Goal: Task Accomplishment & Management: Manage account settings

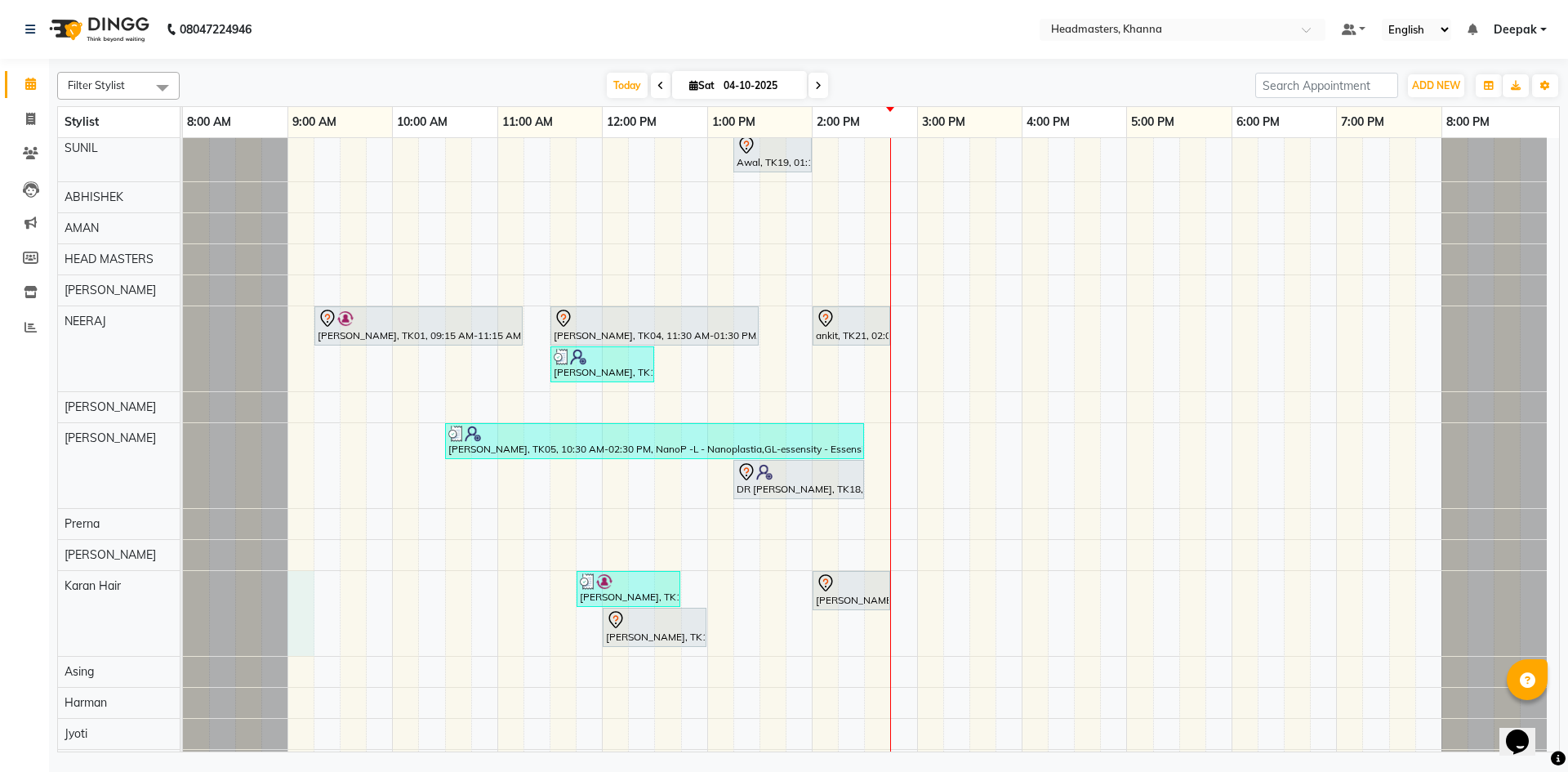
click at [296, 588] on div "[PERSON_NAME], TK03, 10:00 AM-12:00 PM, GL-essensity - Essensity Global BHAGJEE…" at bounding box center [871, 213] width 1376 height 1730
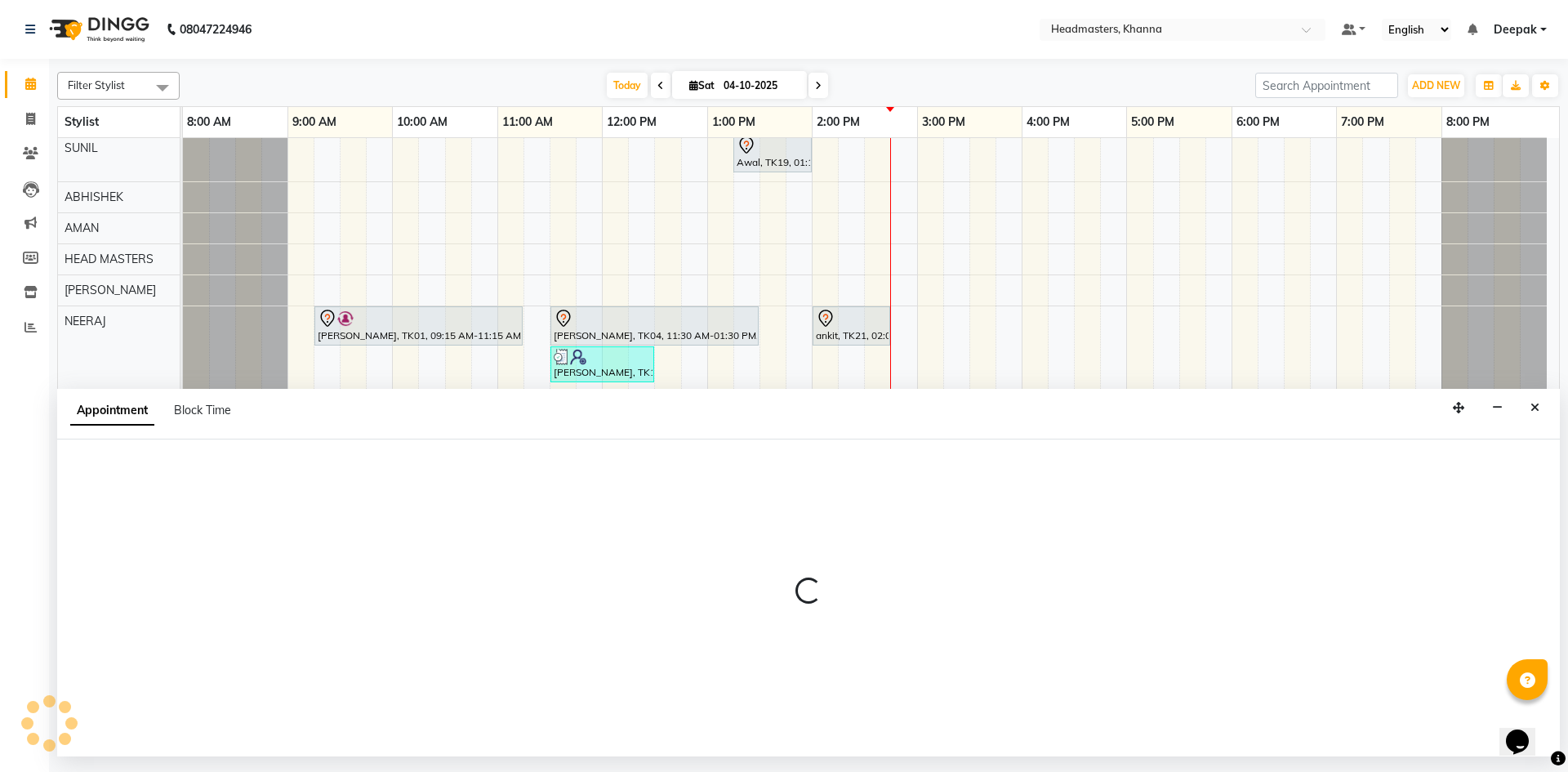
select select "63193"
select select "tentative"
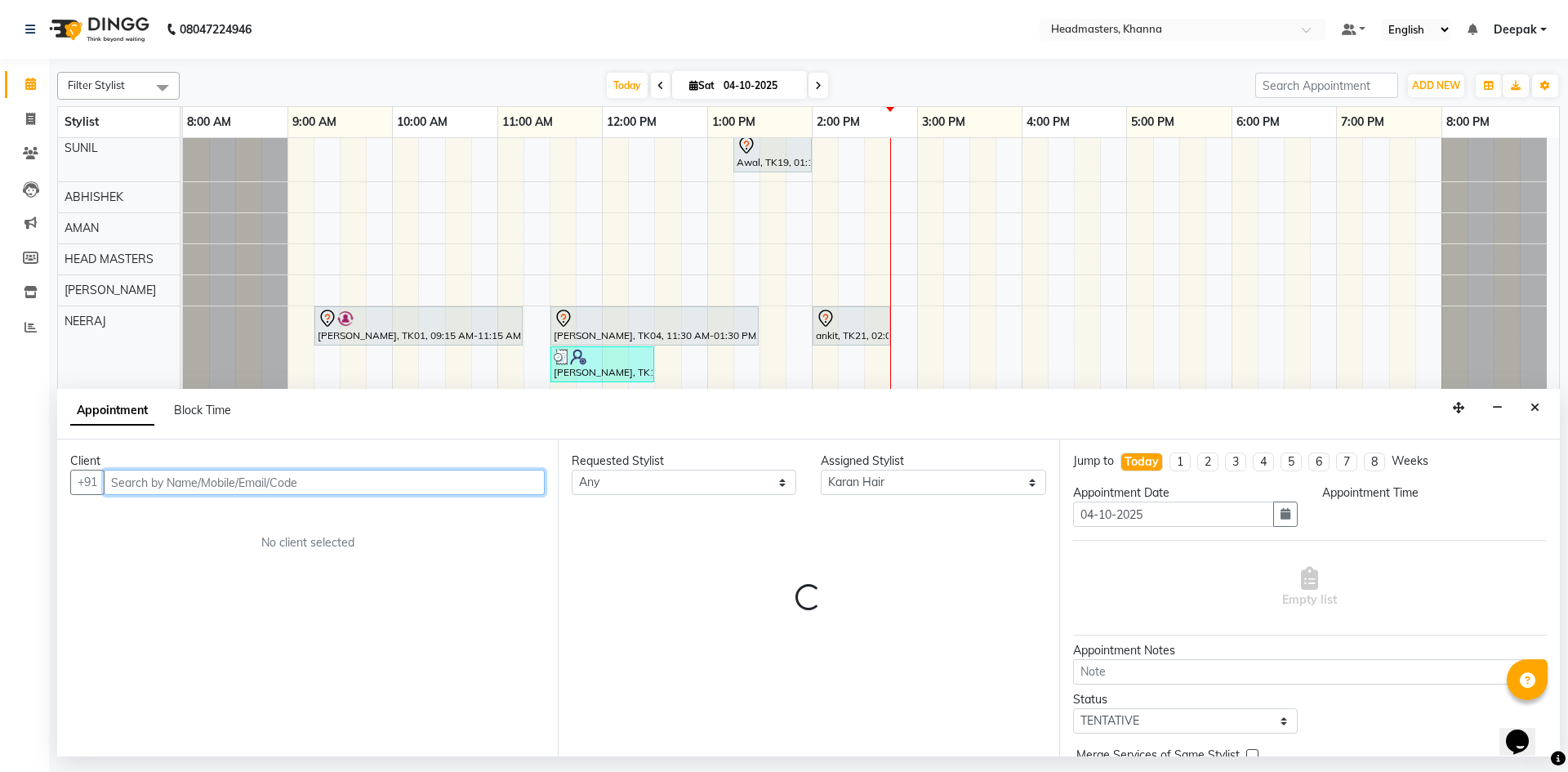
select select "540"
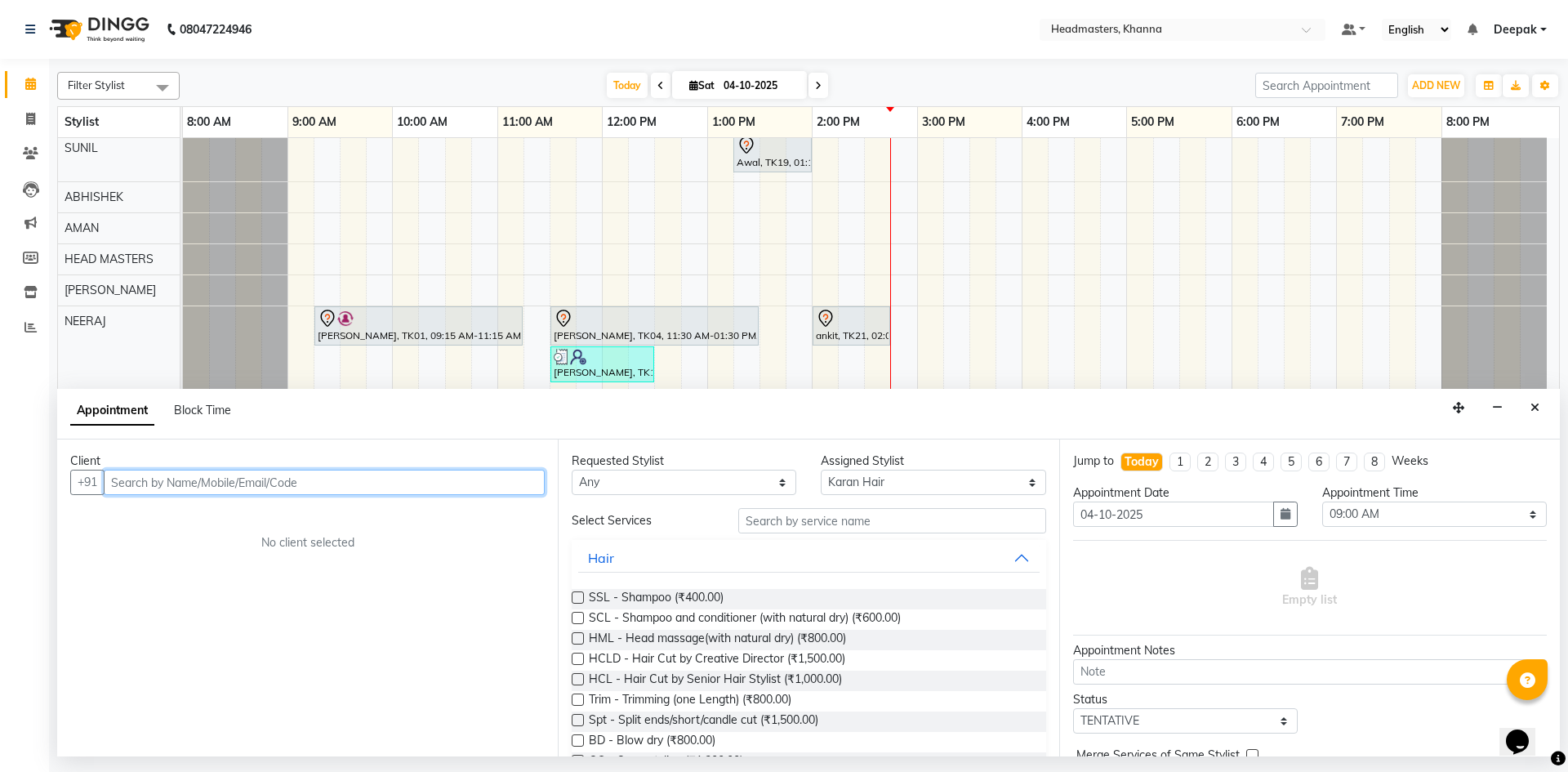
click at [285, 481] on input "text" at bounding box center [324, 481] width 441 height 25
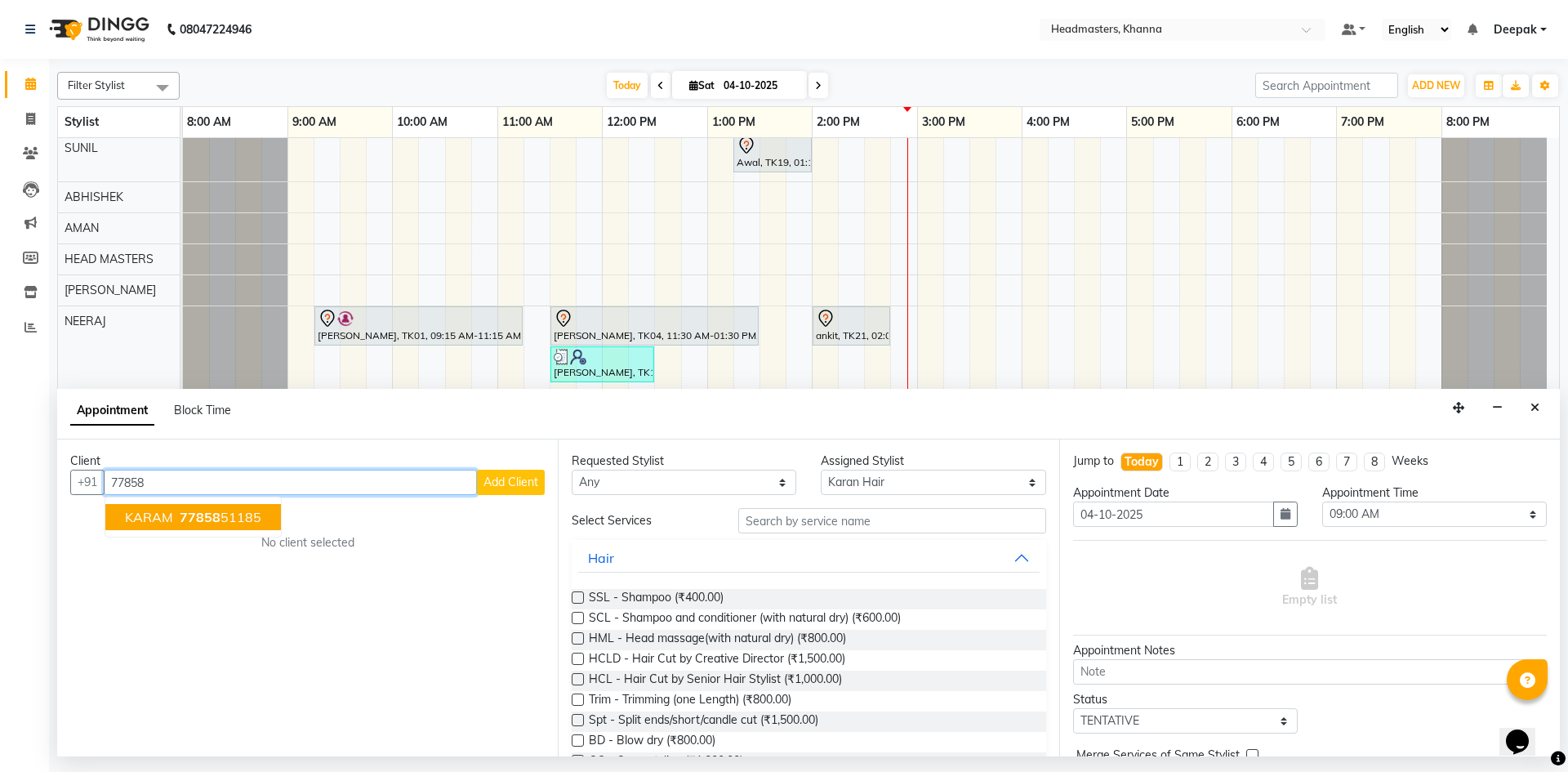
click at [236, 519] on ngb-highlight "77858 51185" at bounding box center [218, 517] width 85 height 16
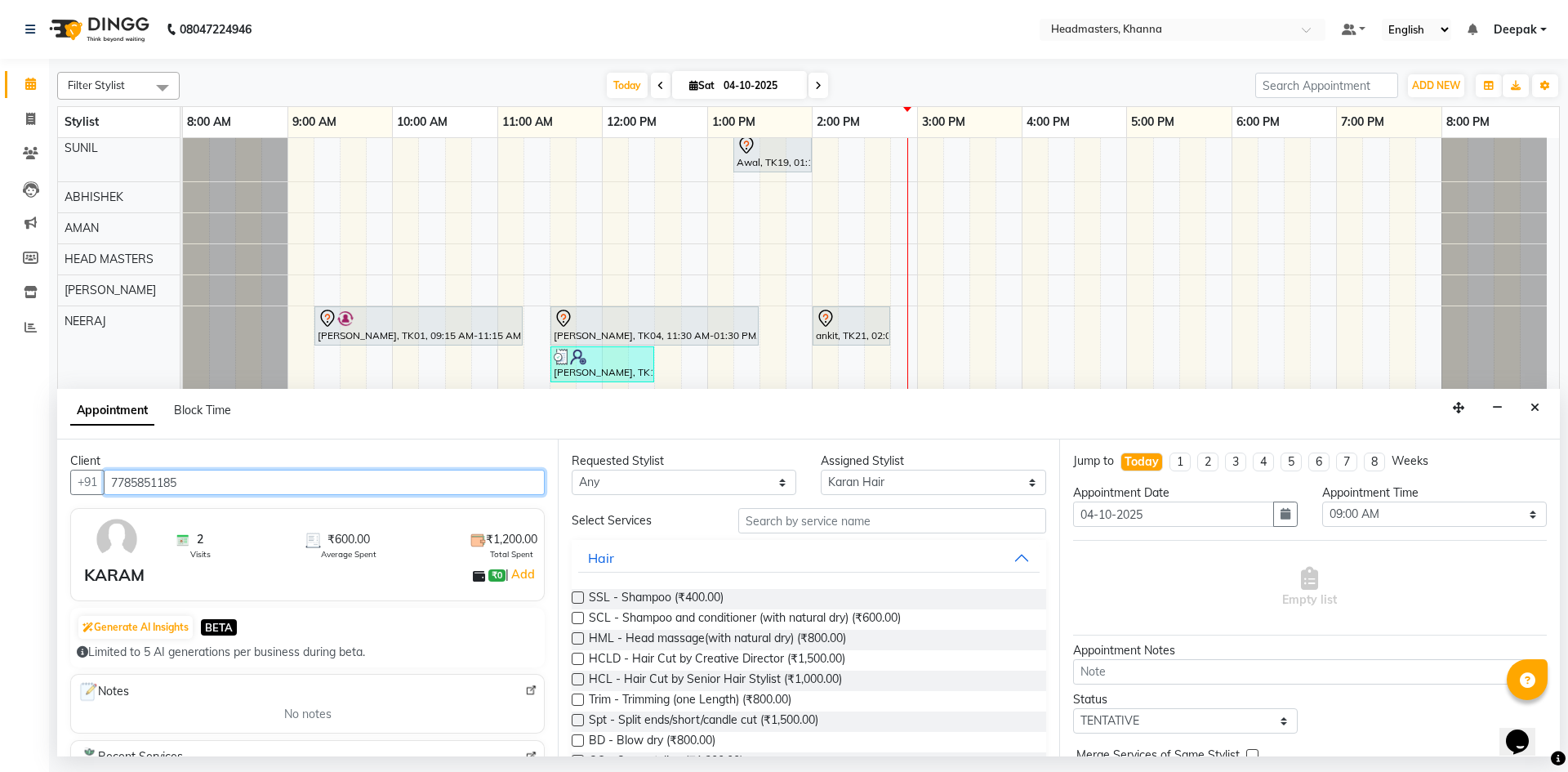
type input "7785851185"
click at [759, 518] on input "text" at bounding box center [892, 520] width 308 height 25
click at [882, 517] on input "text" at bounding box center [892, 520] width 308 height 25
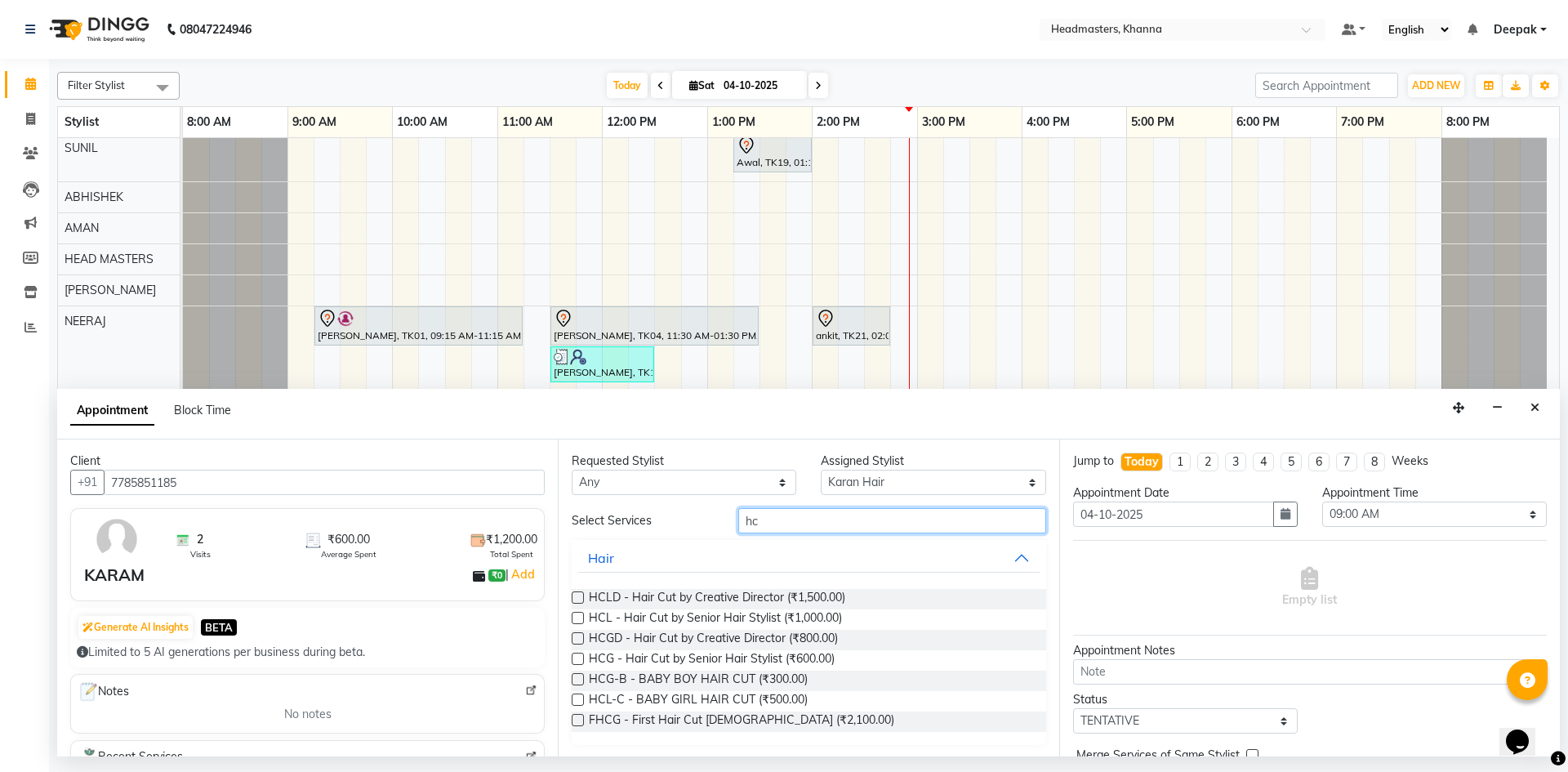
type input "hc"
click at [575, 657] on label at bounding box center [578, 659] width 12 height 12
click at [575, 657] on input "checkbox" at bounding box center [577, 660] width 10 height 10
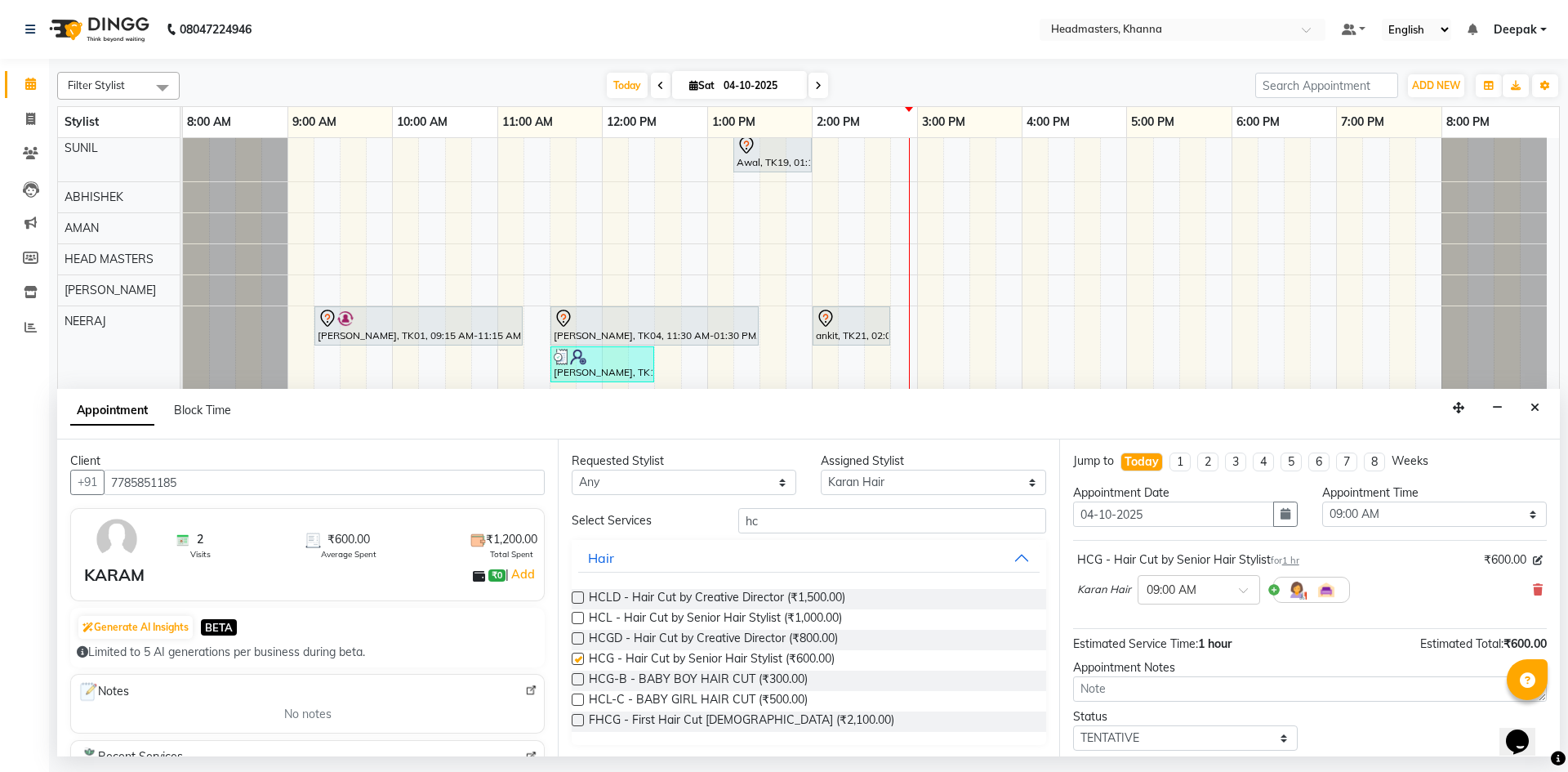
checkbox input "false"
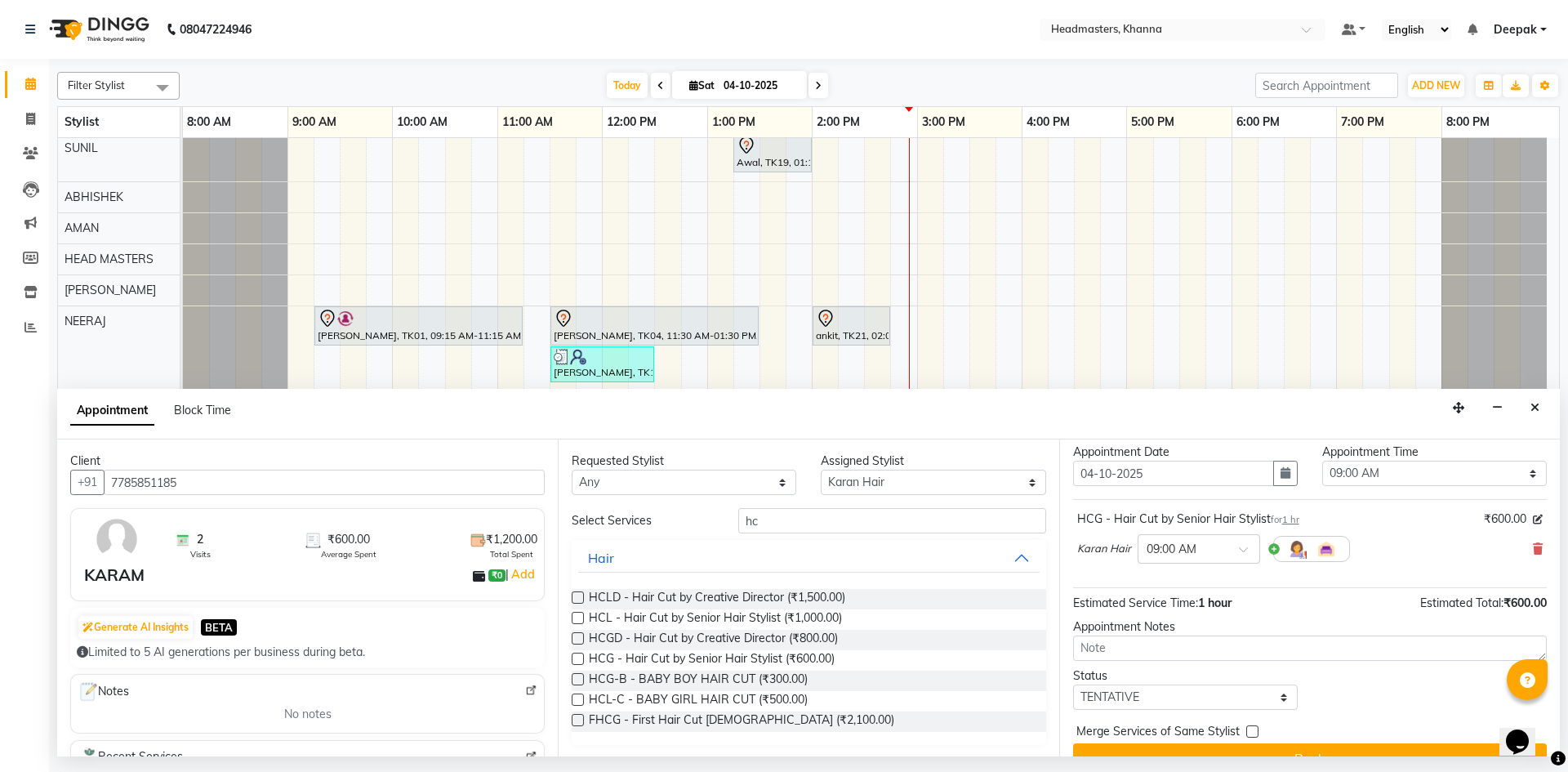
scroll to position [70, 0]
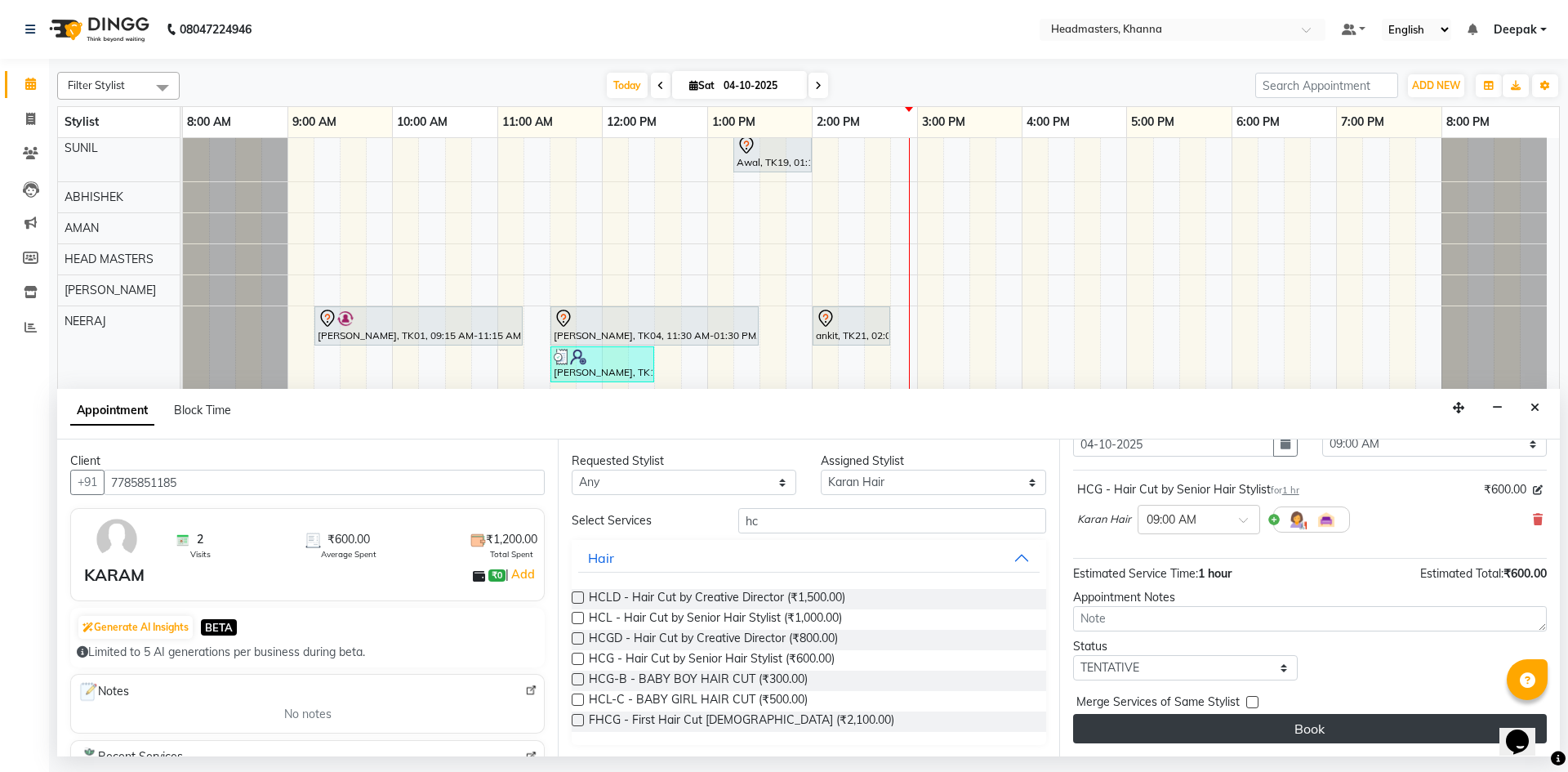
click at [1205, 733] on button "Book" at bounding box center [1309, 728] width 474 height 29
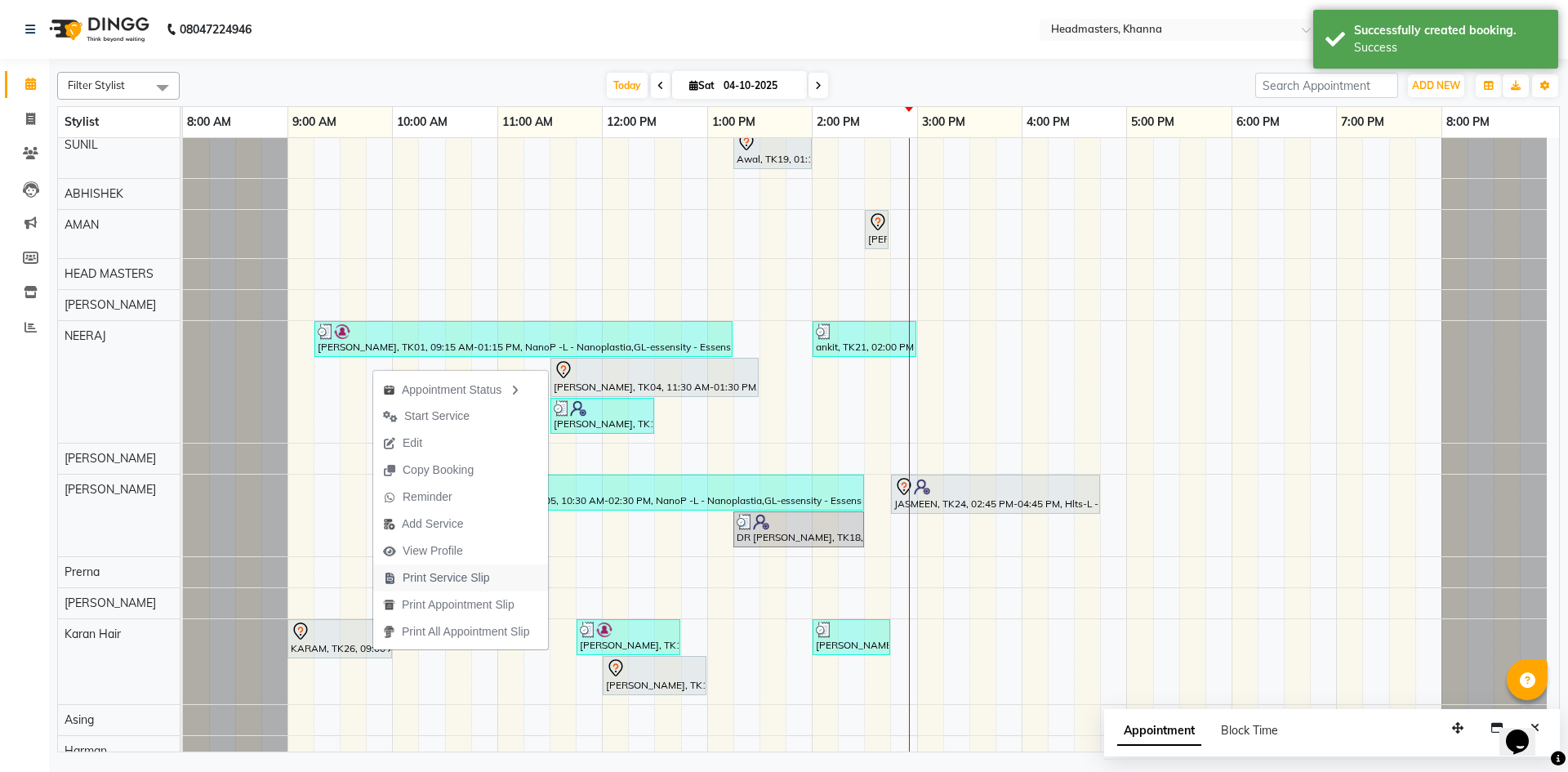
click at [463, 570] on span "Print Service Slip" at bounding box center [446, 578] width 88 height 17
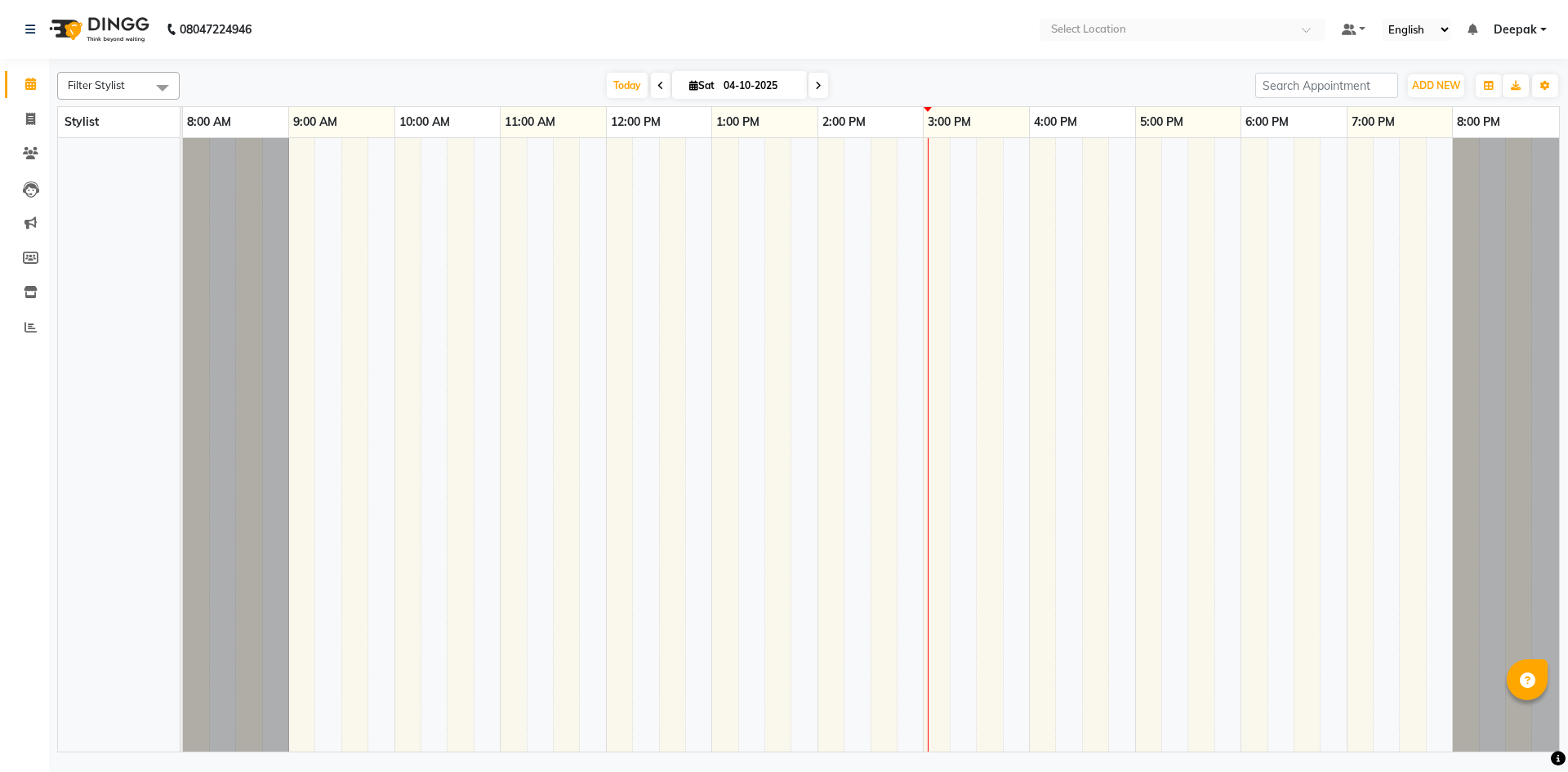
select select "en"
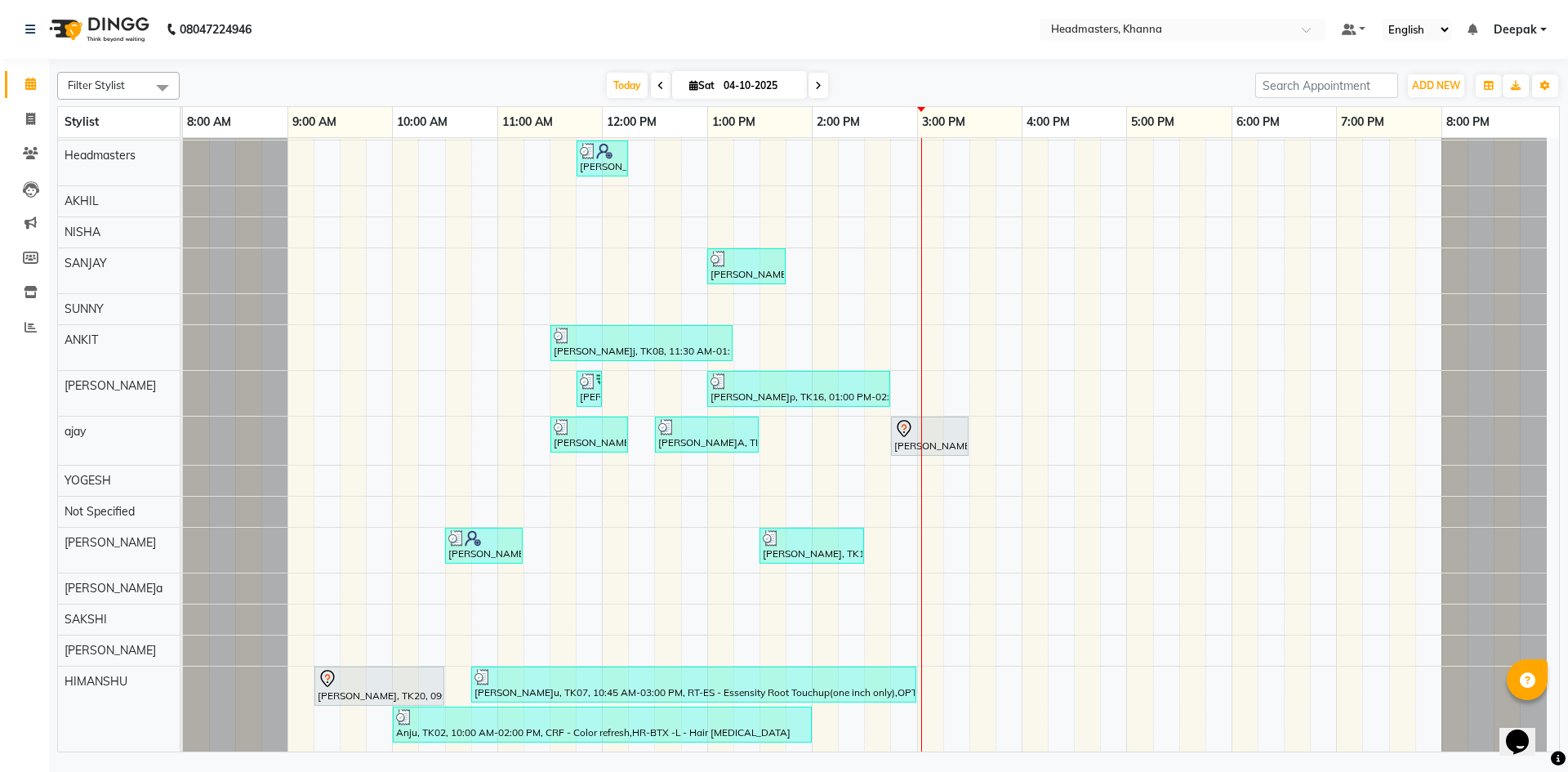
scroll to position [245, 0]
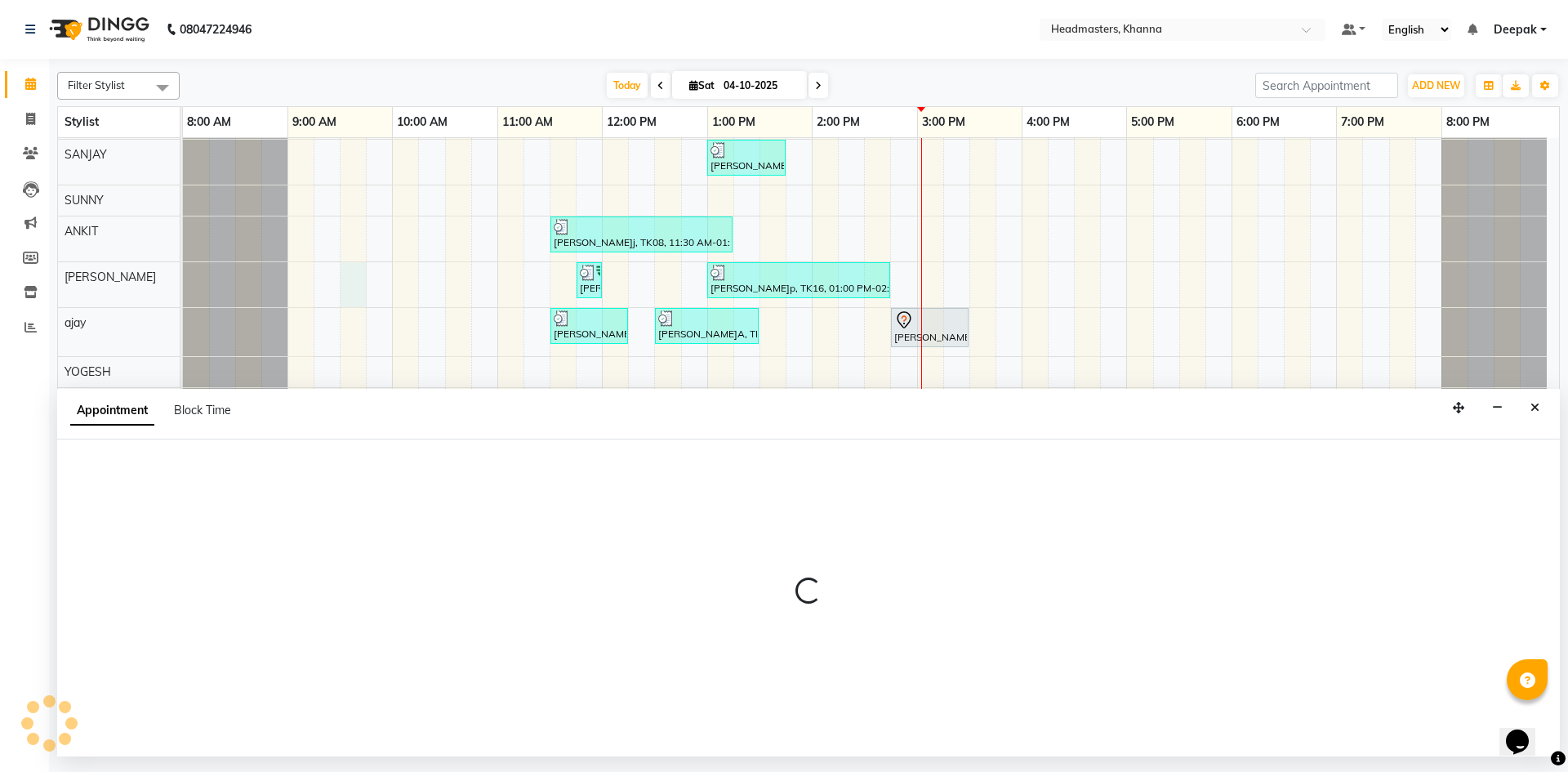
select select "60814"
select select "570"
select select "tentative"
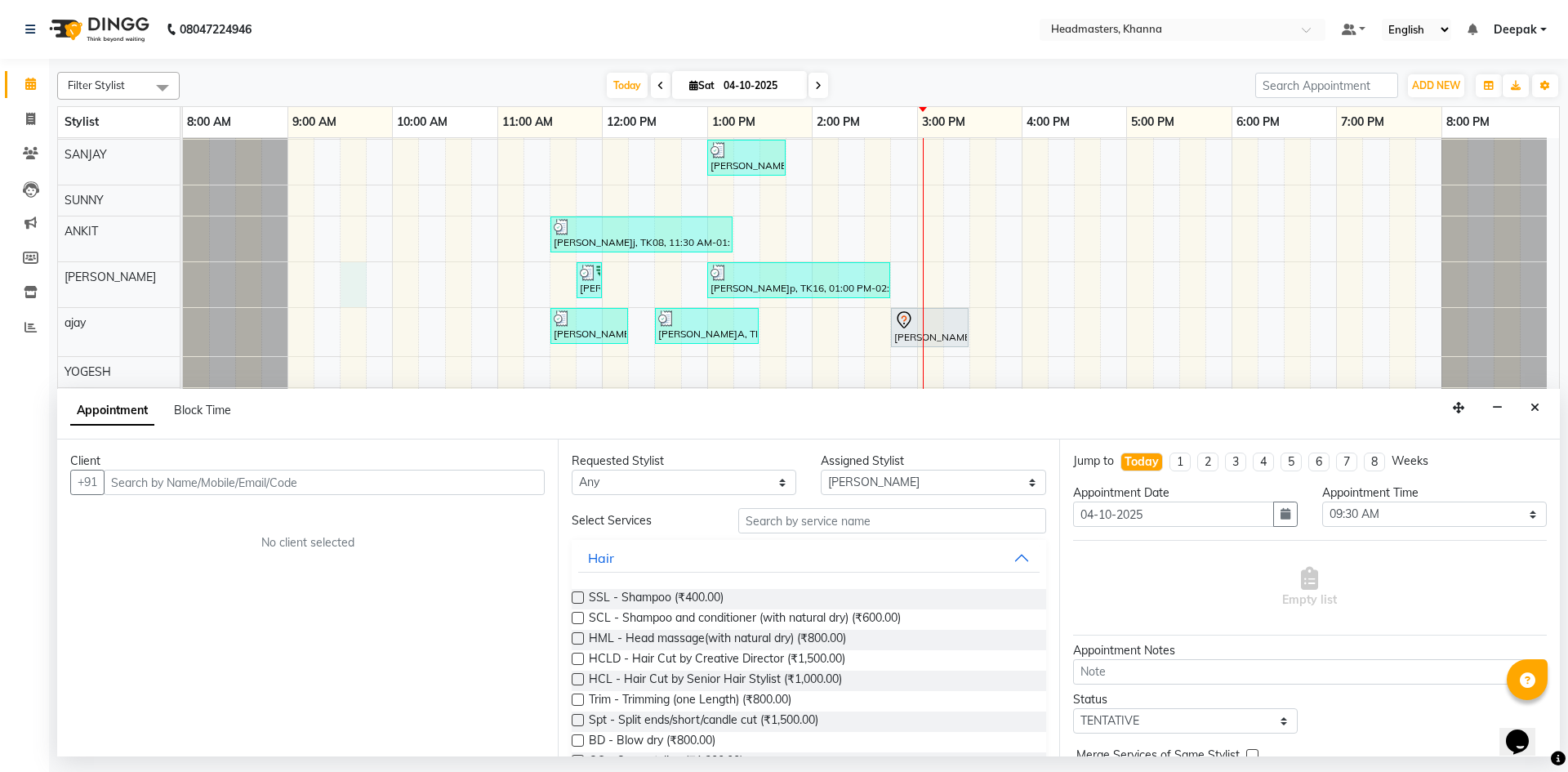
click at [272, 480] on input "text" at bounding box center [324, 481] width 441 height 25
click at [141, 480] on input "text" at bounding box center [324, 481] width 441 height 25
click at [234, 503] on ngb-typeahead-window "HITESH 9688700 027" at bounding box center [193, 518] width 175 height 41
click at [226, 517] on span "9688700" at bounding box center [206, 517] width 58 height 16
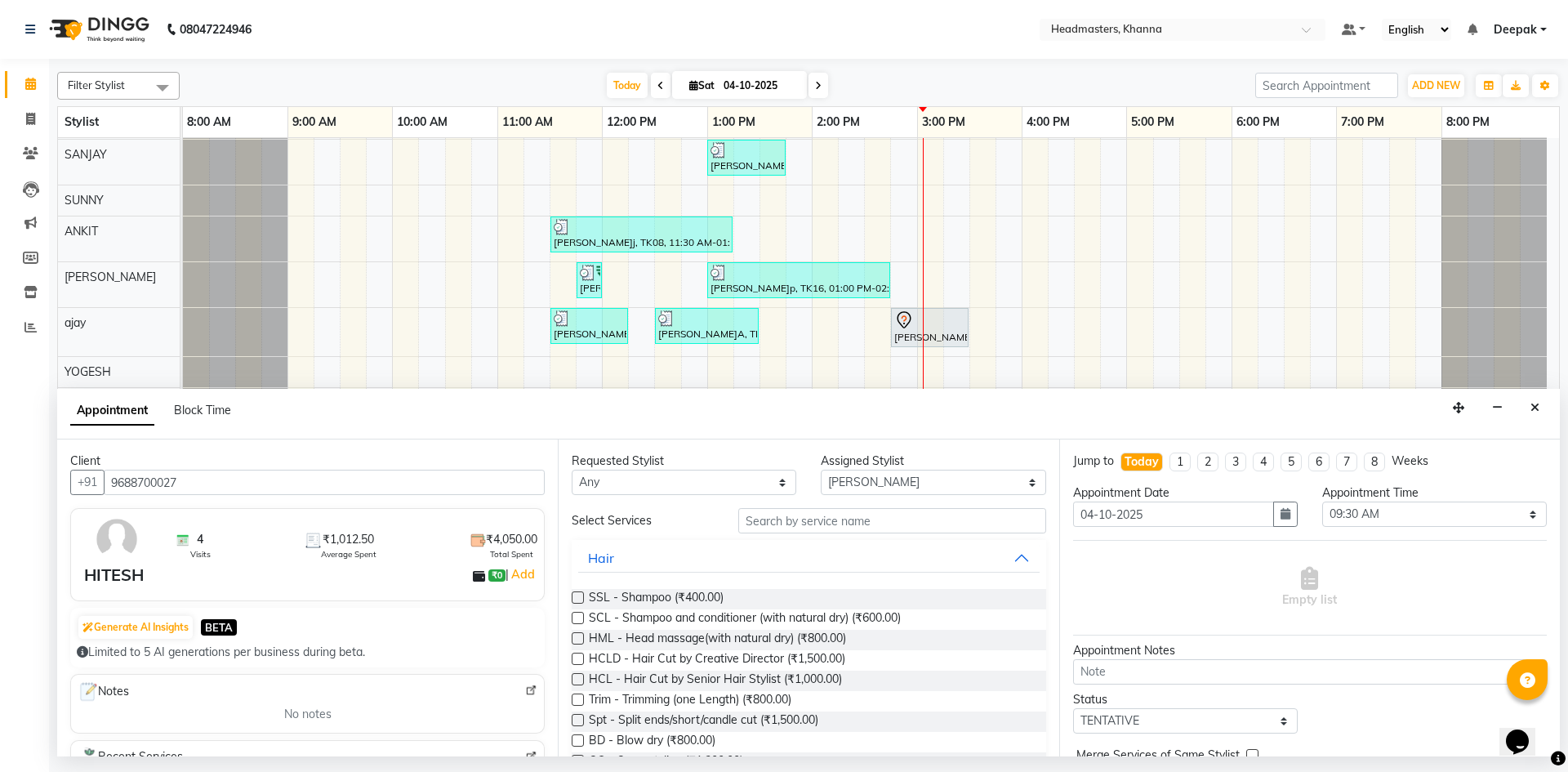
type input "9688700027"
click at [838, 518] on input "text" at bounding box center [892, 520] width 308 height 25
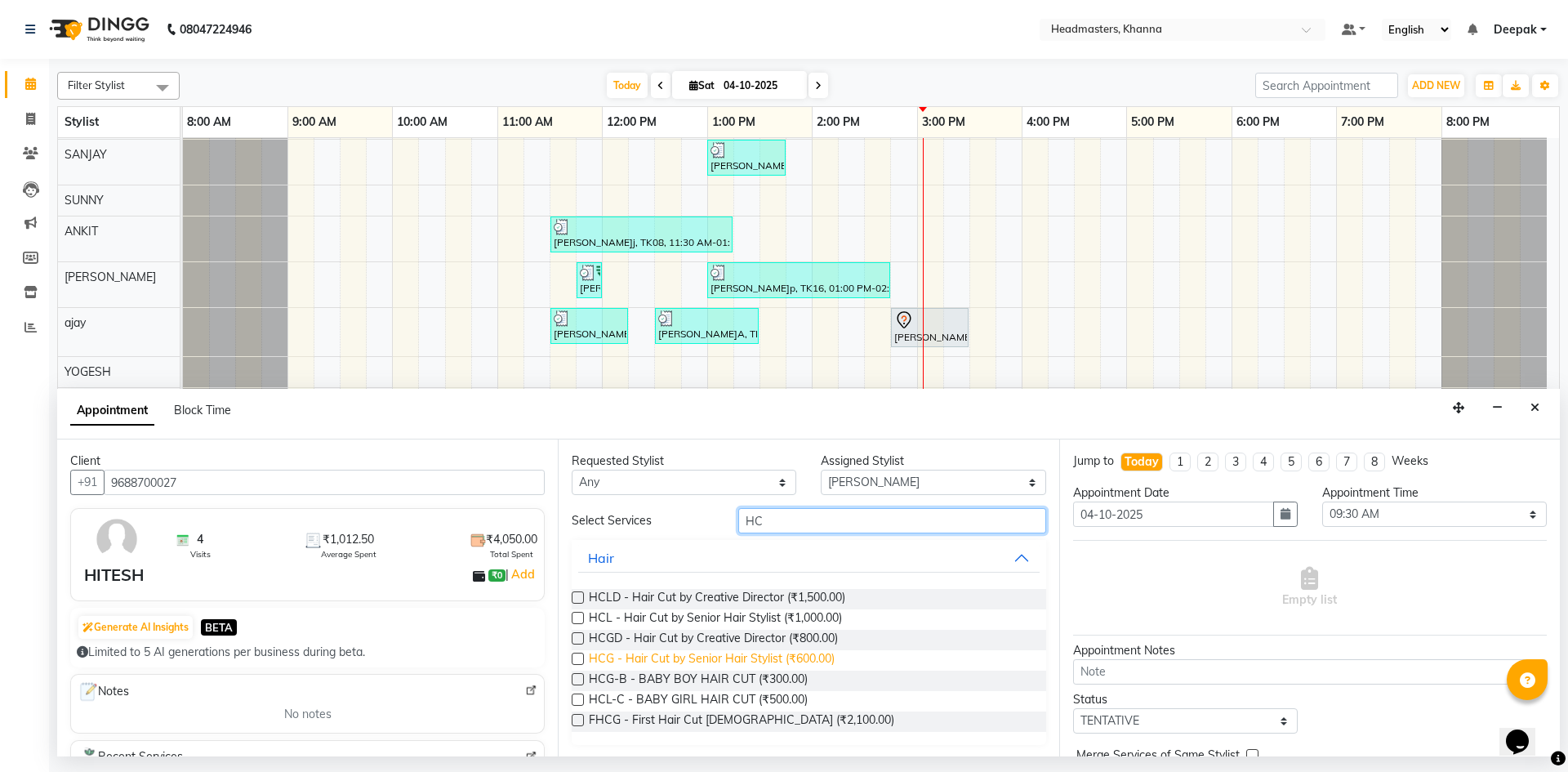
type input "HC"
drag, startPoint x: 791, startPoint y: 653, endPoint x: 811, endPoint y: 656, distance: 20.2
click at [793, 655] on span "HCG - Hair Cut by Senior Hair Stylist (₹600.00)" at bounding box center [712, 660] width 246 height 21
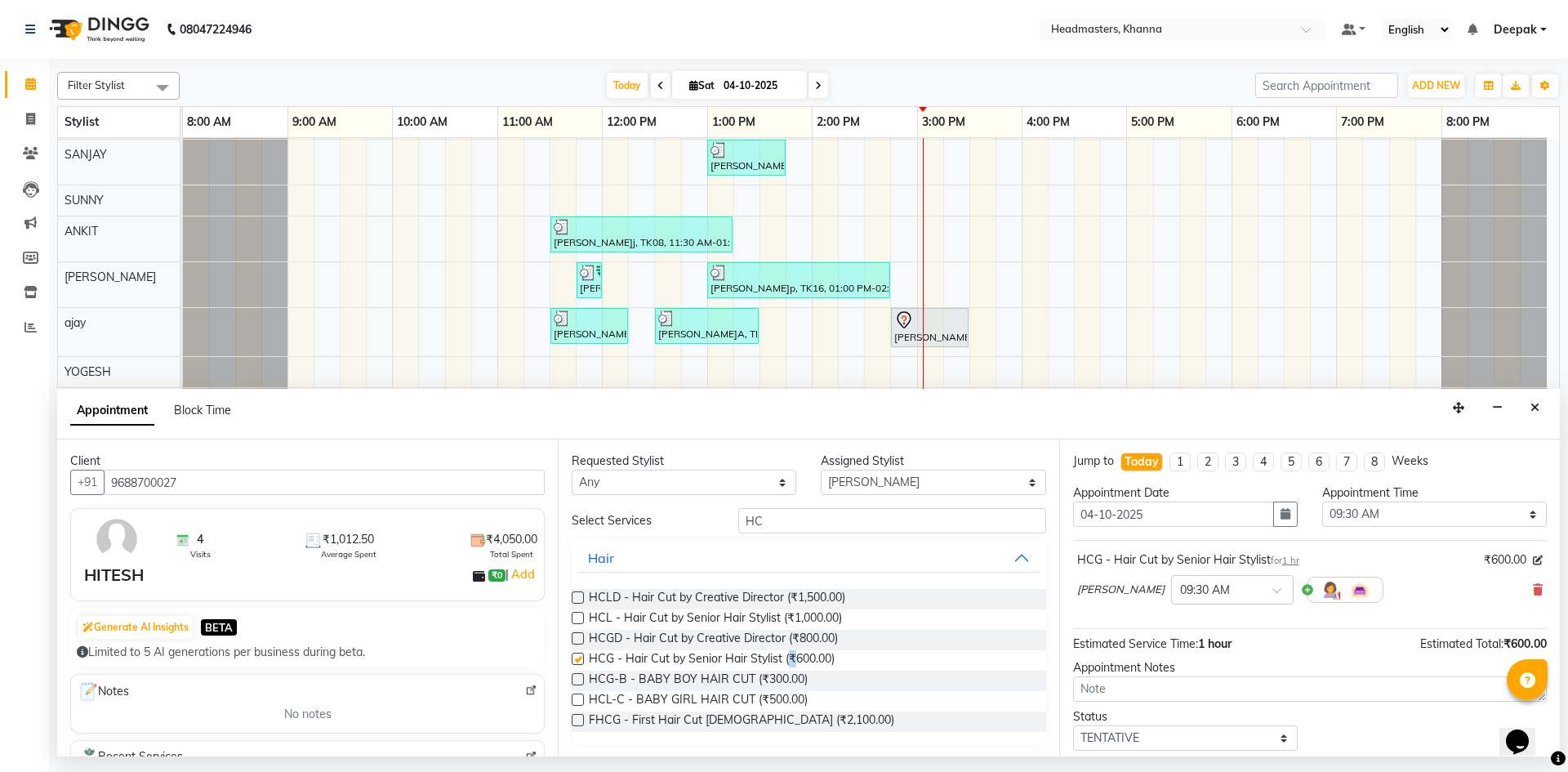
checkbox input "false"
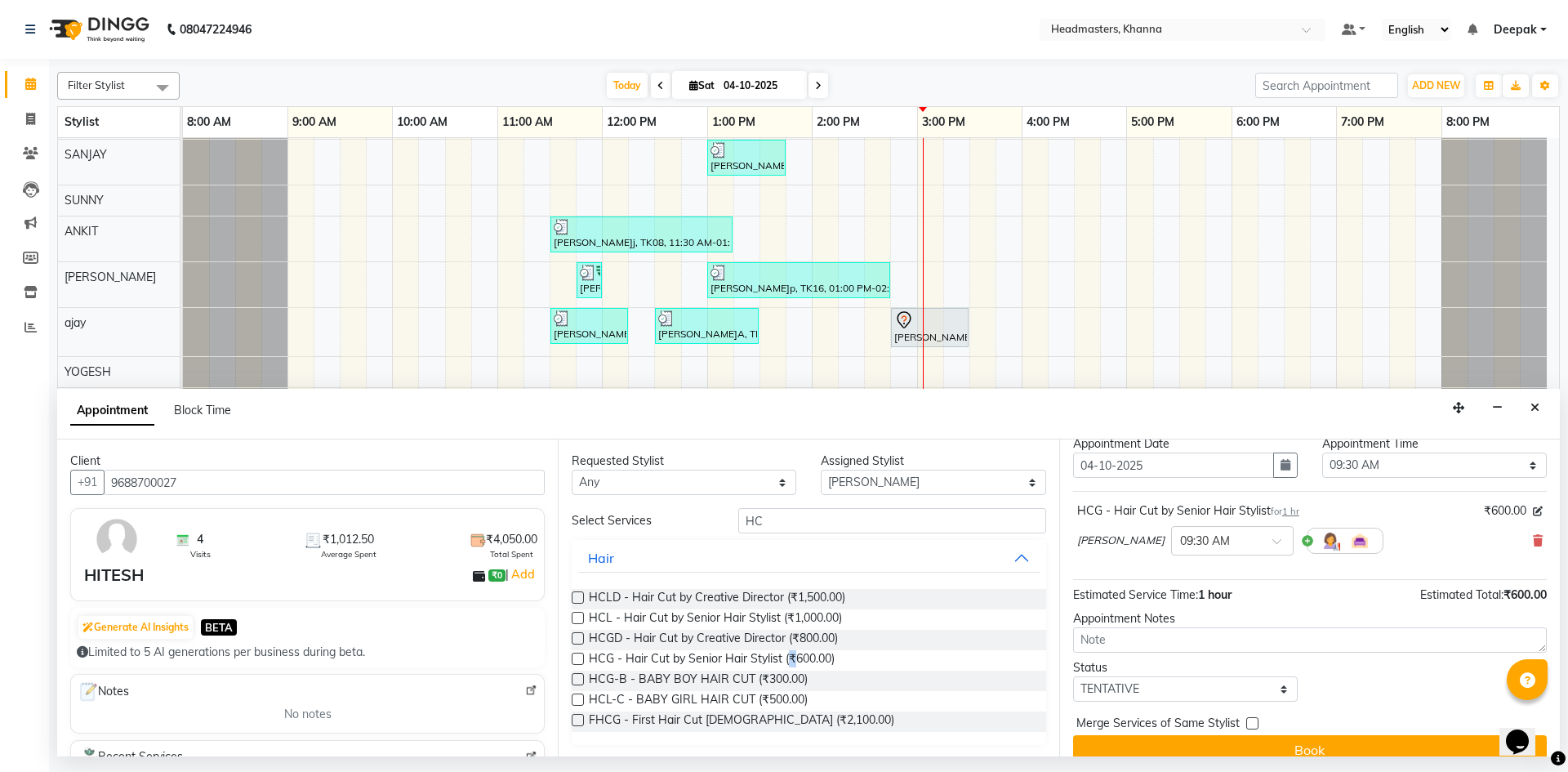
scroll to position [70, 0]
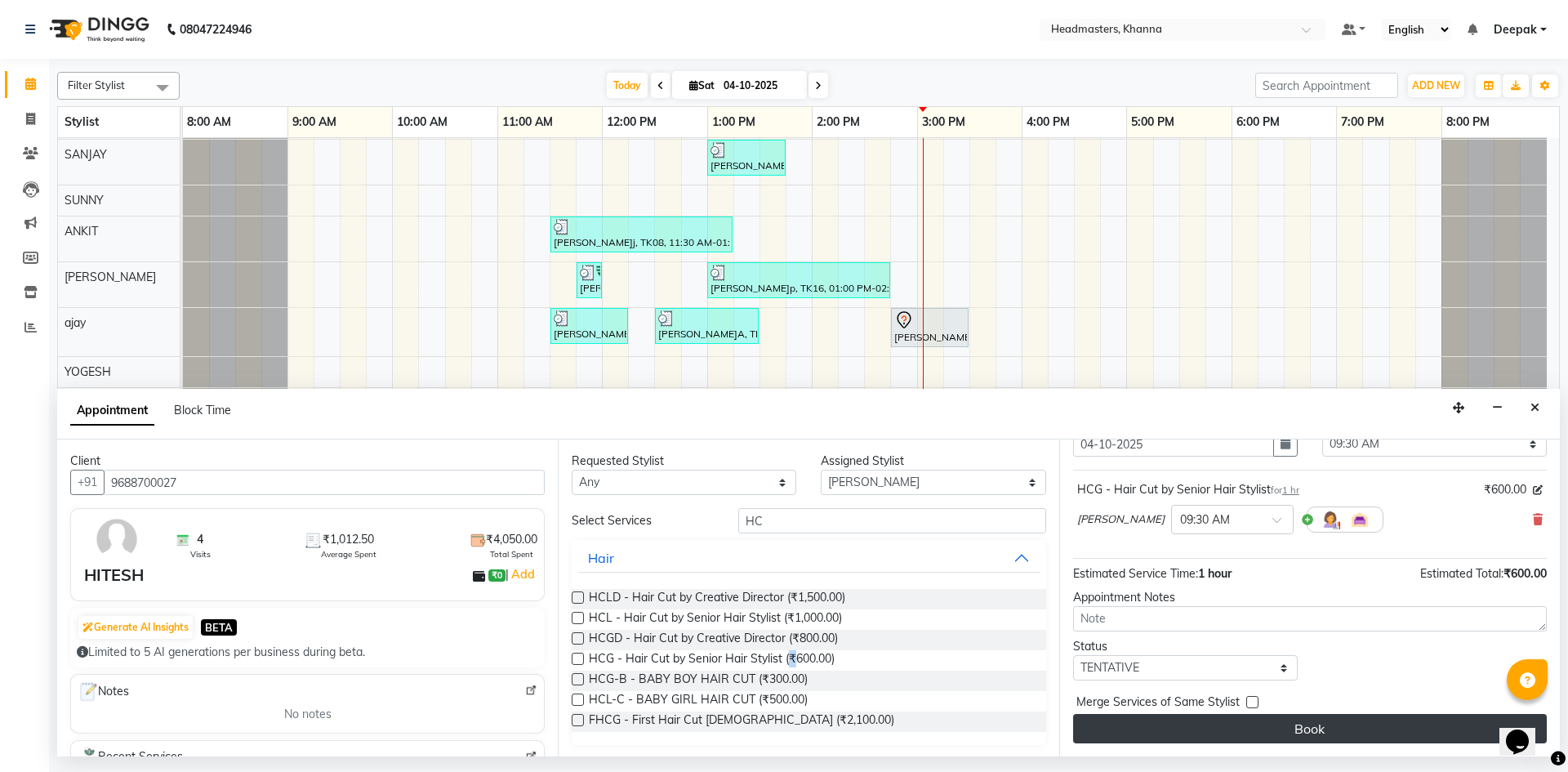
click at [1200, 726] on button "Book" at bounding box center [1309, 728] width 474 height 29
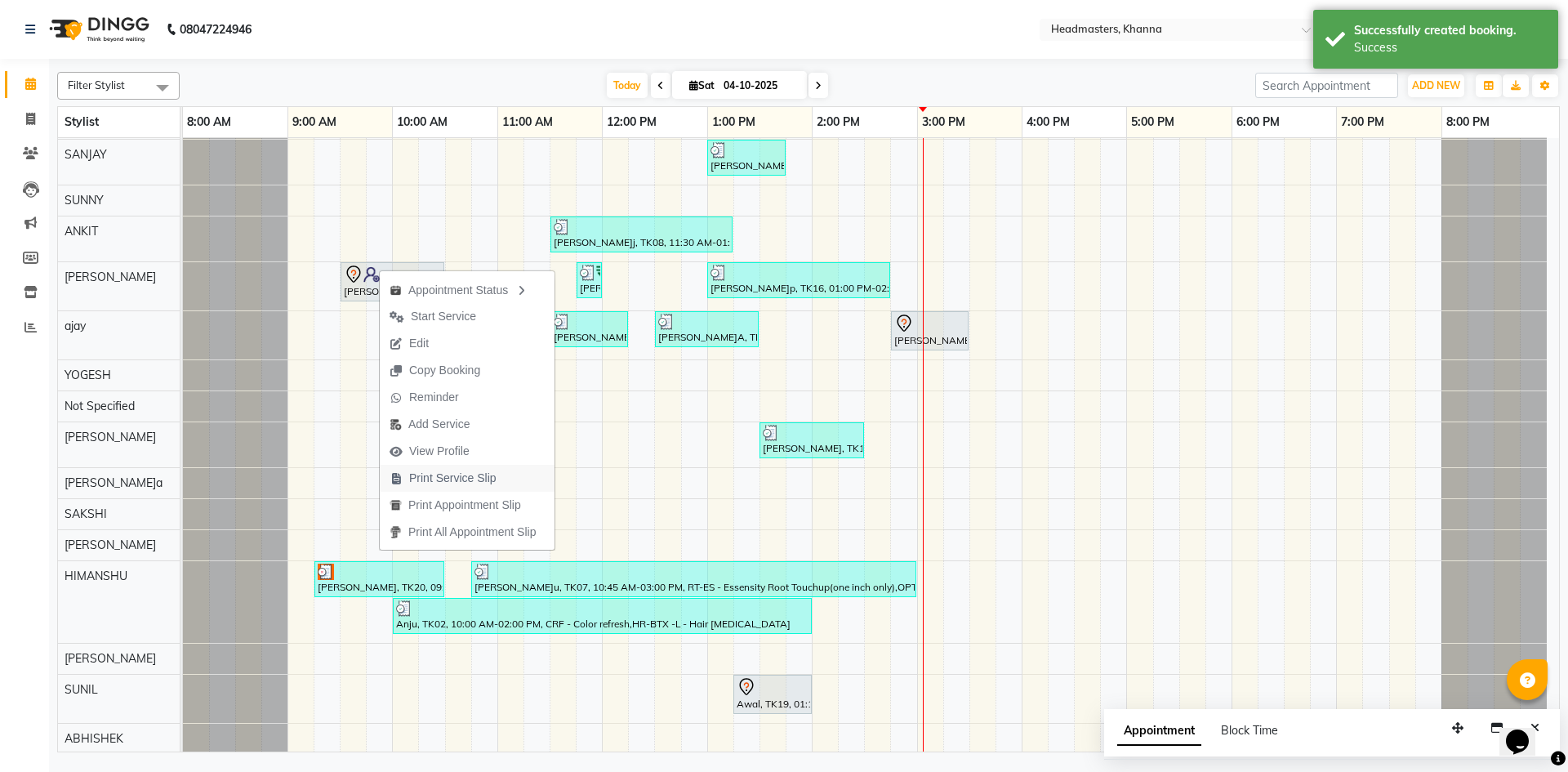
click at [452, 478] on span "Print Service Slip" at bounding box center [453, 478] width 88 height 17
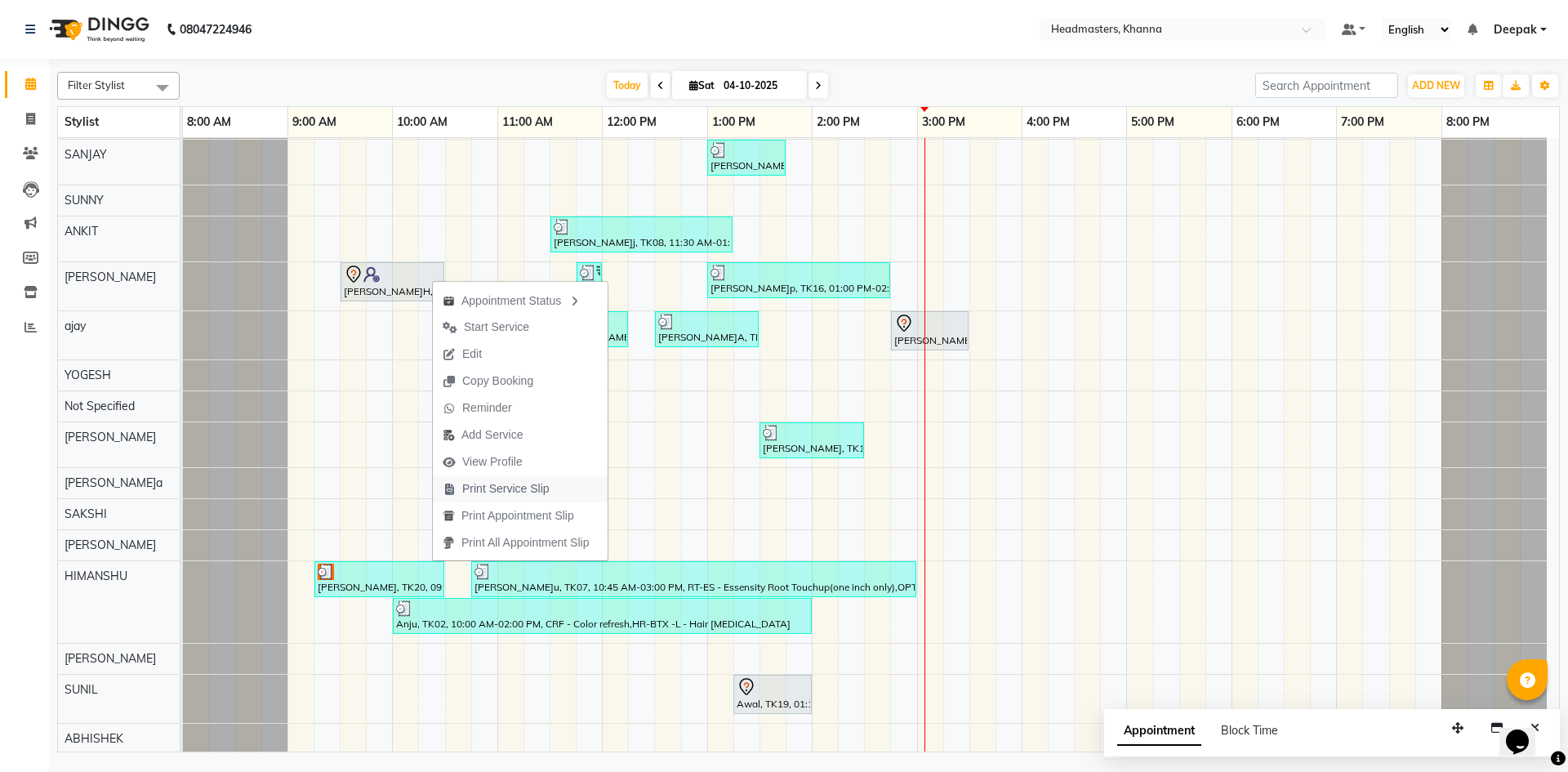
click at [506, 490] on span "Print Service Slip" at bounding box center [506, 489] width 88 height 17
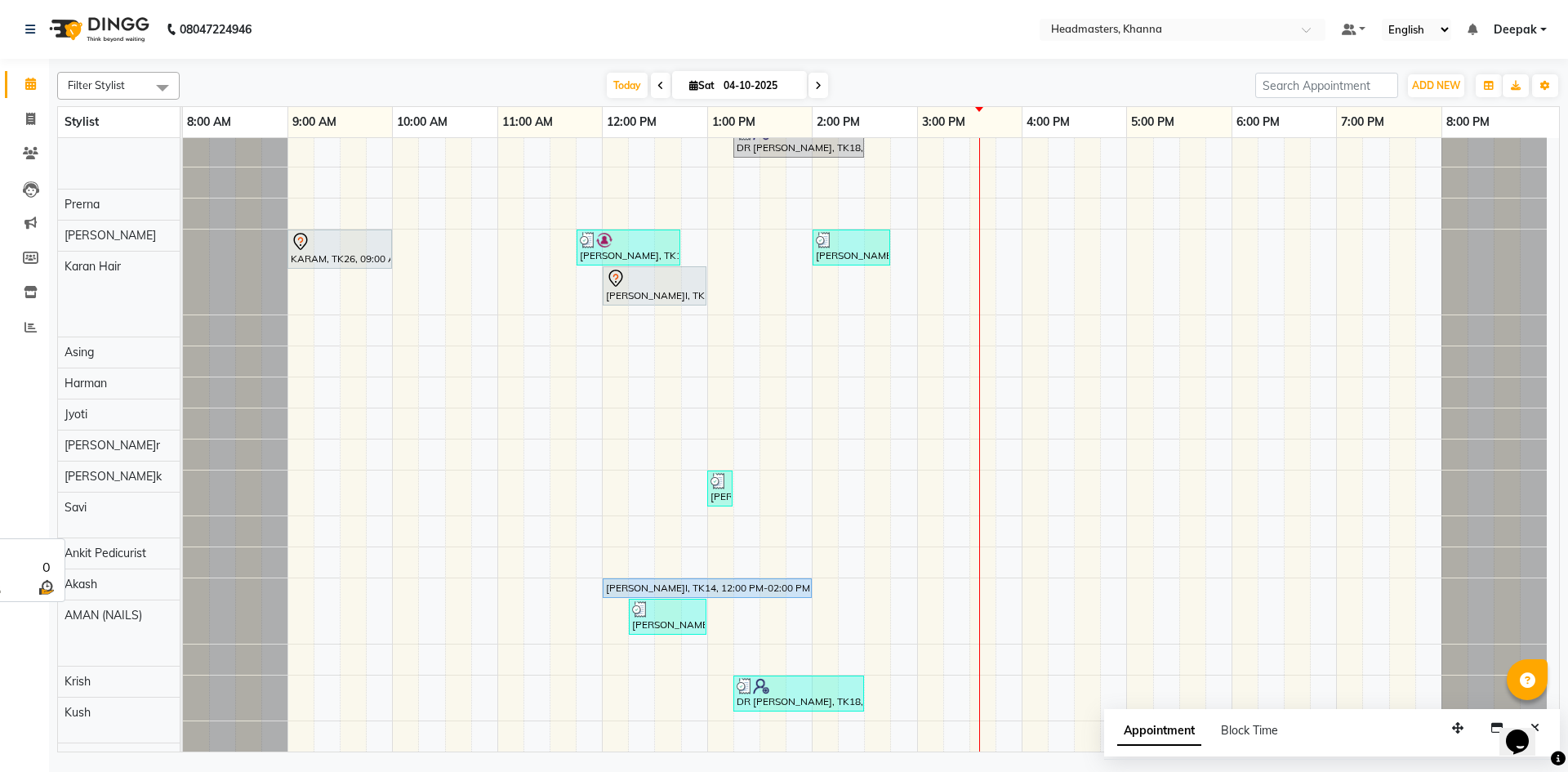
scroll to position [1115, 0]
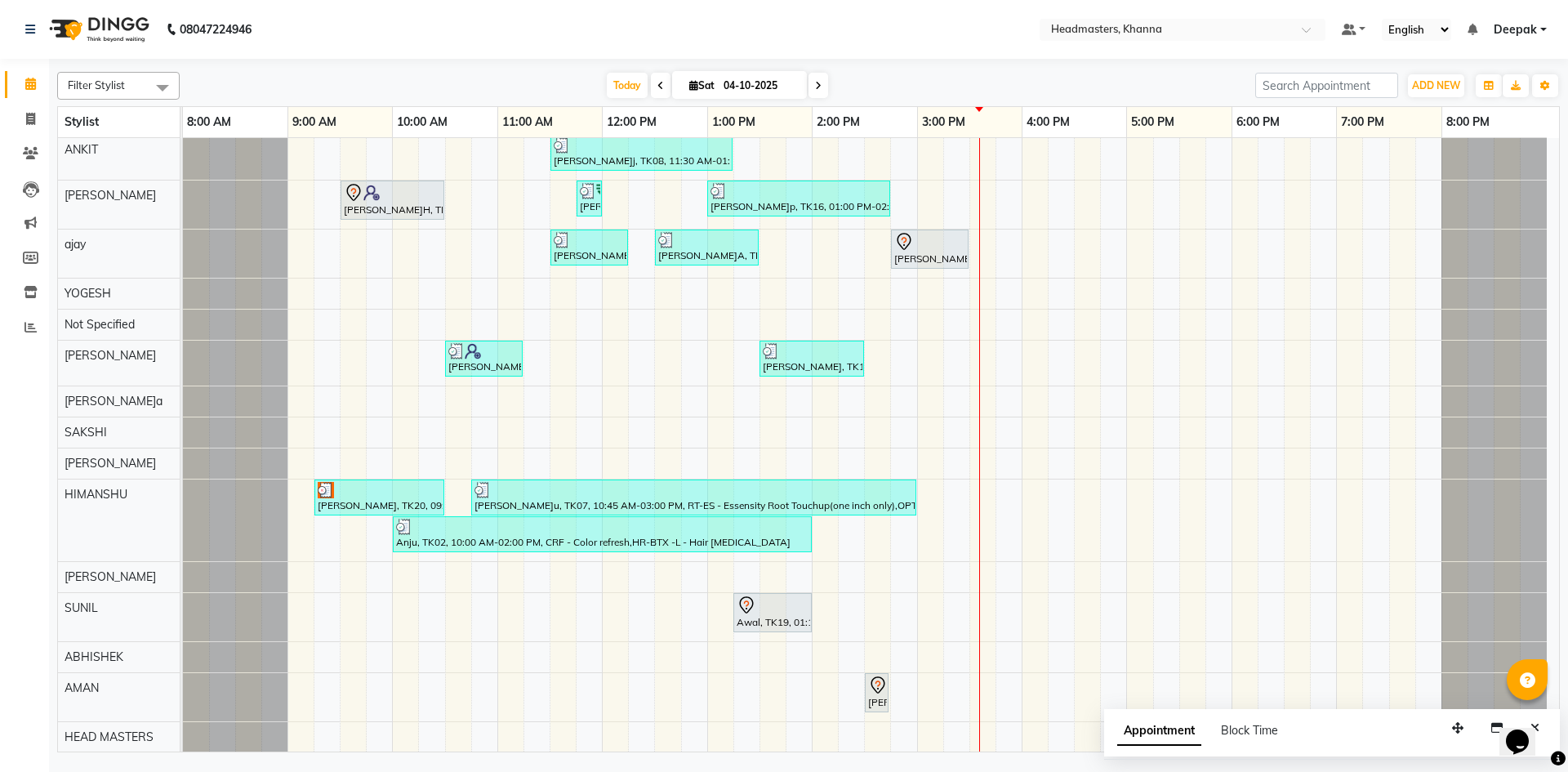
click at [335, 358] on div "ISHITA, TK03, 10:00 AM-12:00 PM, GL-essensity - Essensity Global BHAGJEET, TK11…" at bounding box center [871, 708] width 1376 height 1793
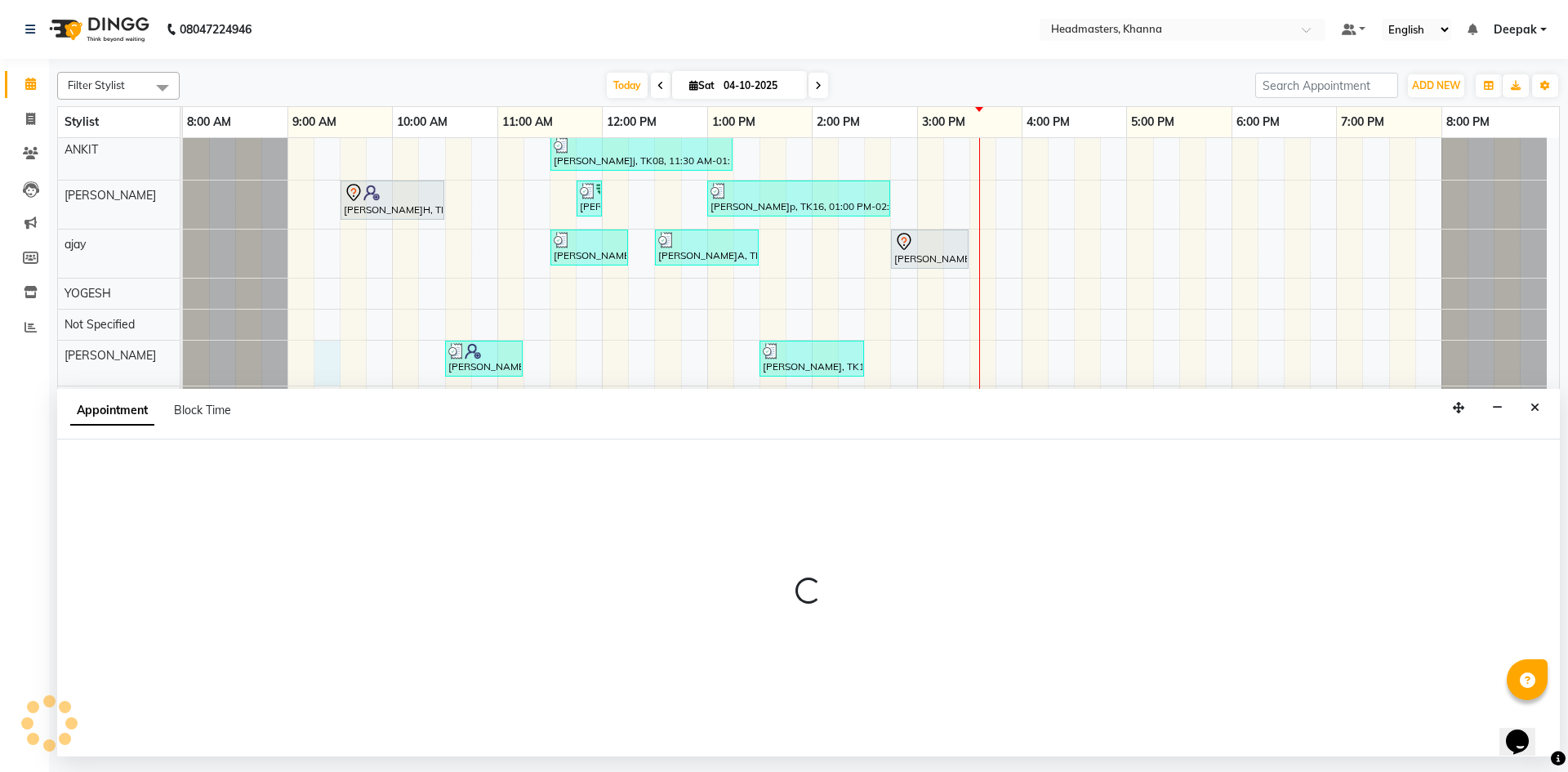
select select "60827"
select select "tentative"
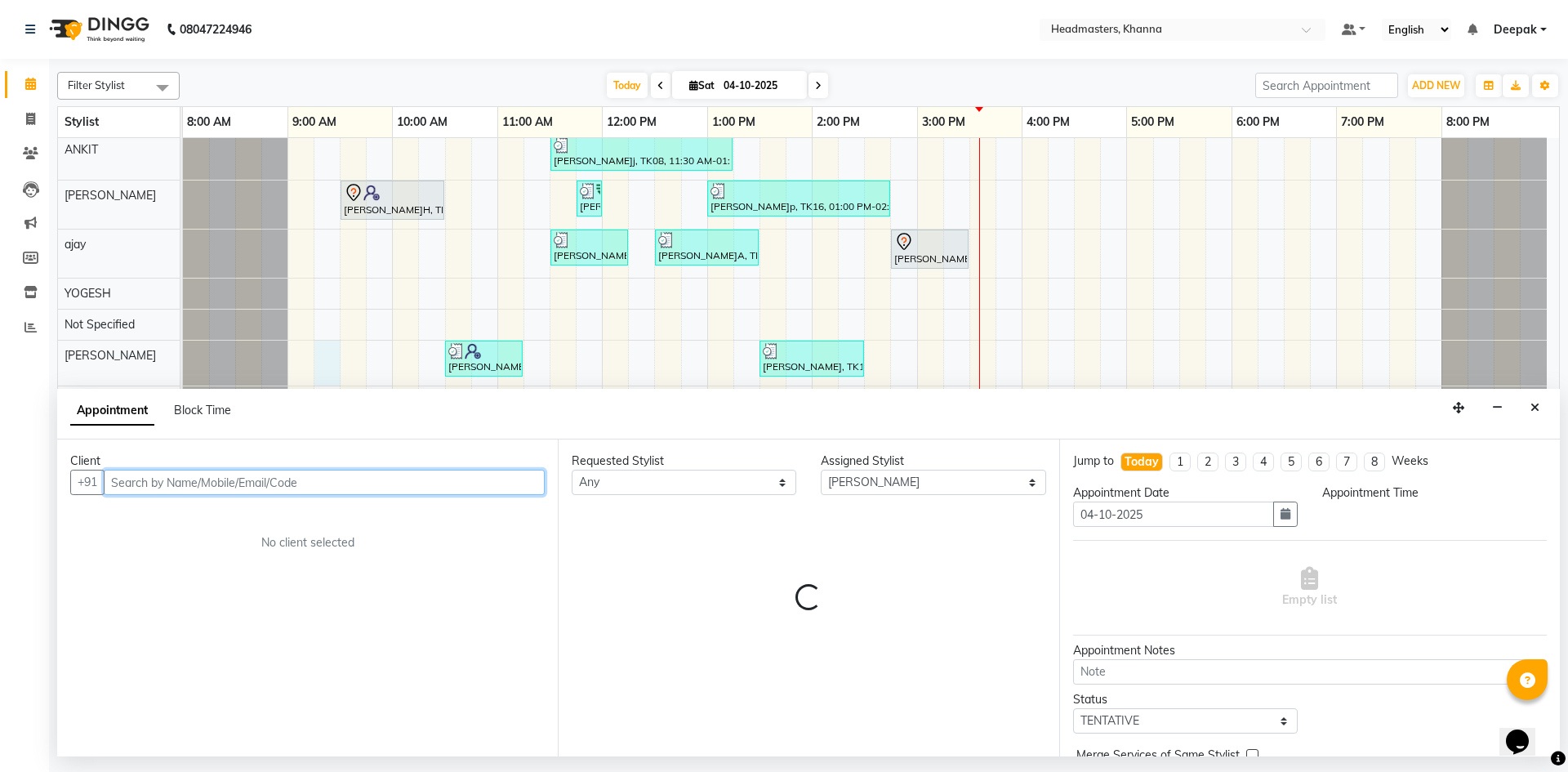
select select "555"
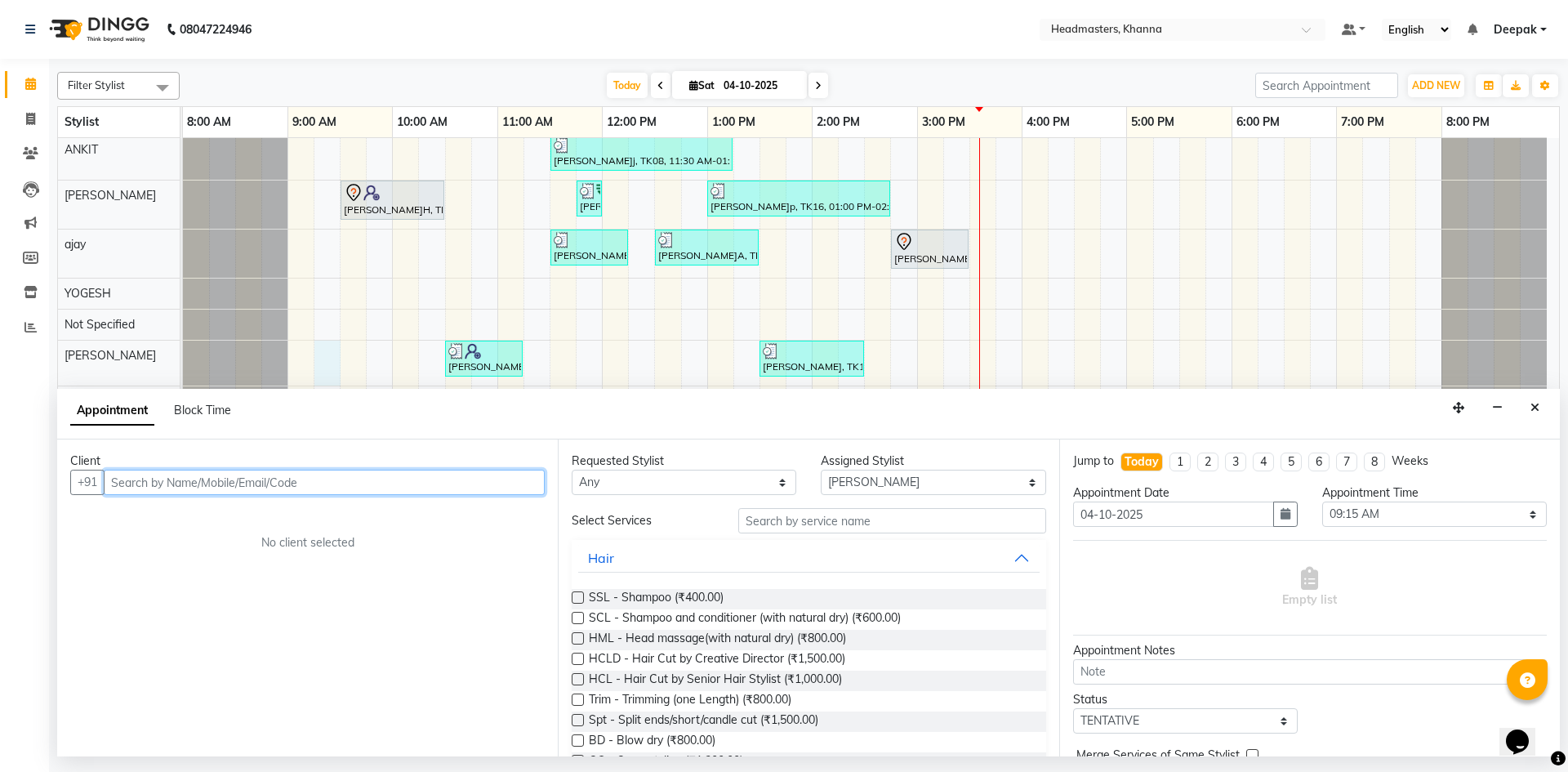
click at [533, 483] on input "text" at bounding box center [324, 481] width 441 height 25
type input "8437435513"
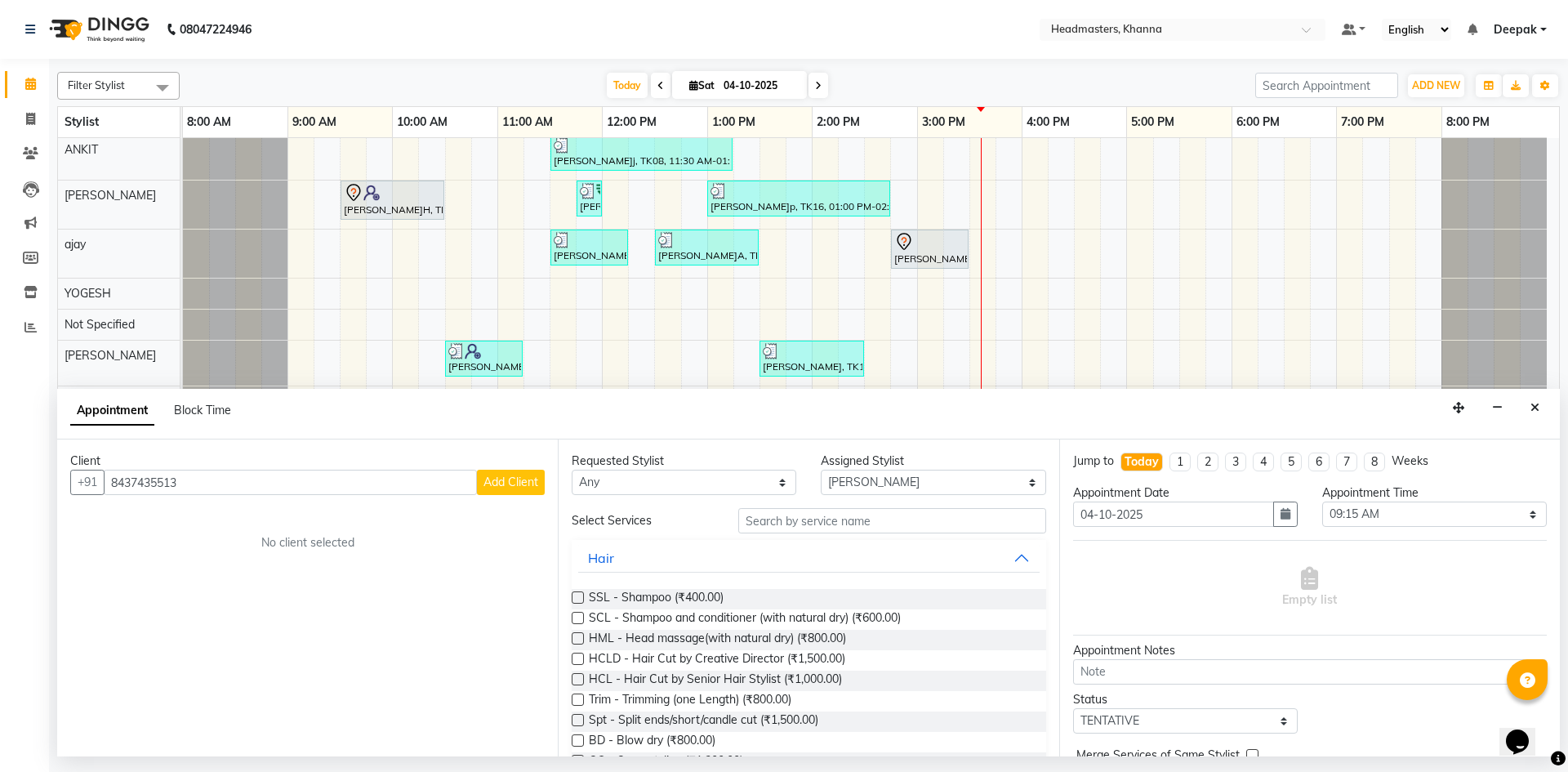
click at [506, 476] on span "Add Client" at bounding box center [511, 481] width 55 height 15
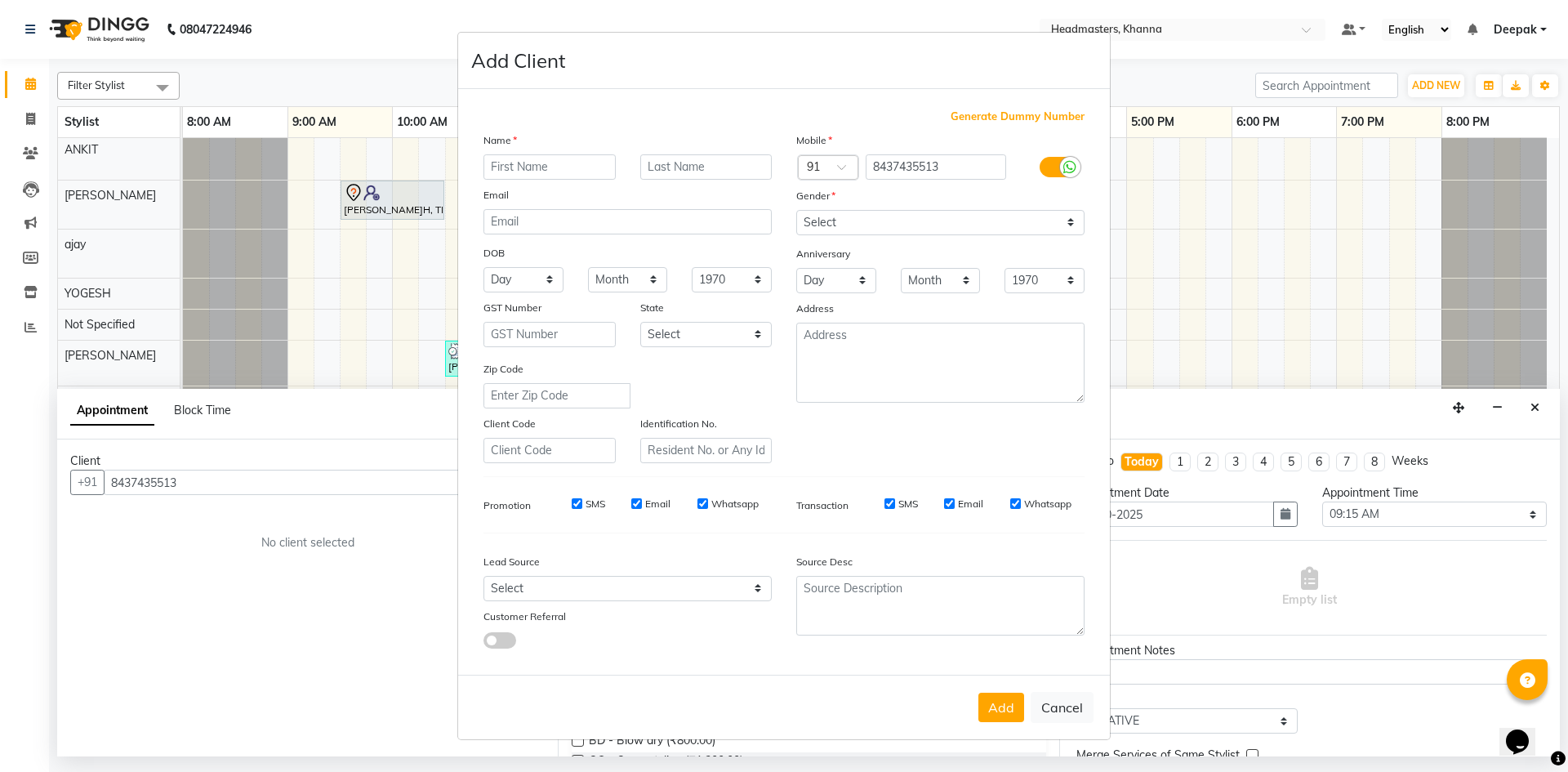
click at [517, 158] on input "text" at bounding box center [549, 167] width 132 height 25
type input "JASS"
drag, startPoint x: 1008, startPoint y: 216, endPoint x: 1007, endPoint y: 230, distance: 14.0
click at [1008, 216] on select "Select Male Female Other Prefer Not To Say" at bounding box center [940, 222] width 288 height 25
select select "male"
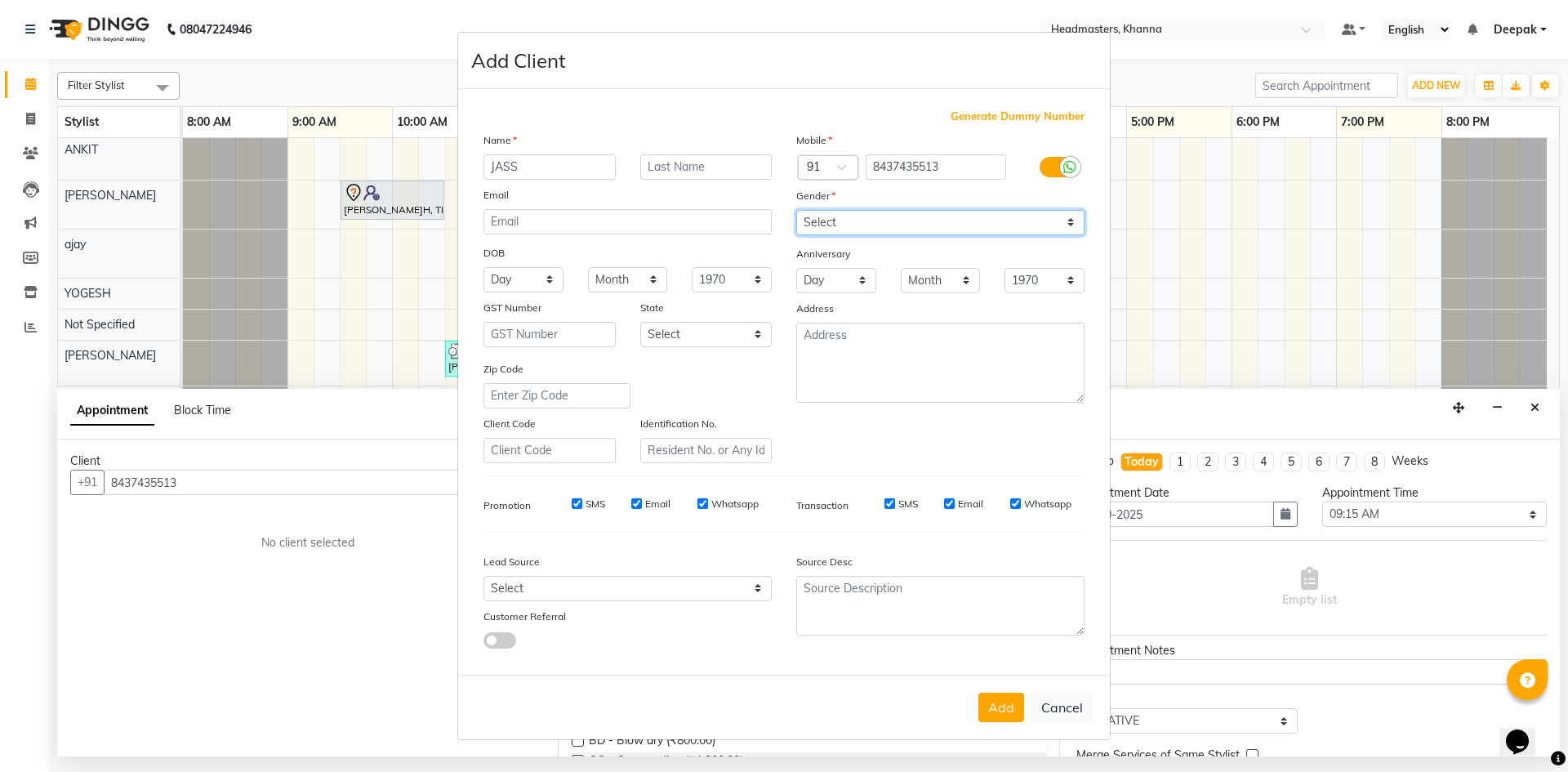
click at [796, 210] on select "Select Male Female Other Prefer Not To Say" at bounding box center [940, 222] width 288 height 25
click at [1001, 708] on button "Add" at bounding box center [1001, 708] width 46 height 29
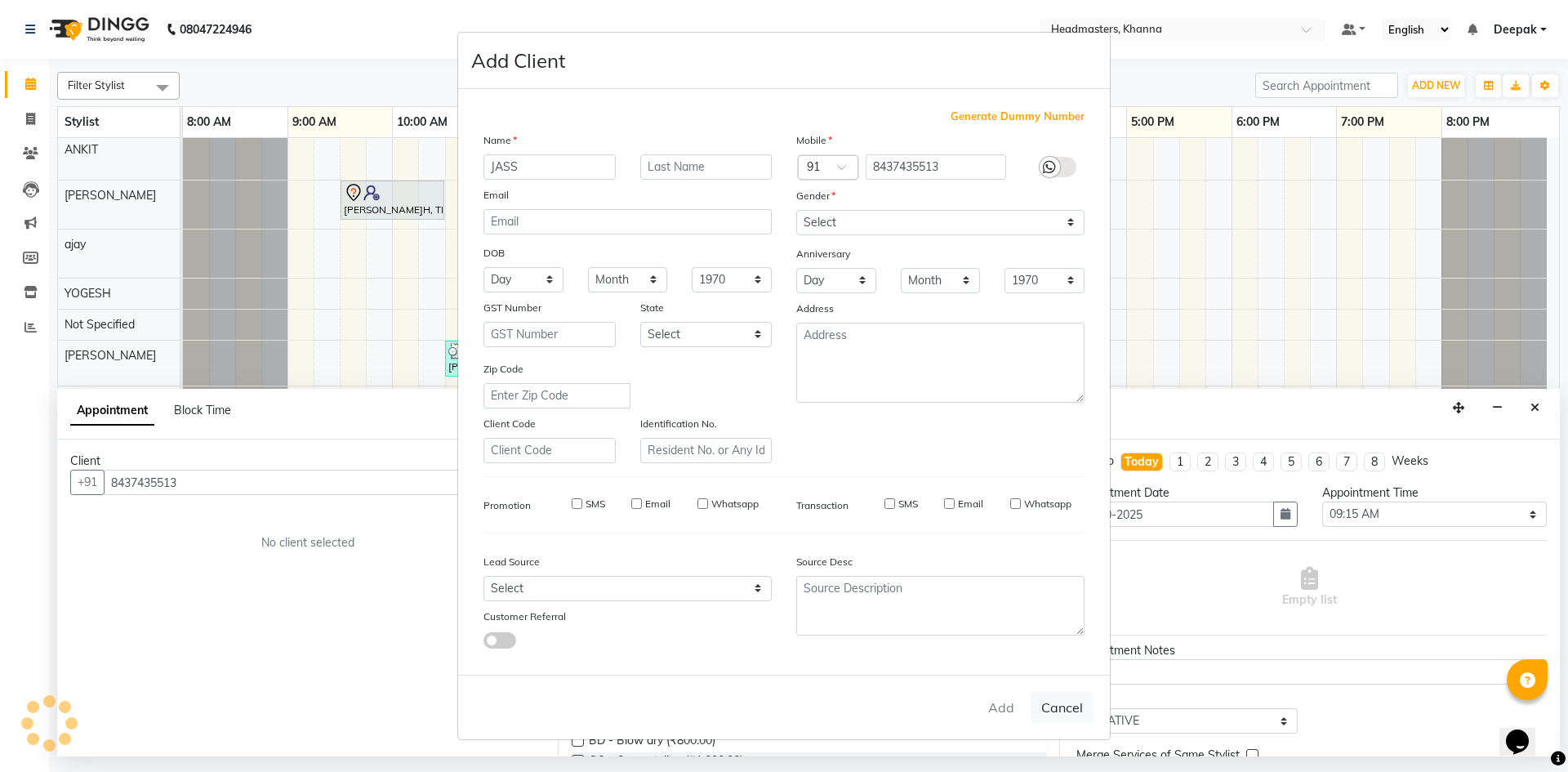
select select
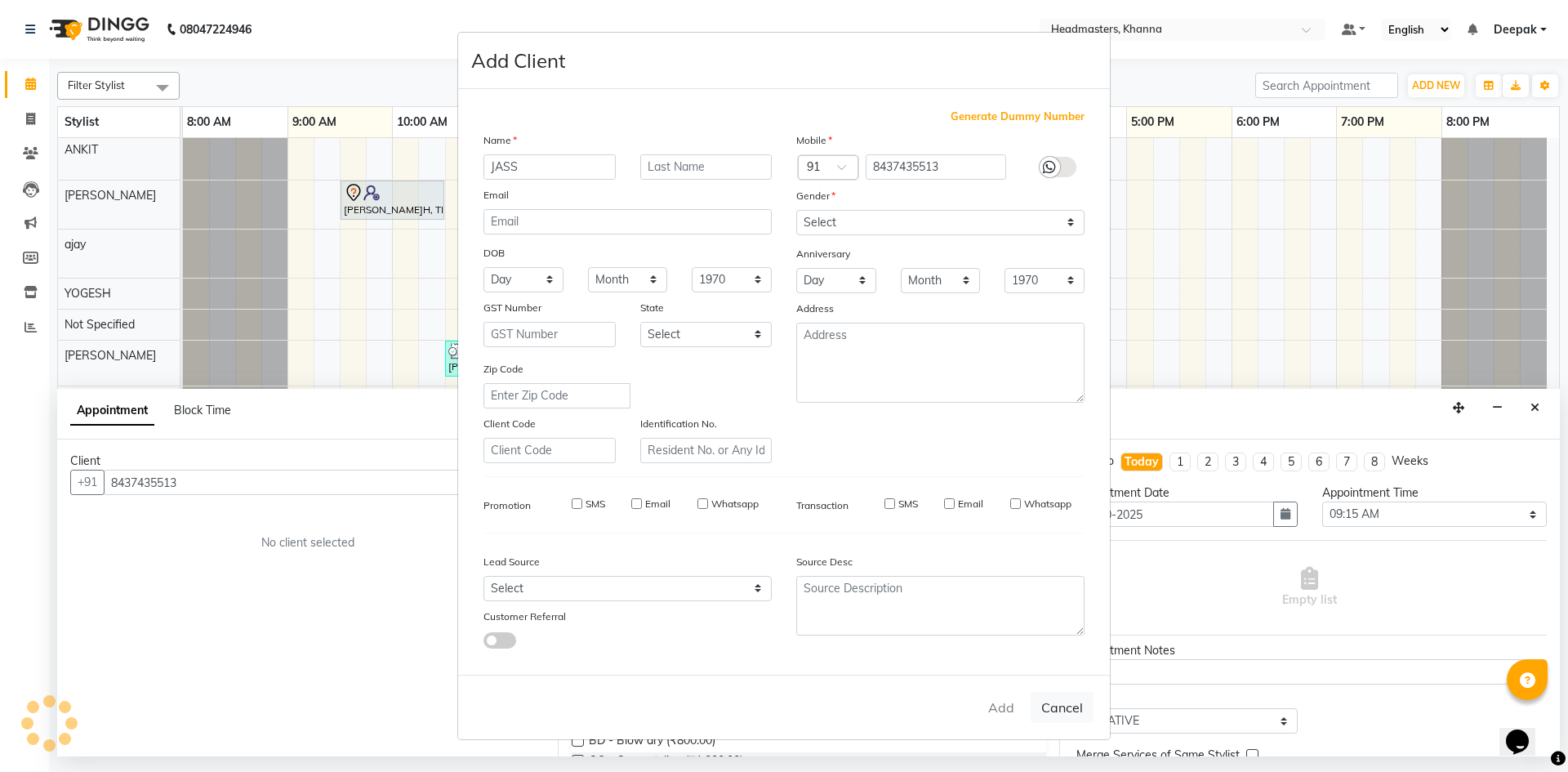
select select
checkbox input "false"
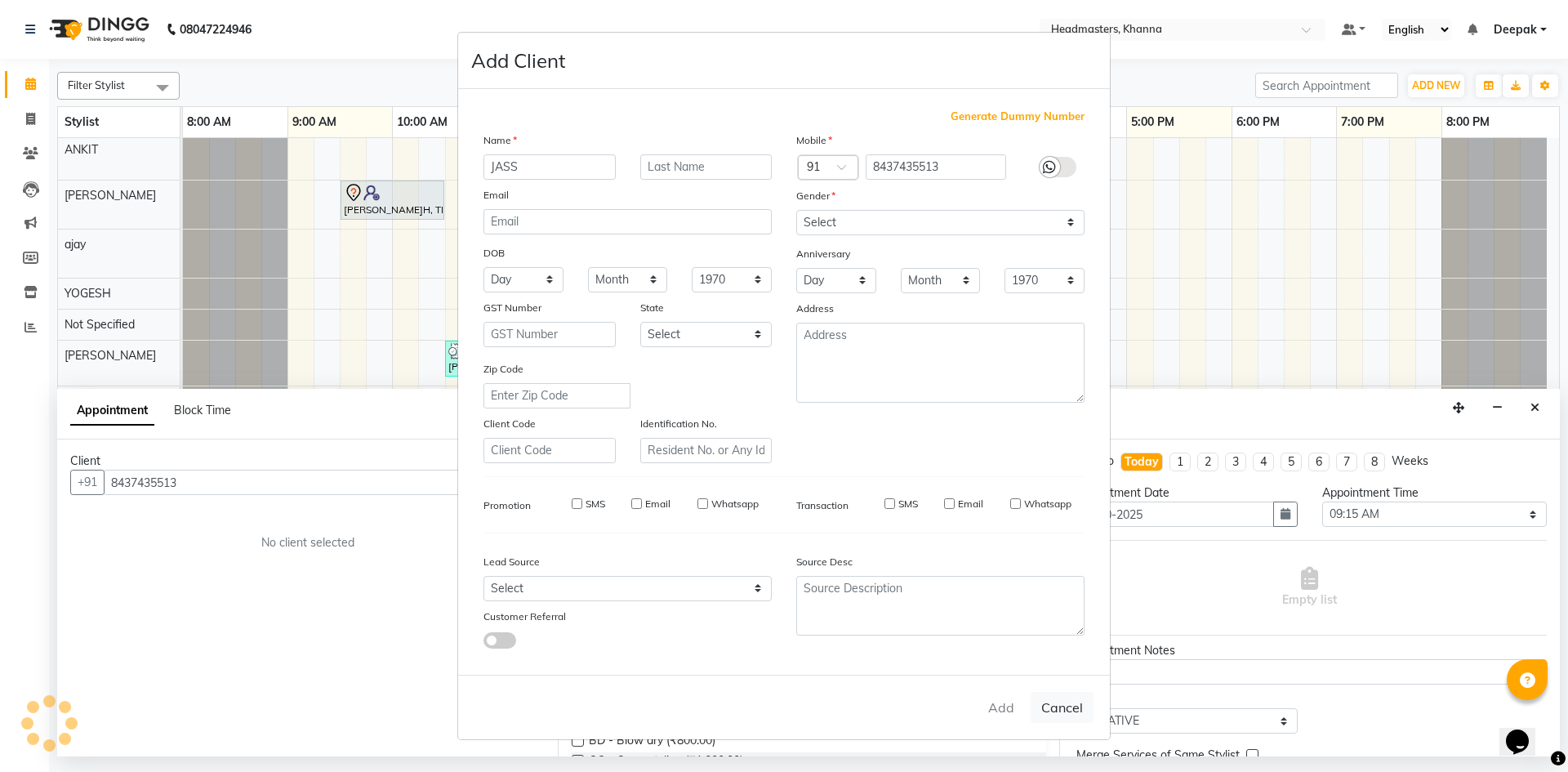
checkbox input "false"
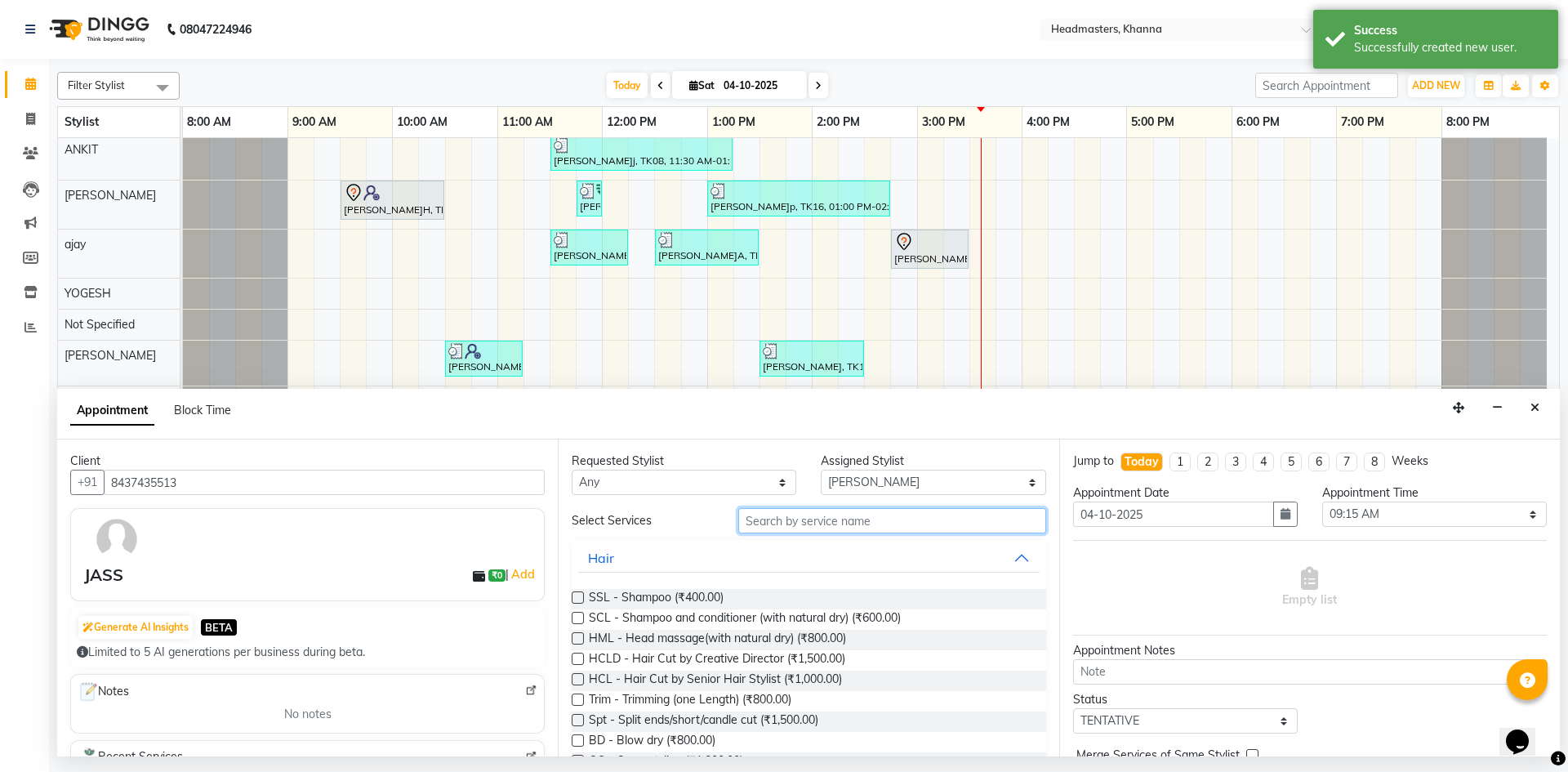
click at [829, 518] on input "text" at bounding box center [892, 520] width 308 height 25
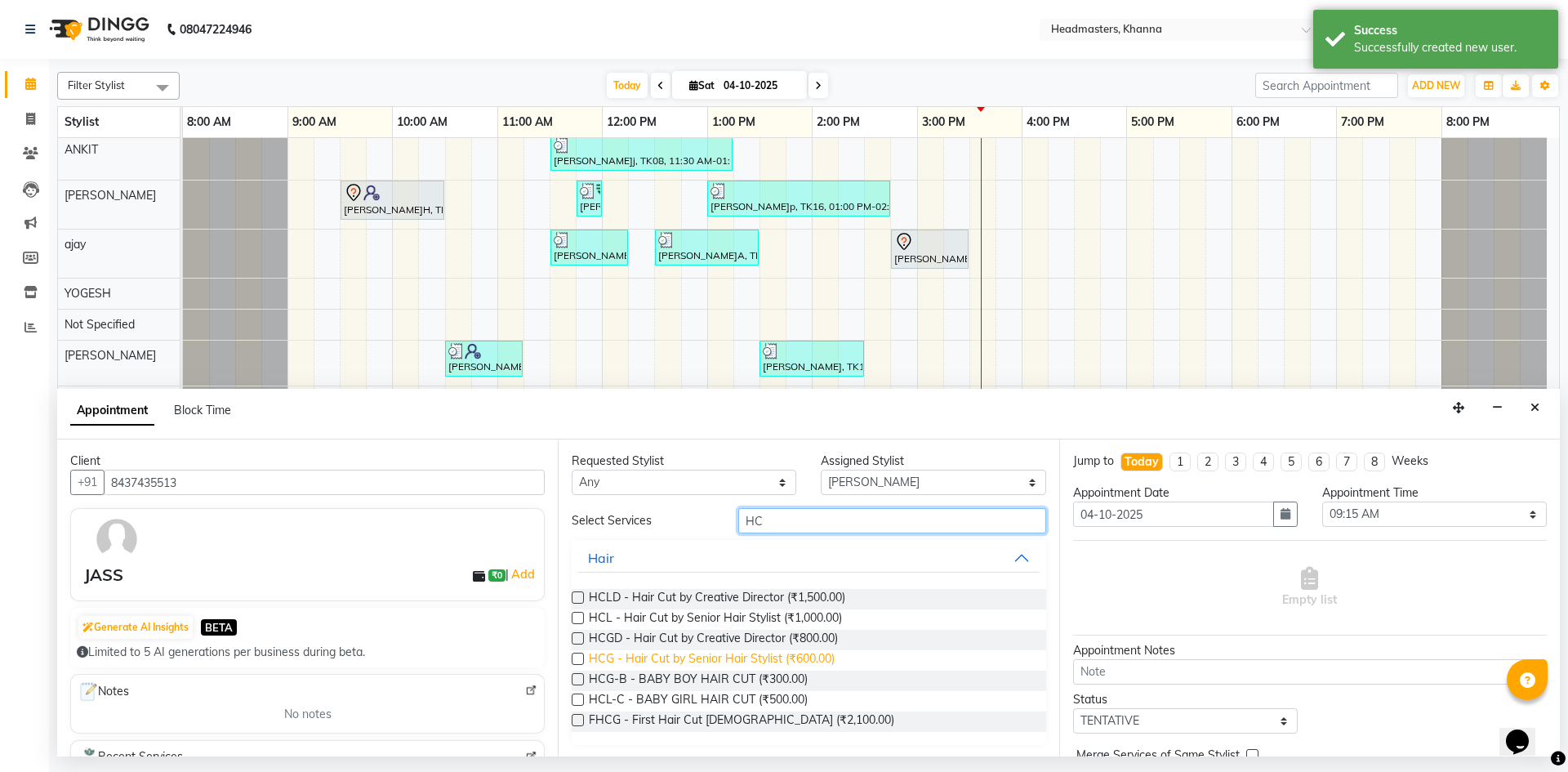
type input "HC"
click at [825, 656] on span "HCG - Hair Cut by Senior Hair Stylist (₹600.00)" at bounding box center [712, 660] width 246 height 21
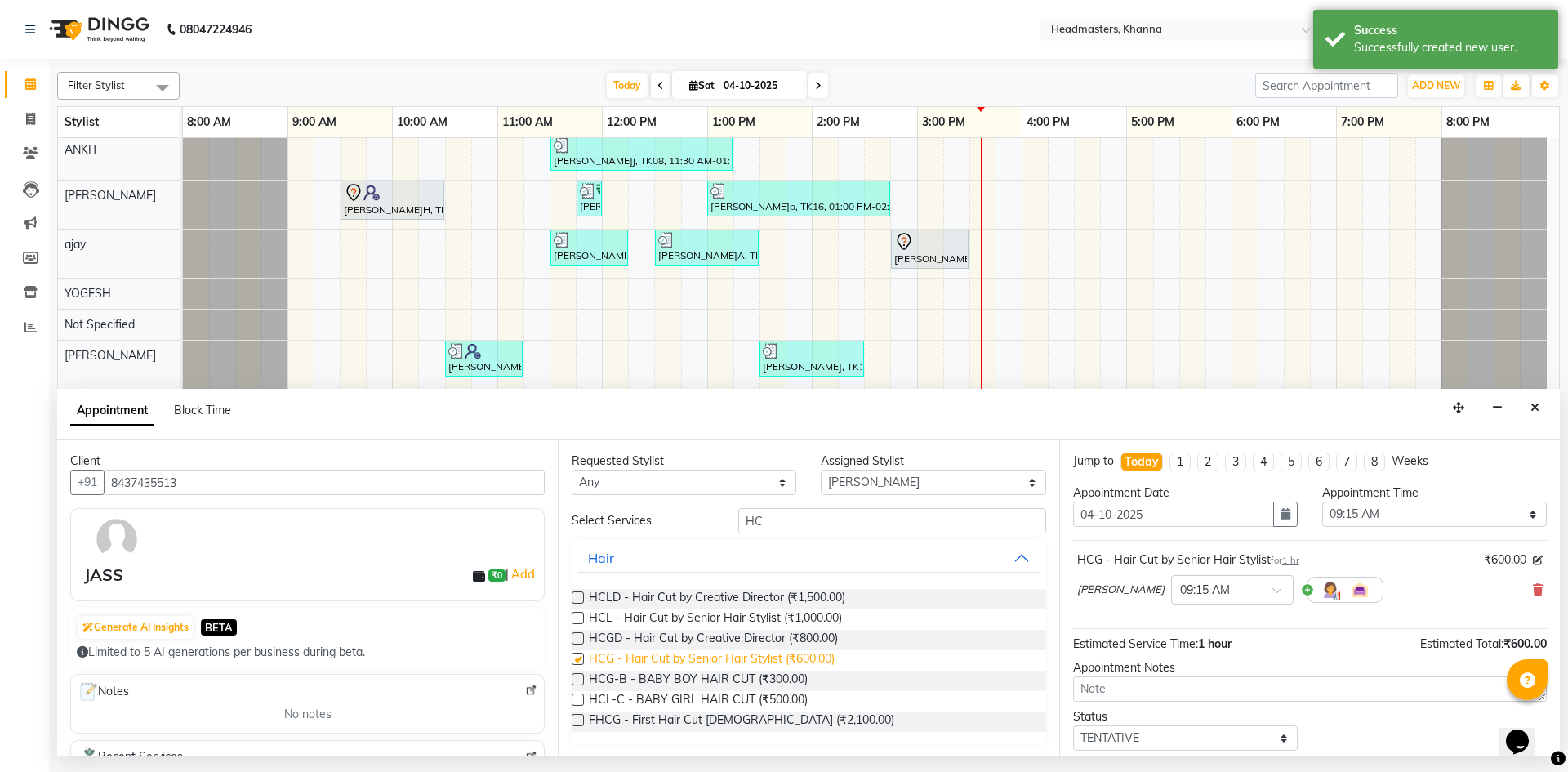
checkbox input "false"
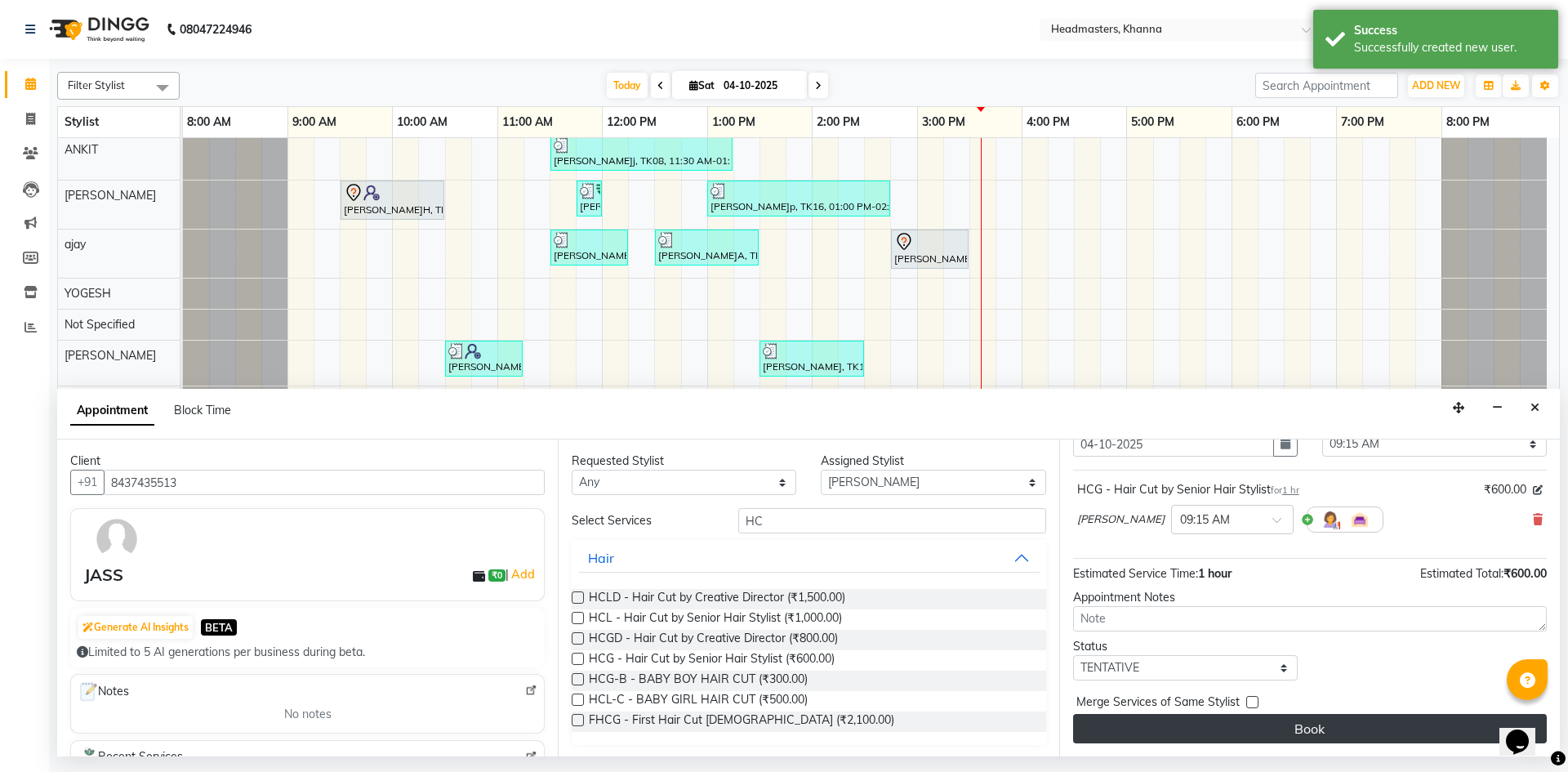
click at [1389, 725] on button "Book" at bounding box center [1309, 728] width 474 height 29
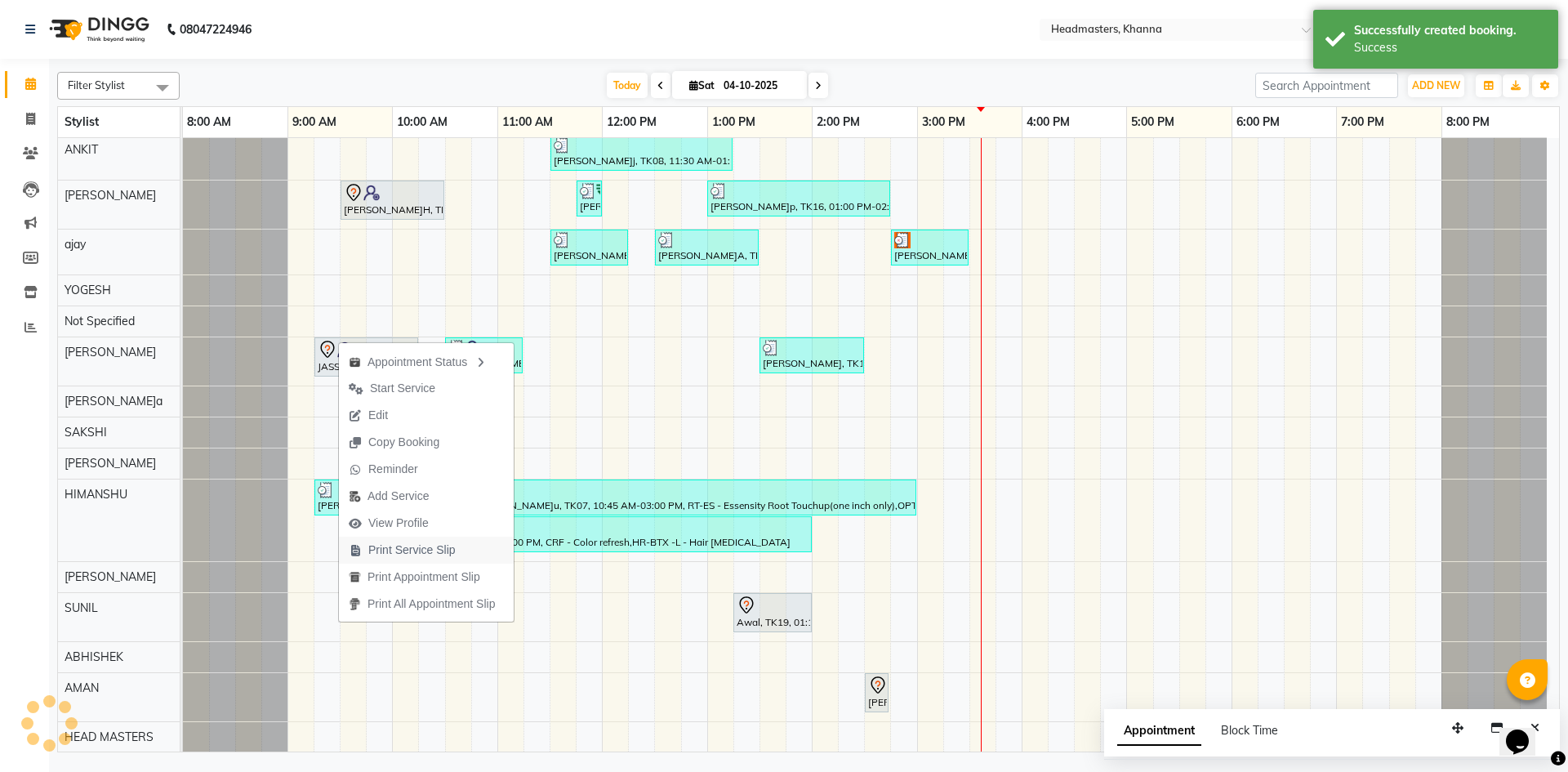
click at [450, 553] on span "Print Service Slip" at bounding box center [413, 550] width 88 height 17
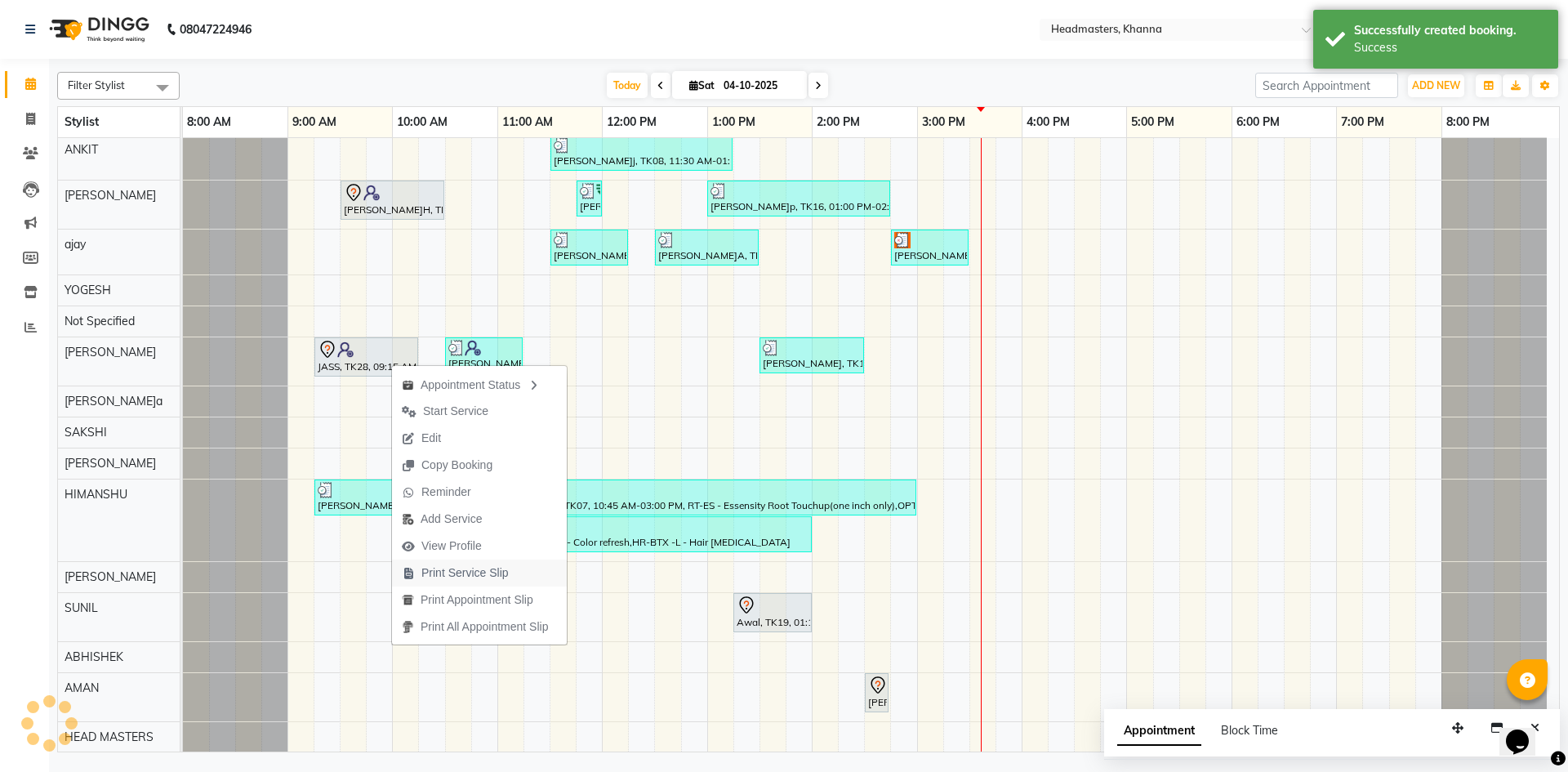
click at [470, 567] on span "Print Service Slip" at bounding box center [465, 573] width 88 height 17
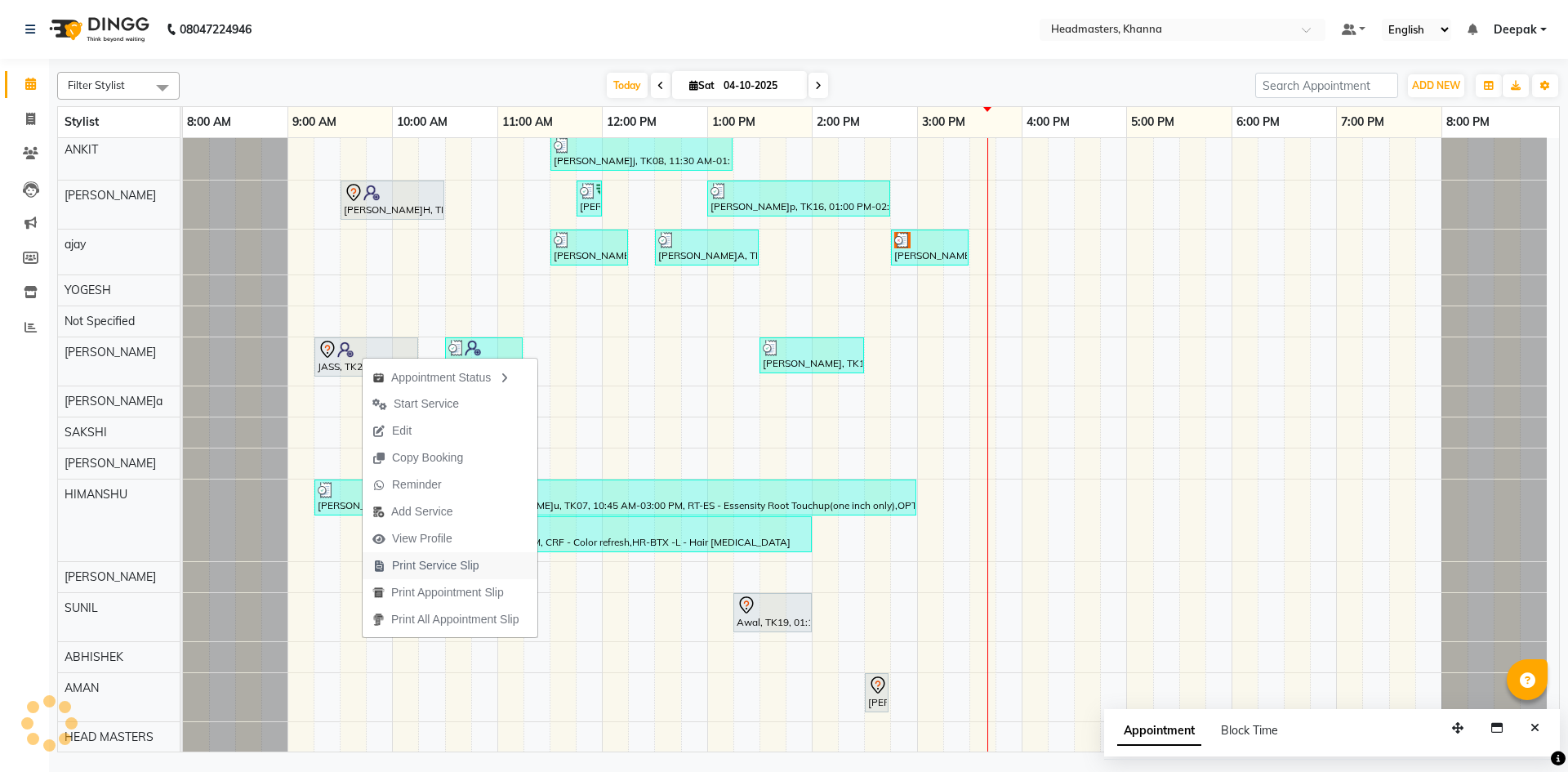
click at [475, 571] on span "Print Service Slip" at bounding box center [436, 566] width 88 height 17
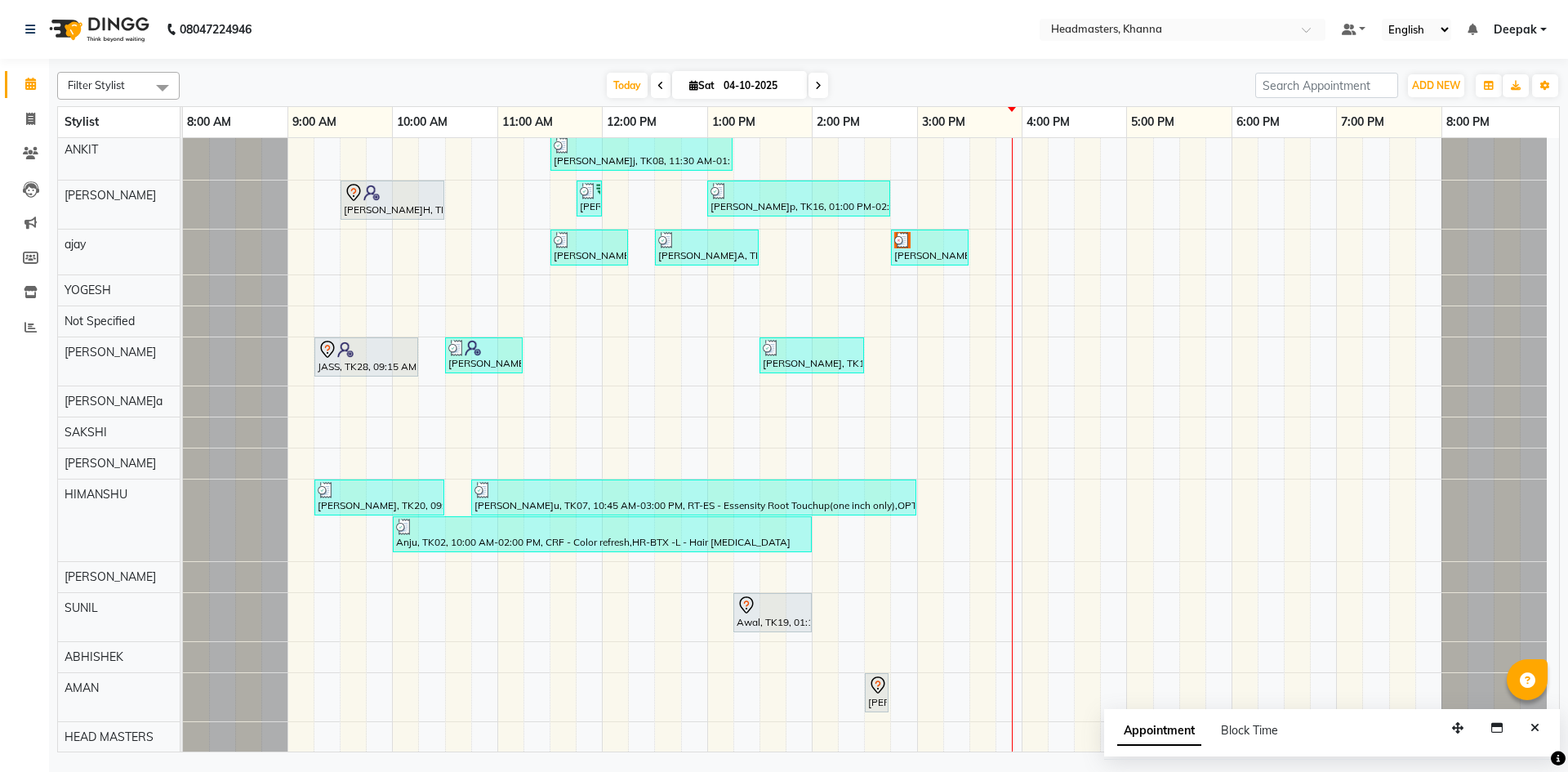
scroll to position [245, 0]
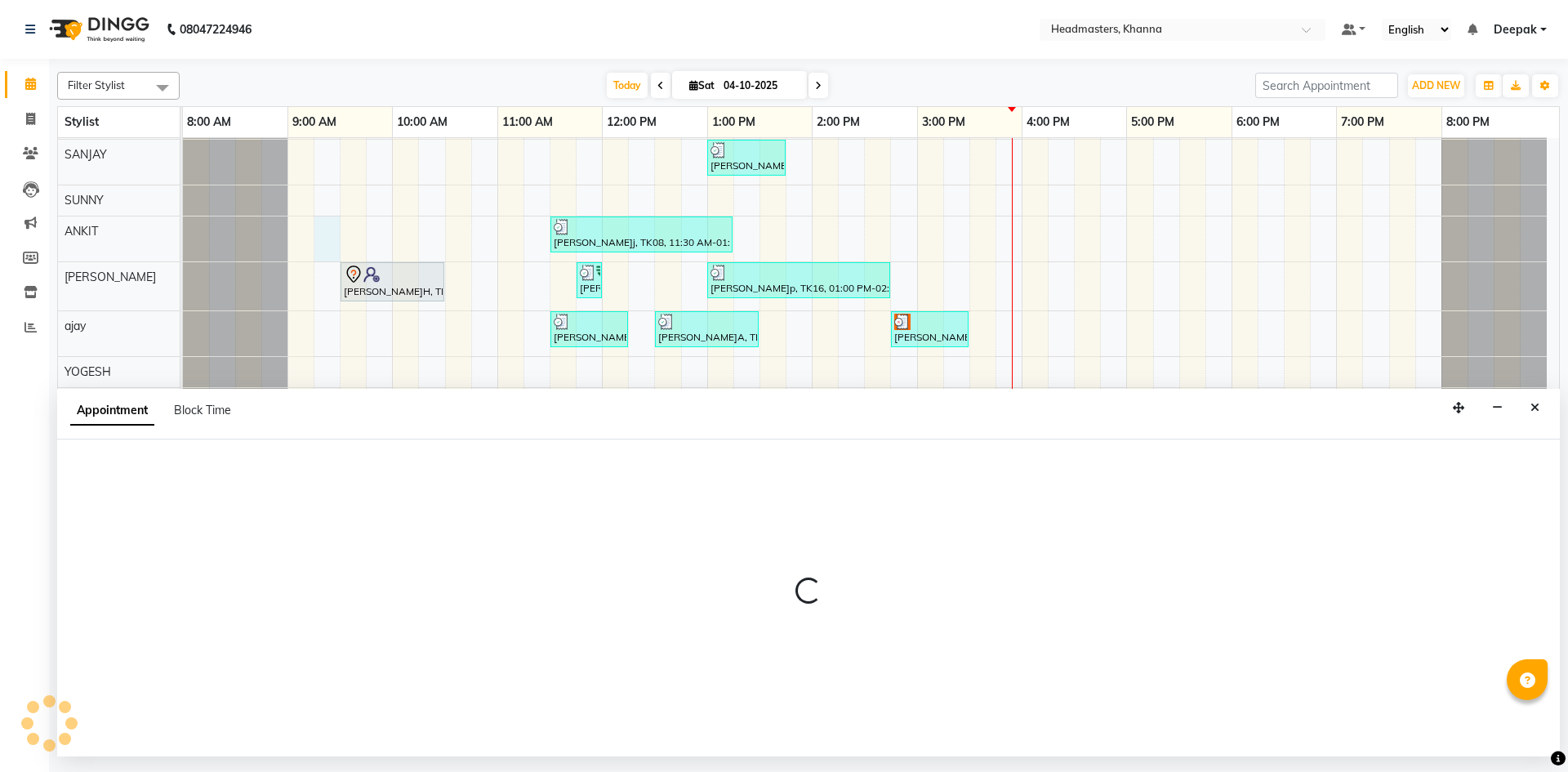
select select "60812"
select select "555"
select select "tentative"
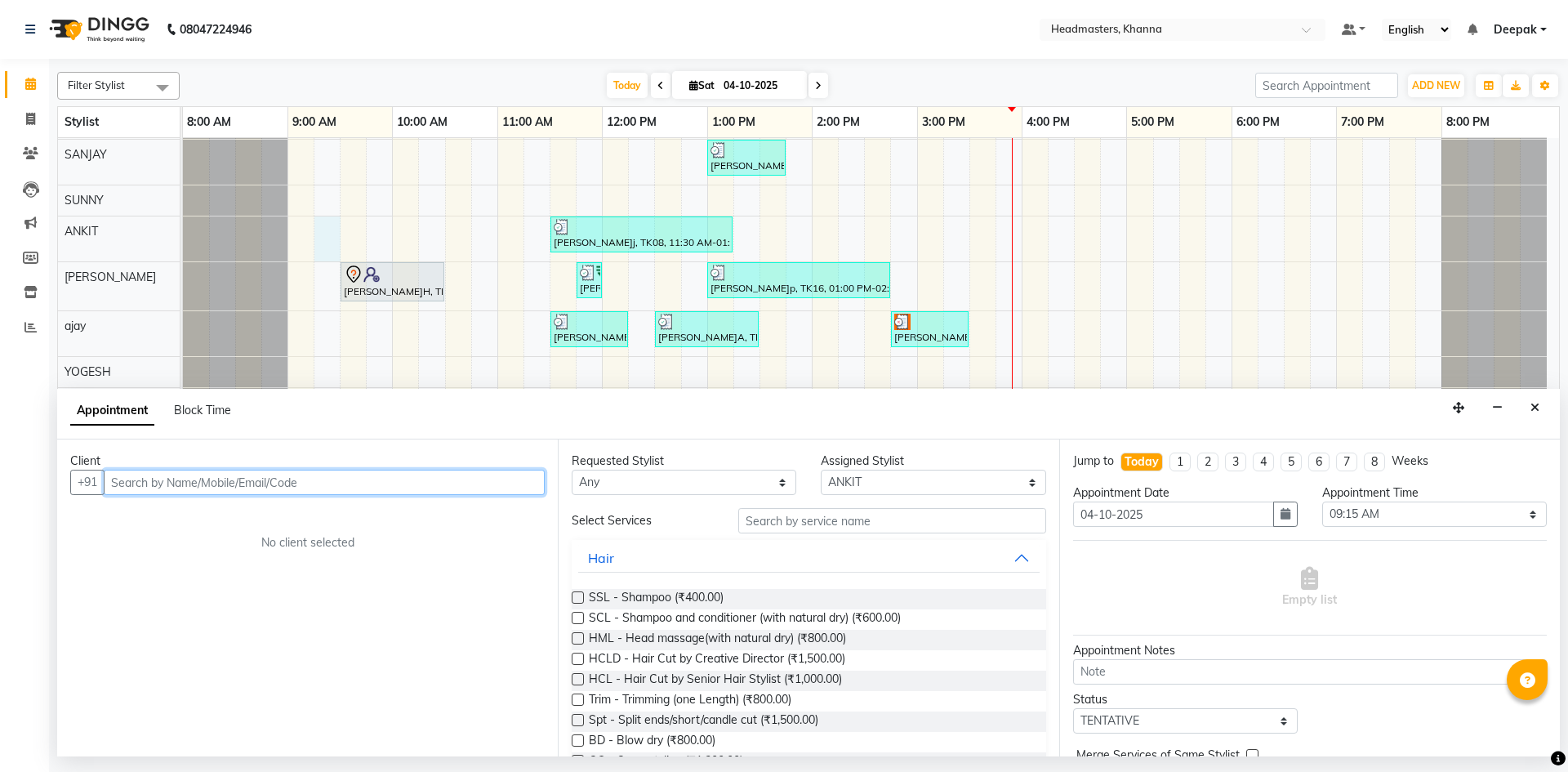
click at [420, 490] on input "text" at bounding box center [324, 481] width 441 height 25
type input "8146718031"
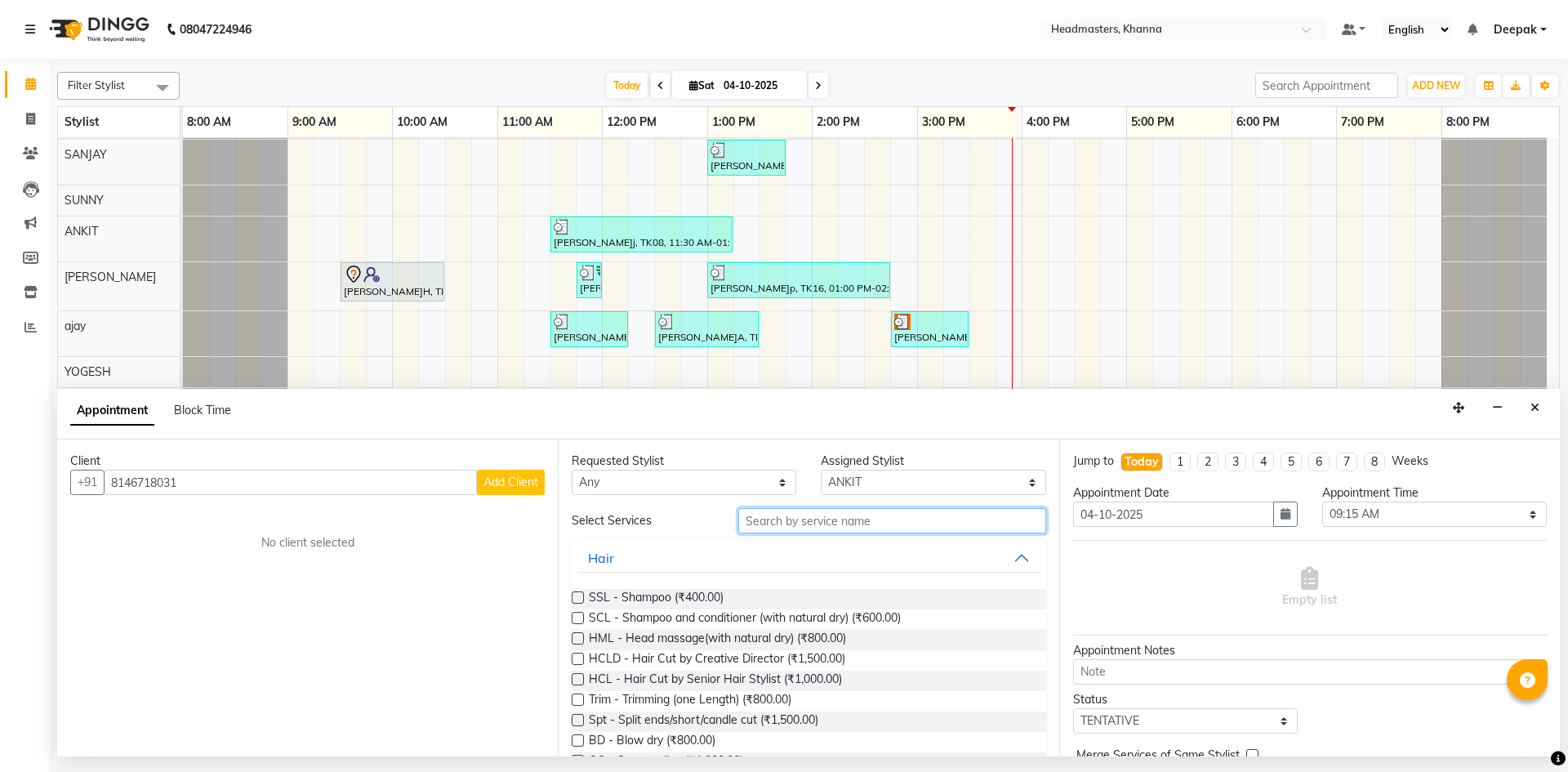
click at [824, 523] on input "text" at bounding box center [892, 520] width 308 height 25
click at [819, 517] on input "text" at bounding box center [892, 520] width 308 height 25
type input "HC"
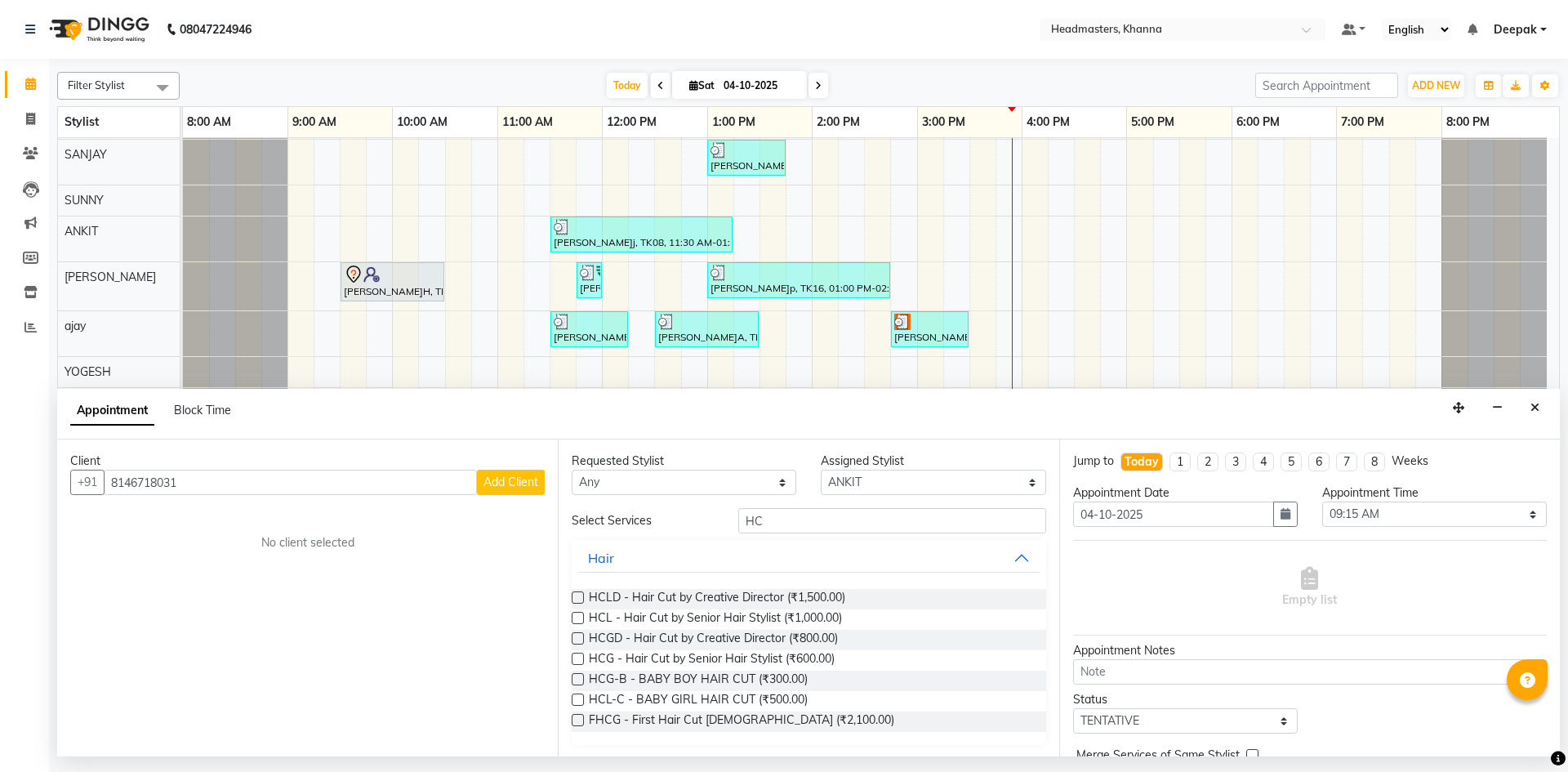
click at [573, 660] on label at bounding box center [578, 659] width 12 height 12
click at [573, 660] on input "checkbox" at bounding box center [577, 660] width 10 height 10
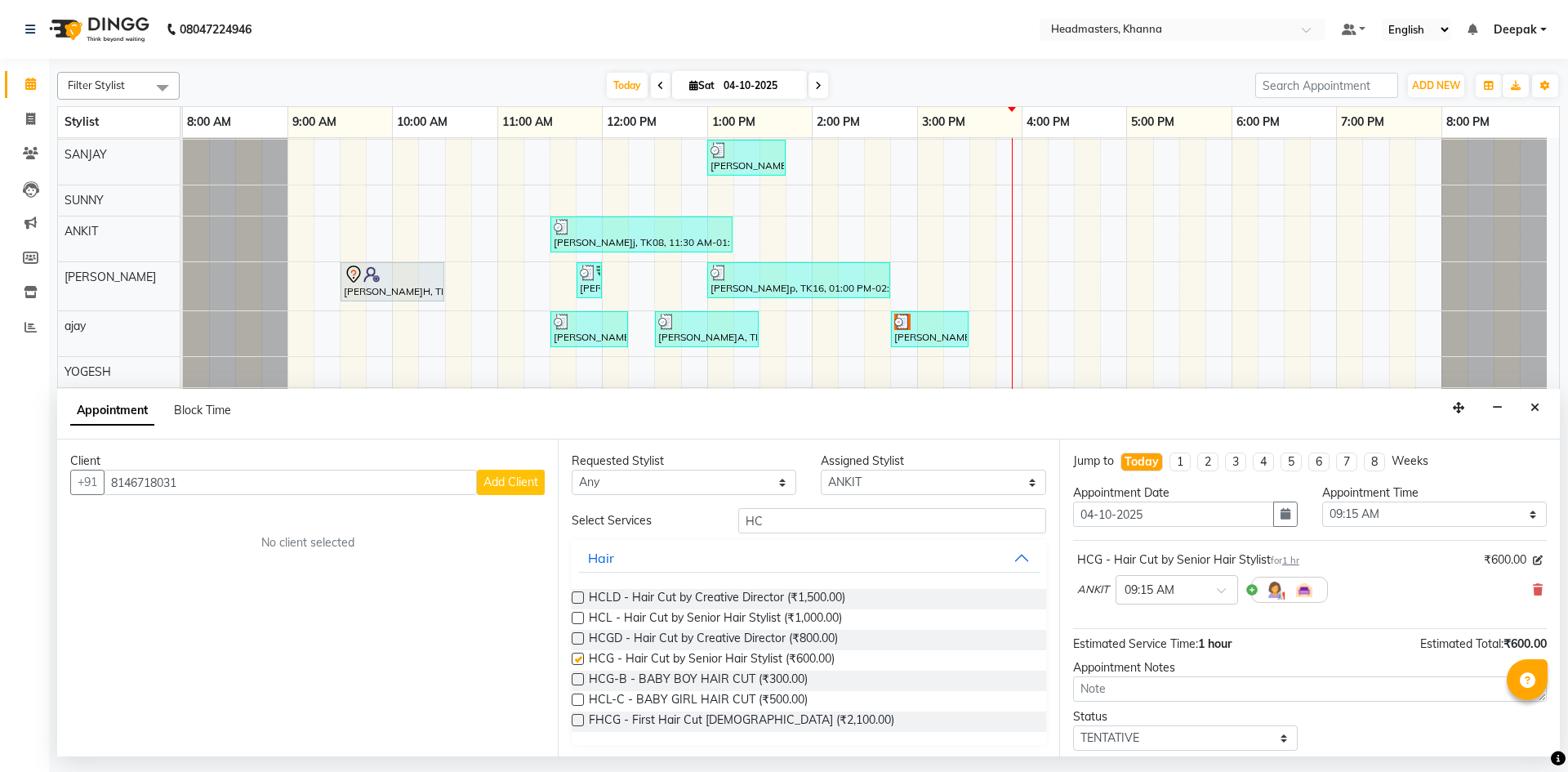
checkbox input "false"
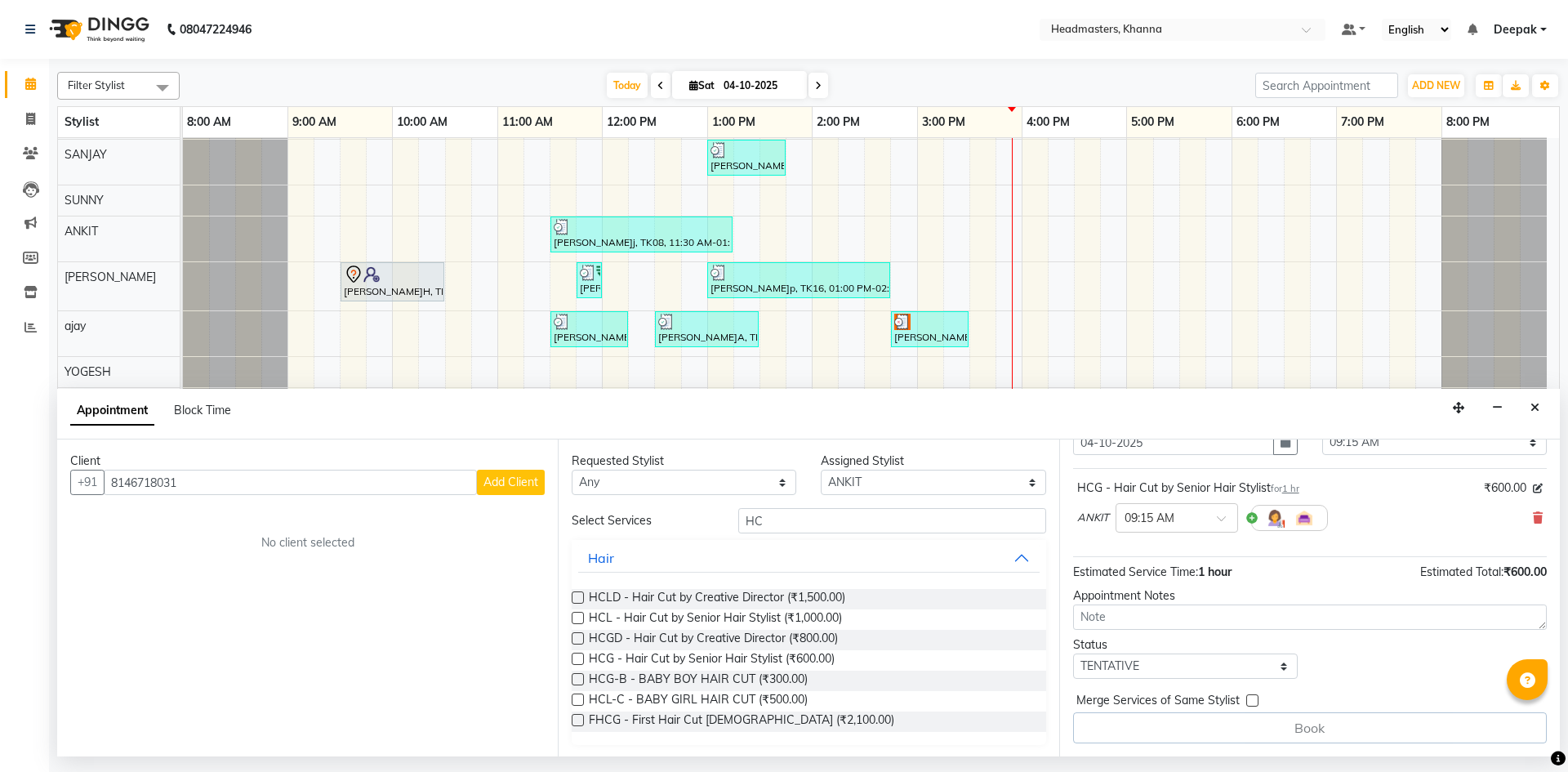
click at [544, 483] on button "Add Client" at bounding box center [511, 481] width 68 height 25
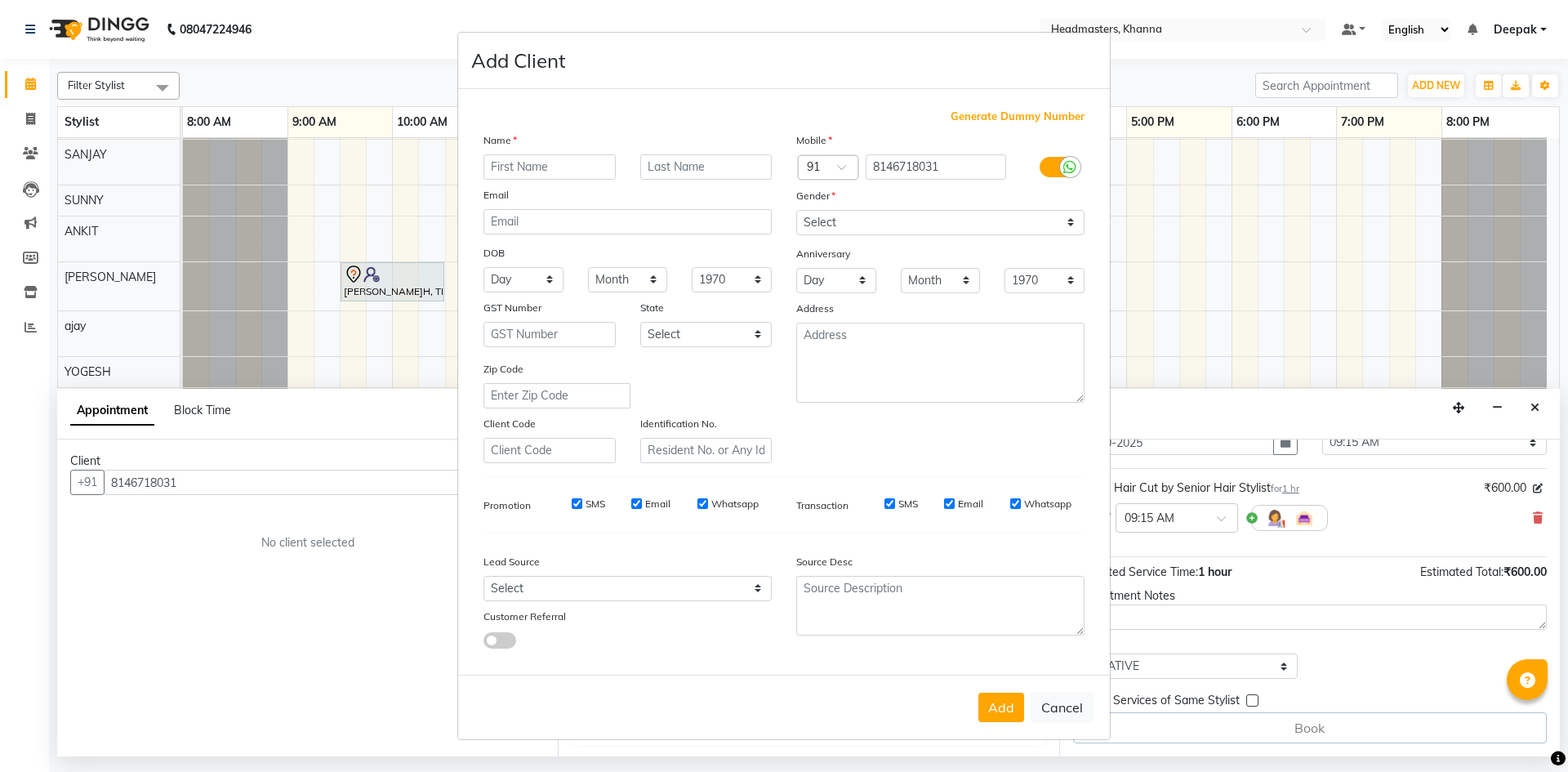
click at [567, 158] on input "text" at bounding box center [549, 167] width 132 height 25
click at [578, 162] on input "text" at bounding box center [549, 167] width 132 height 25
type input "ARSHDEEP"
click at [993, 701] on button "Add" at bounding box center [1001, 708] width 46 height 29
click at [979, 213] on select "Select Male Female Other Prefer Not To Say" at bounding box center [940, 222] width 288 height 25
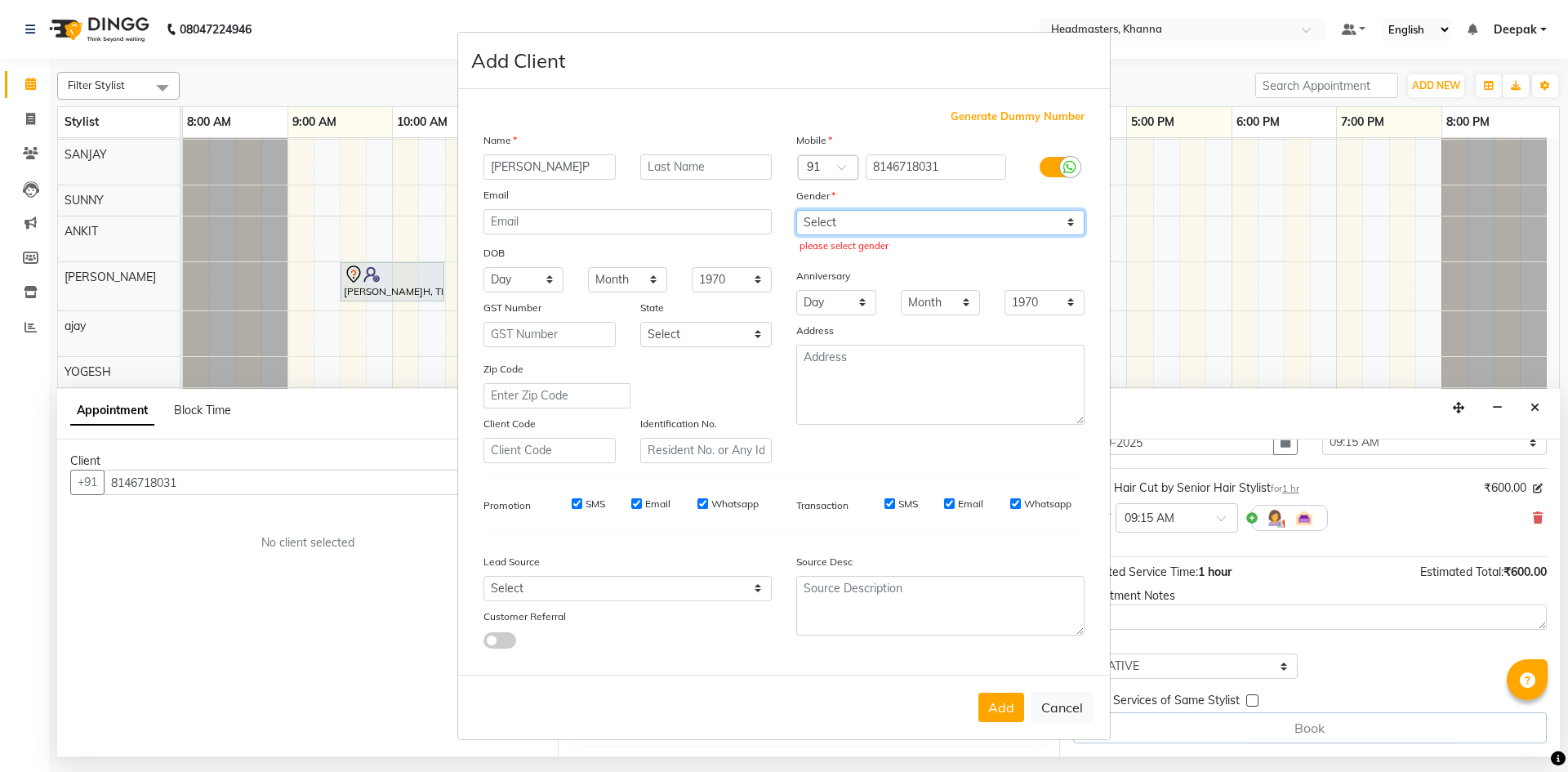
select select "male"
click at [796, 210] on select "Select Male Female Other Prefer Not To Say" at bounding box center [940, 222] width 288 height 25
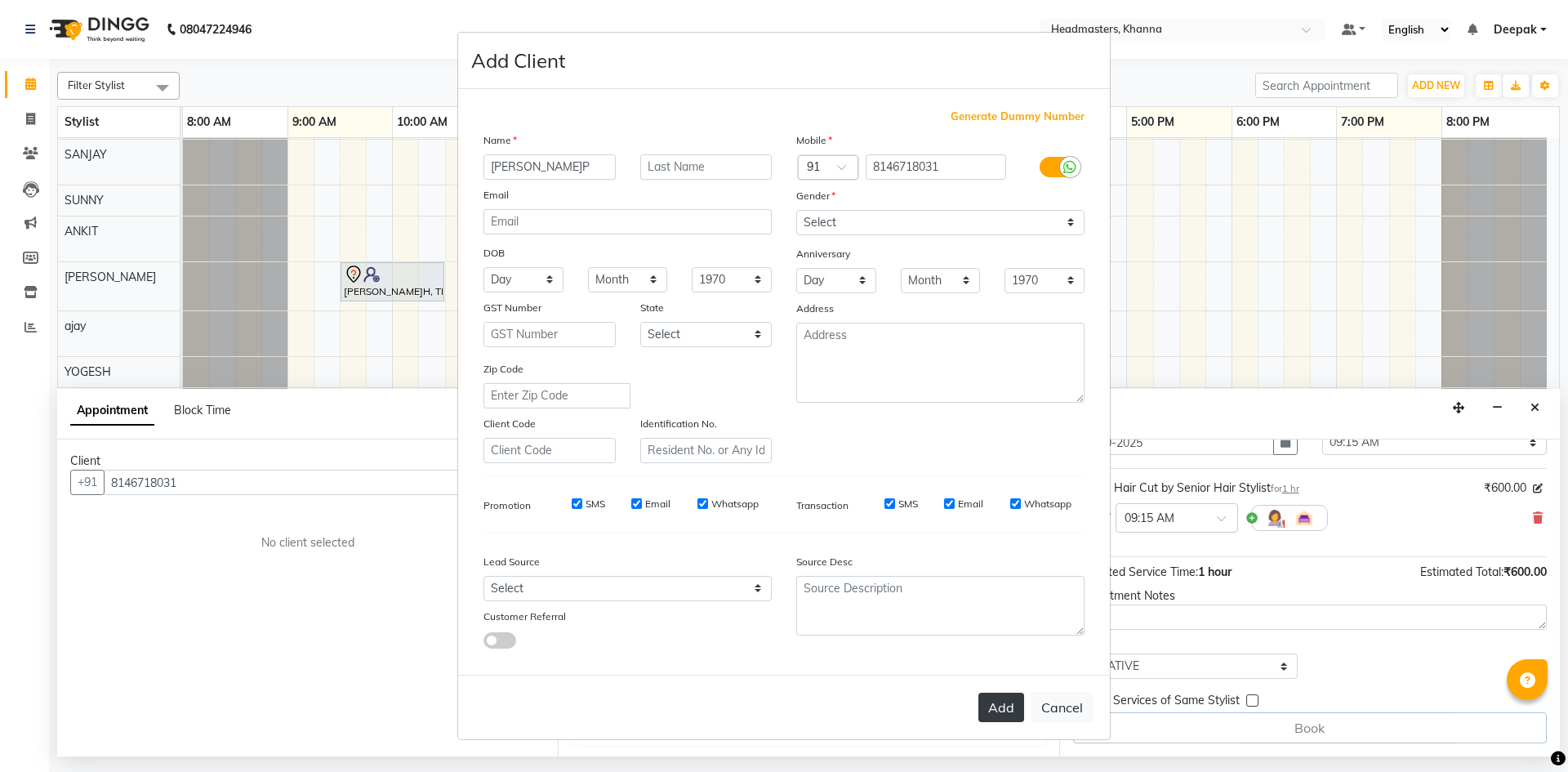
click at [993, 706] on button "Add" at bounding box center [1001, 708] width 46 height 29
select select
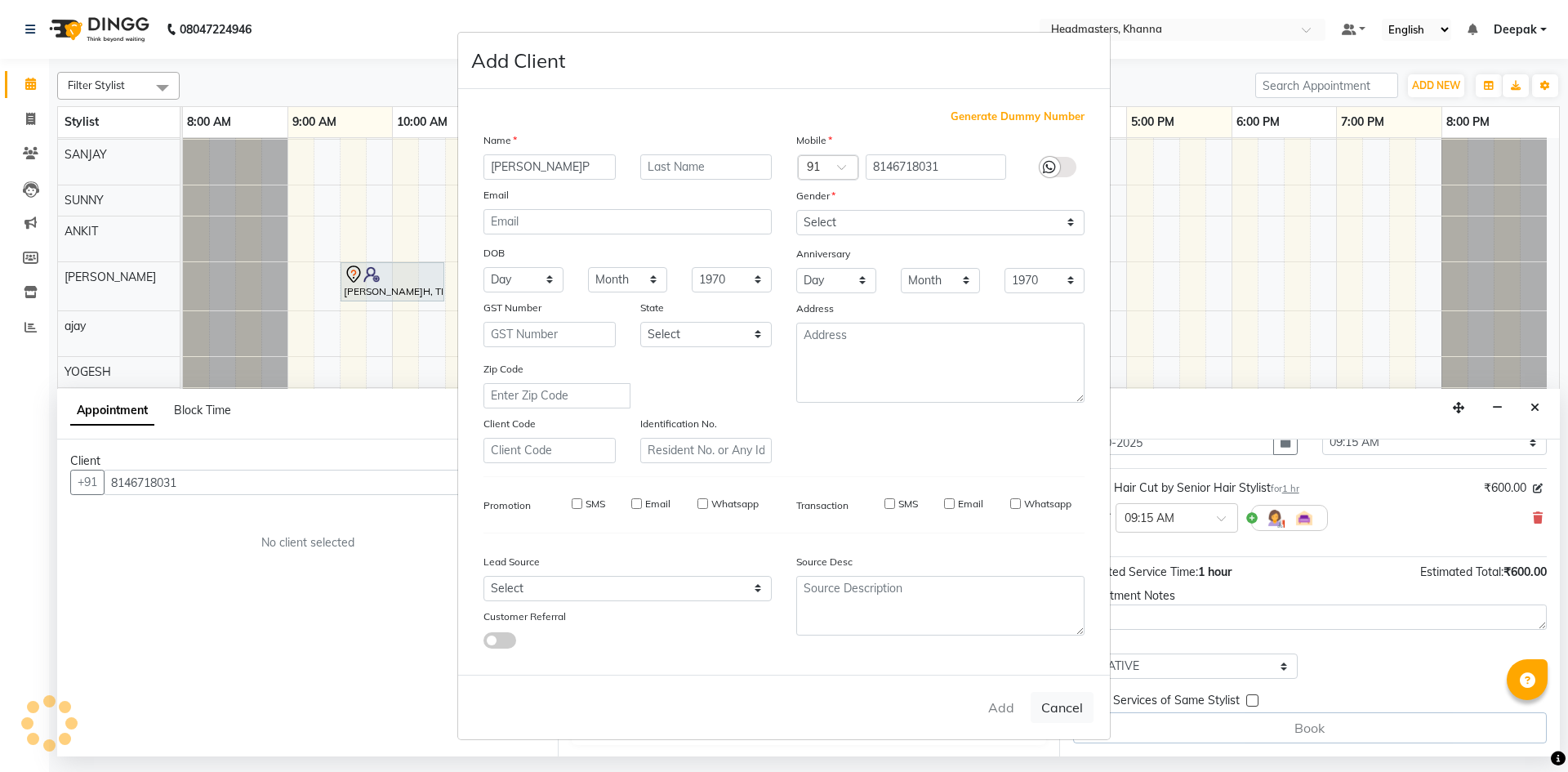
select select
checkbox input "false"
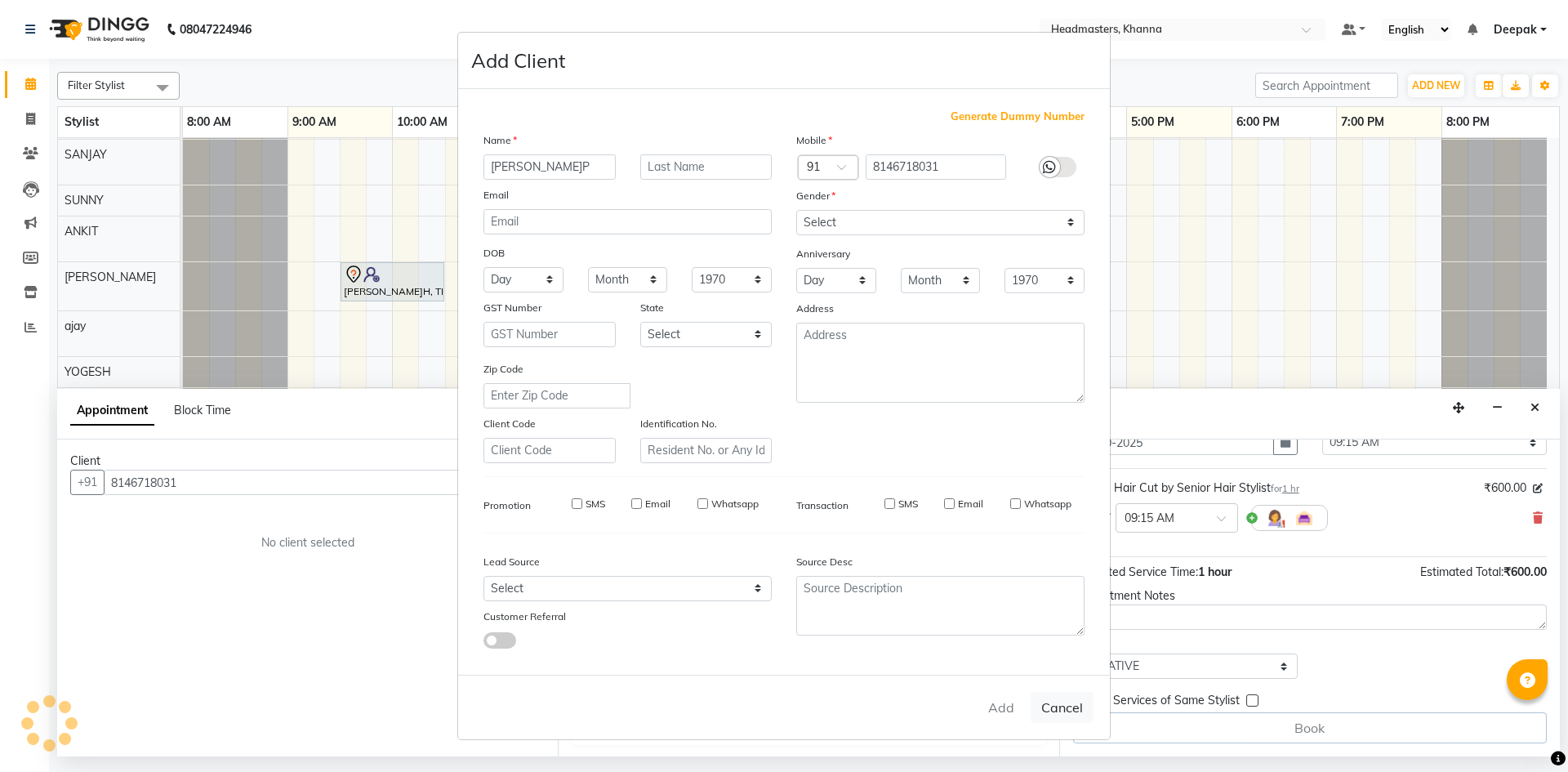
checkbox input "false"
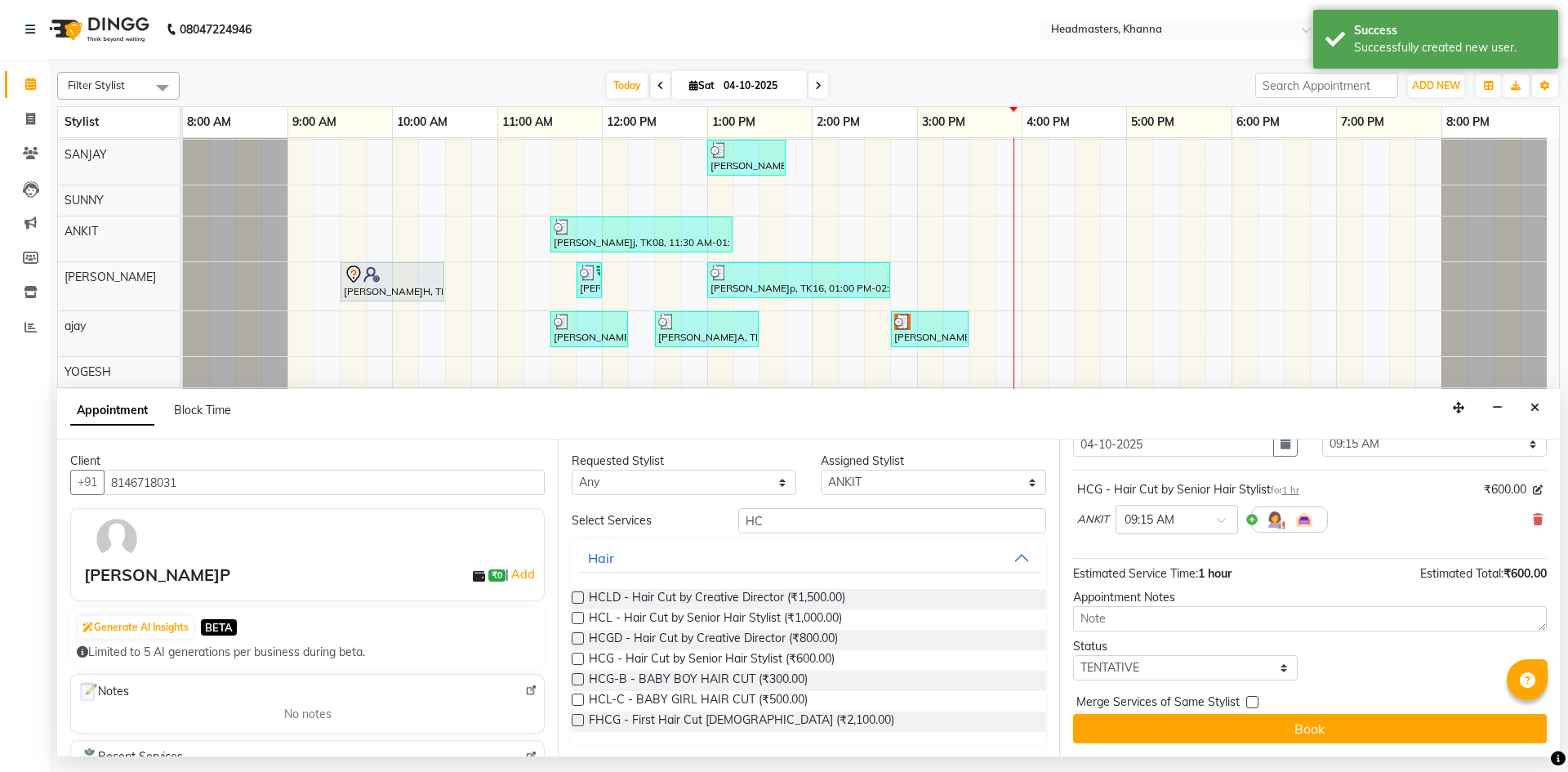
scroll to position [70, 0]
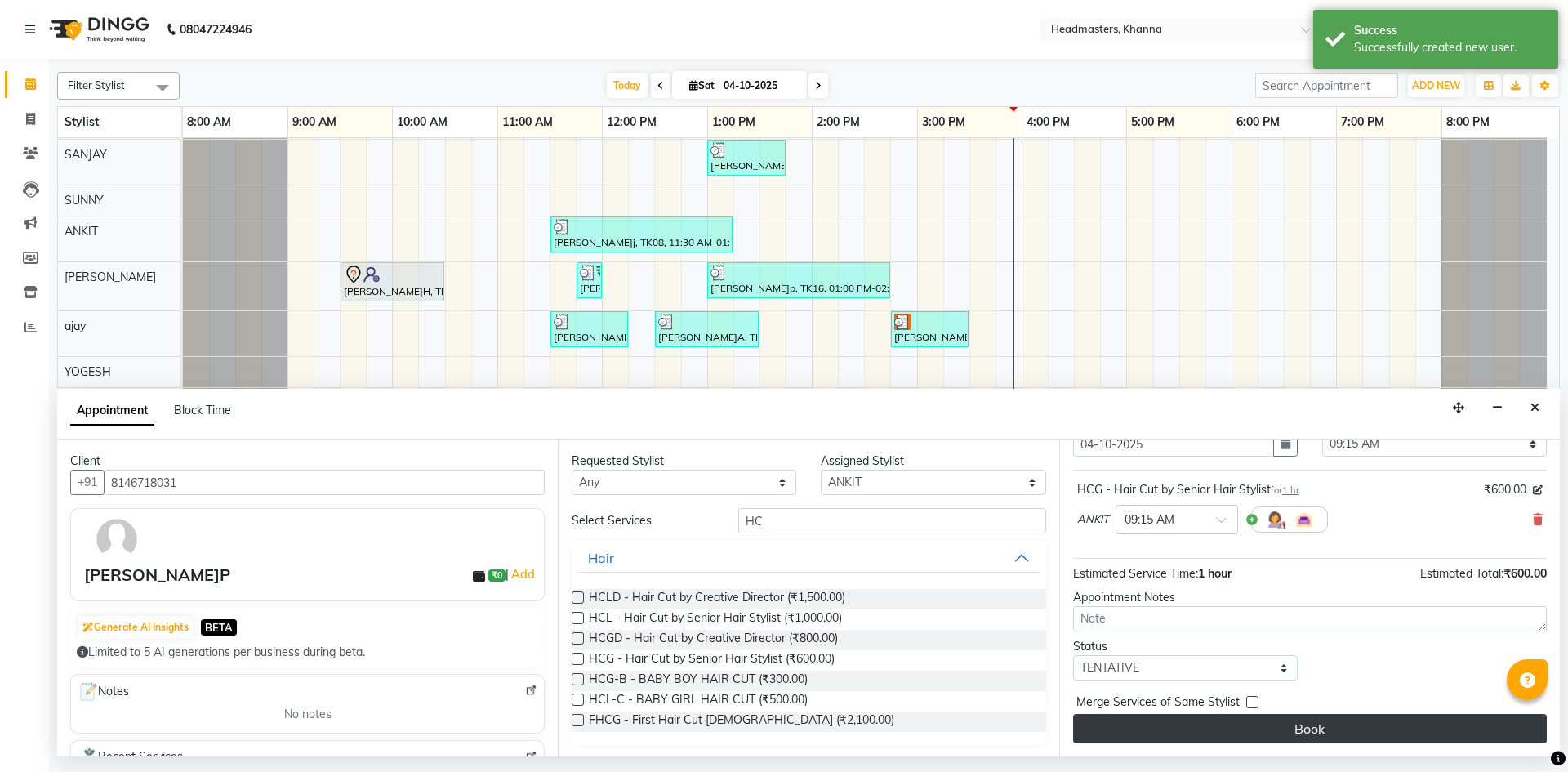
click at [1216, 731] on button "Book" at bounding box center [1309, 728] width 474 height 29
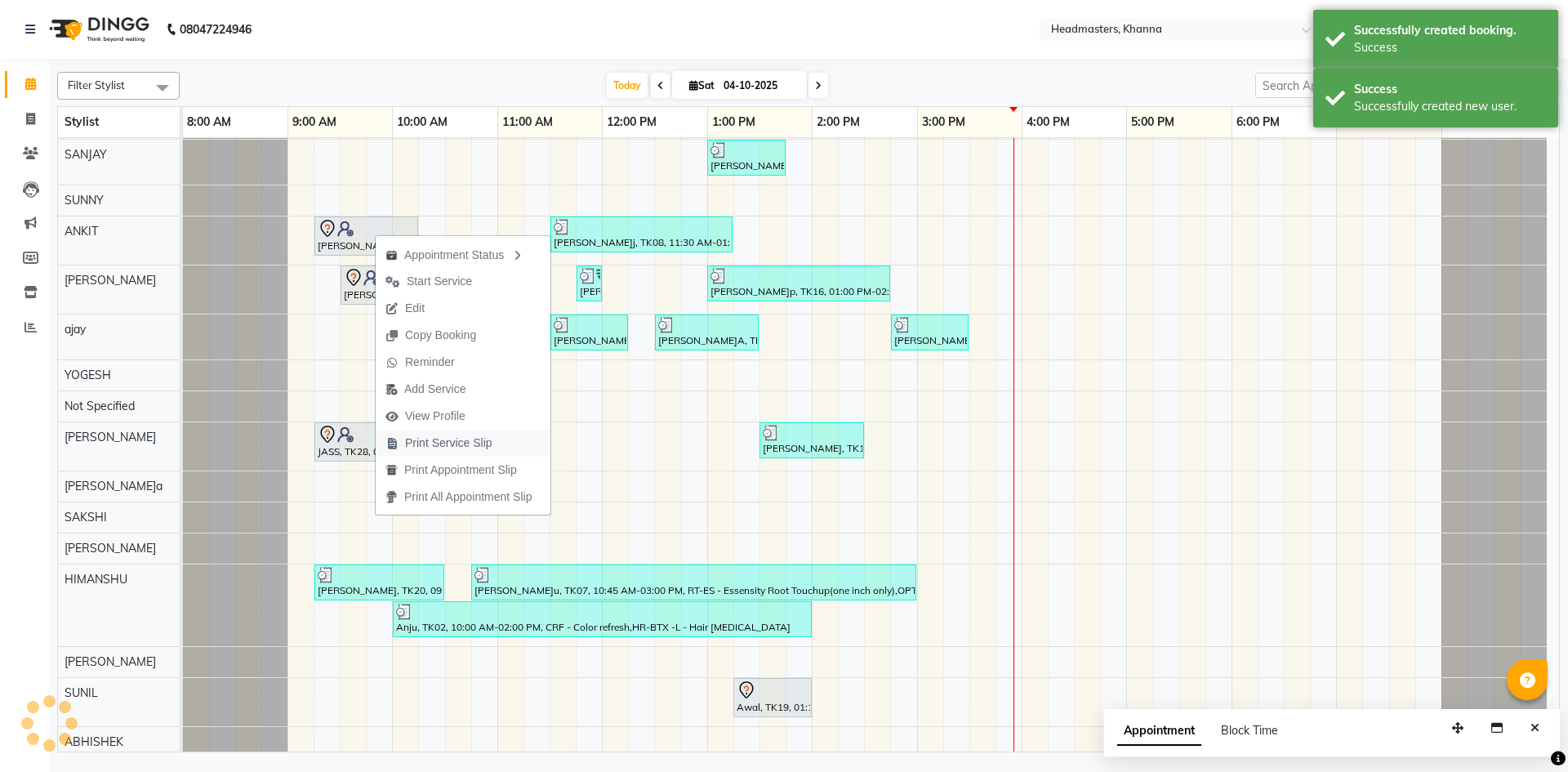
click at [433, 442] on span "Print Service Slip" at bounding box center [449, 443] width 88 height 17
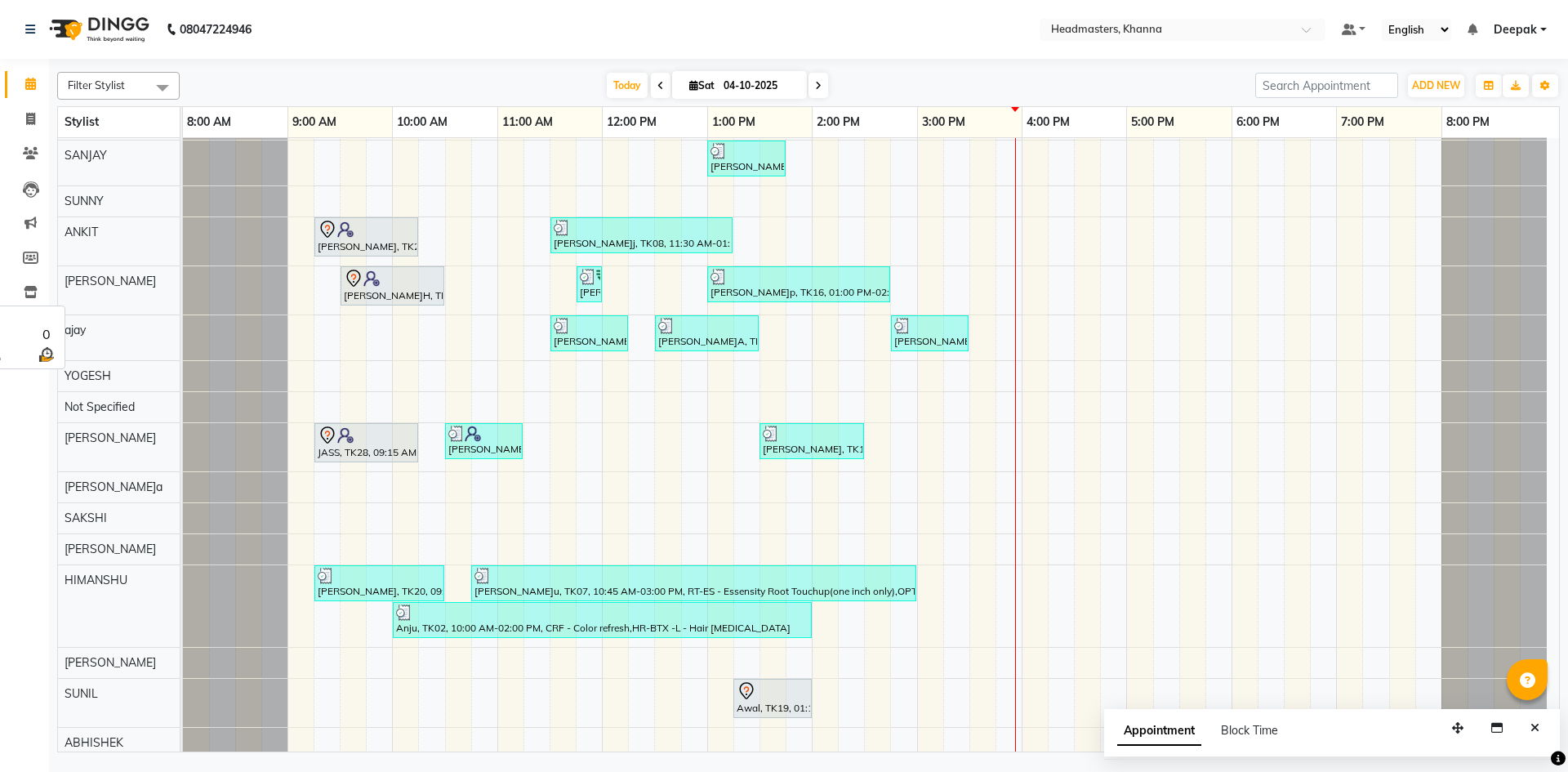
scroll to position [245, 0]
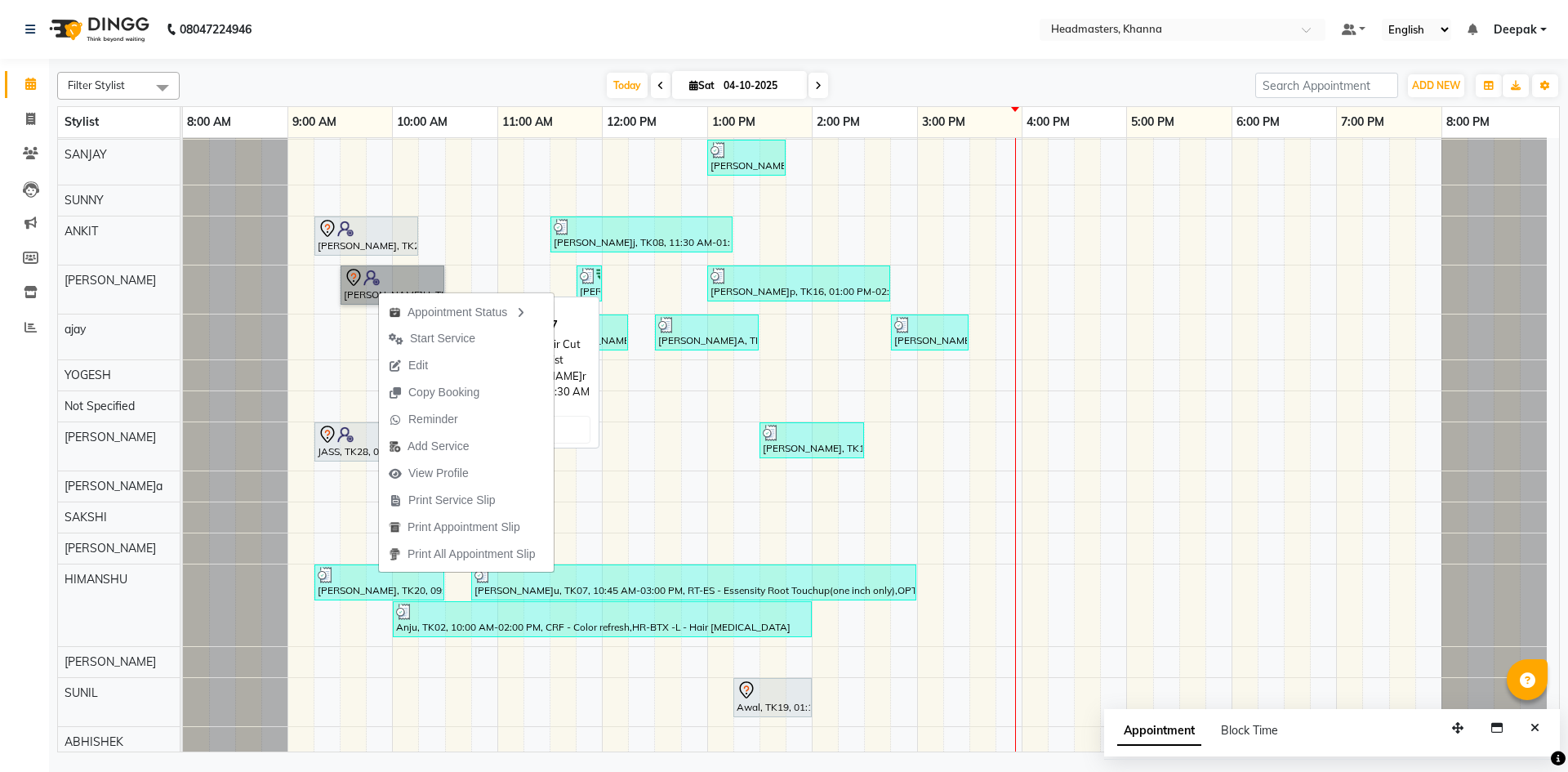
click at [376, 289] on link "HITESH, TK27, 09:30 AM-10:30 AM, HCG - Hair Cut by Senior Hair Stylist" at bounding box center [392, 285] width 104 height 40
select select "7"
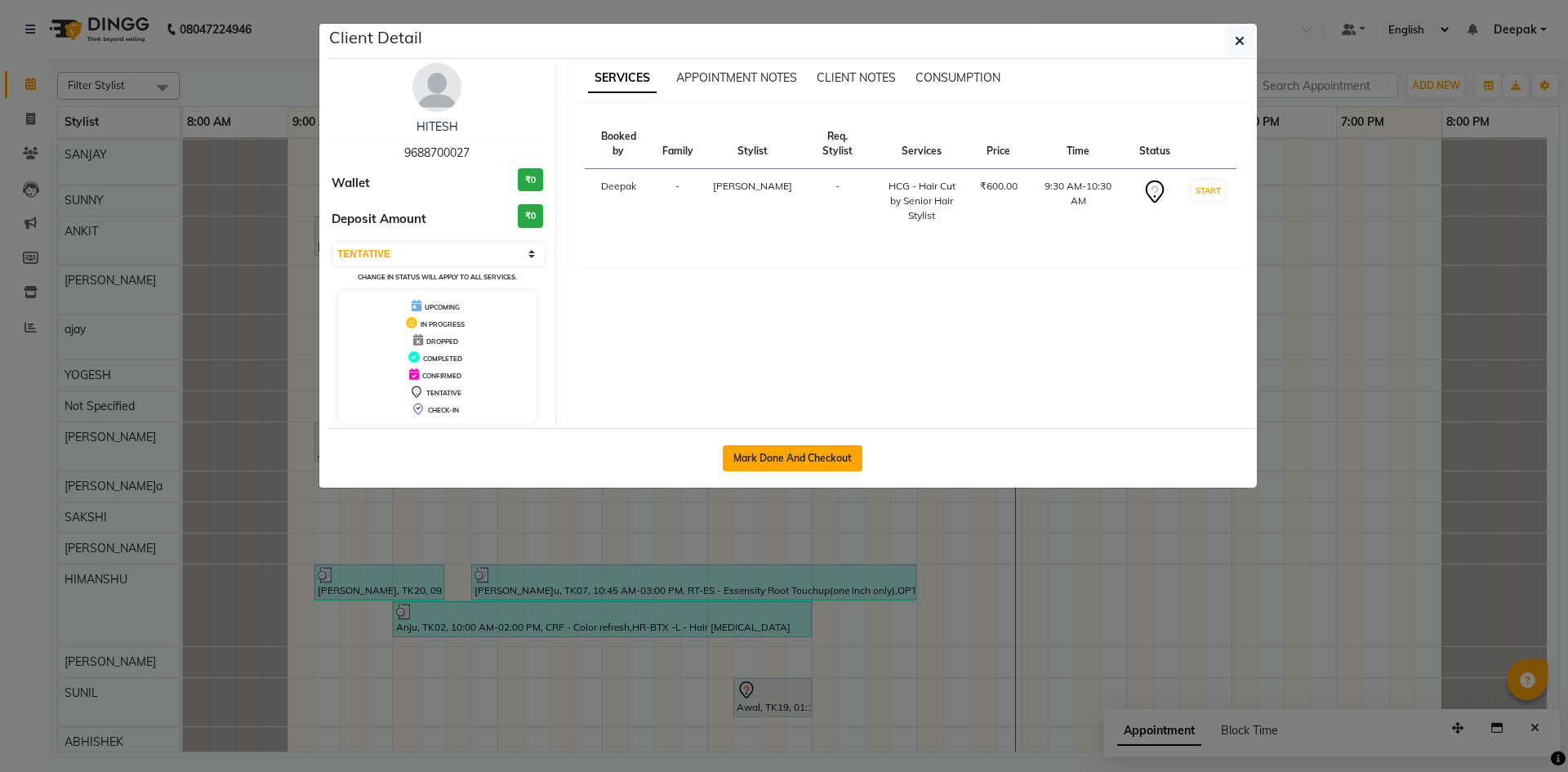
click at [789, 449] on button "Mark Done And Checkout" at bounding box center [793, 458] width 139 height 26
select select "service"
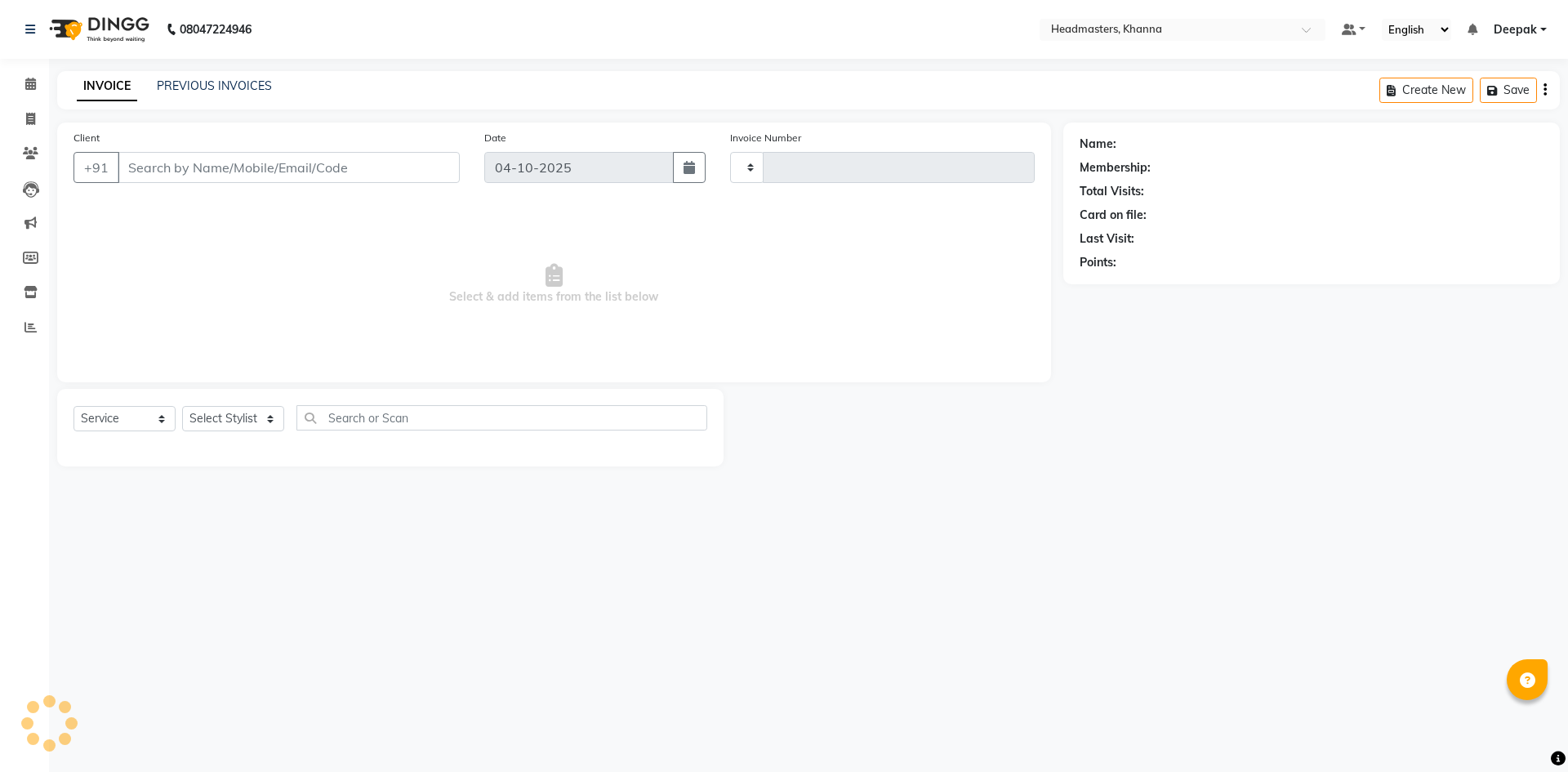
type input "6635"
select select "7138"
type input "9688700027"
select select "60814"
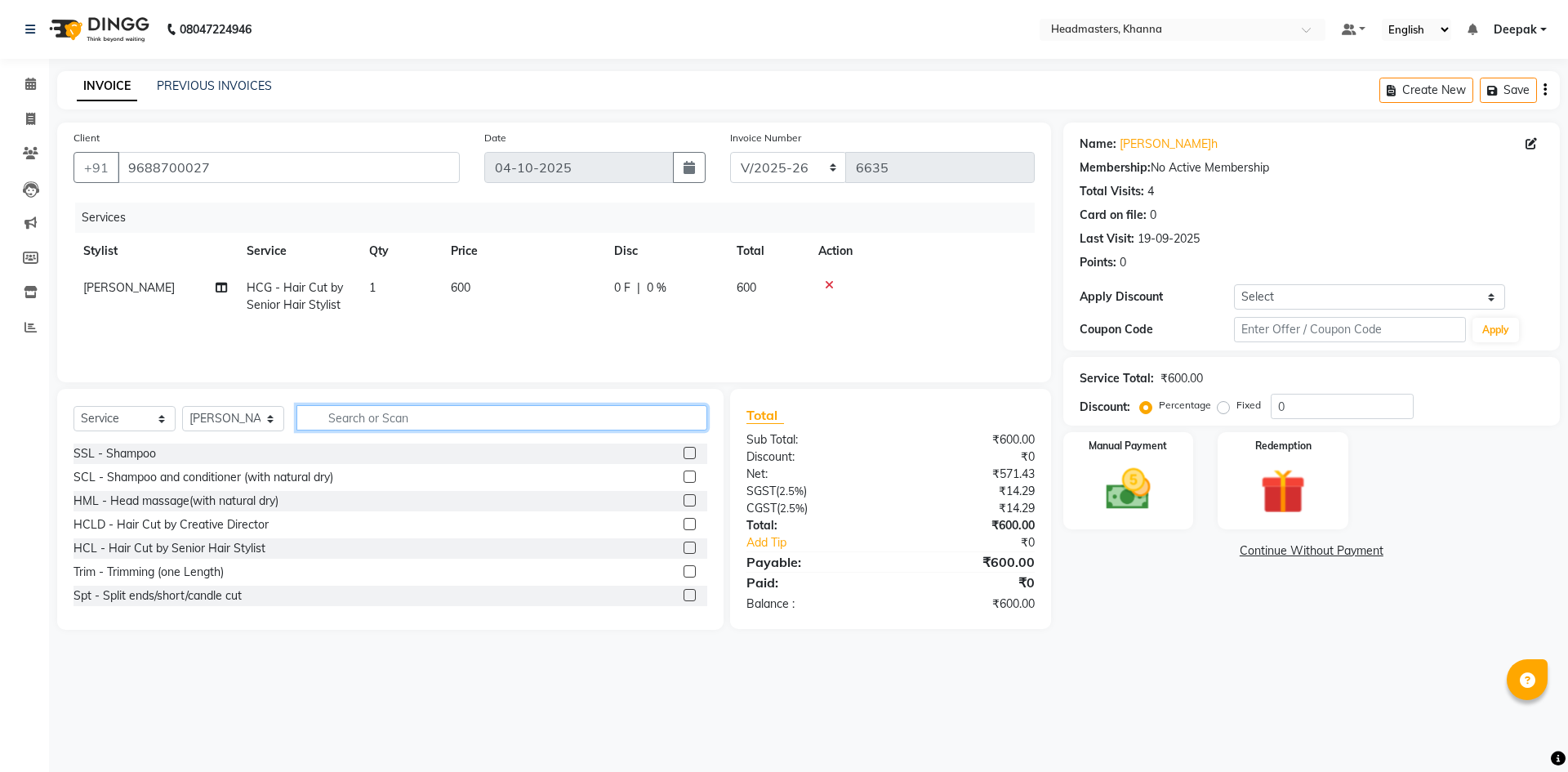
click at [379, 418] on input "text" at bounding box center [502, 417] width 411 height 25
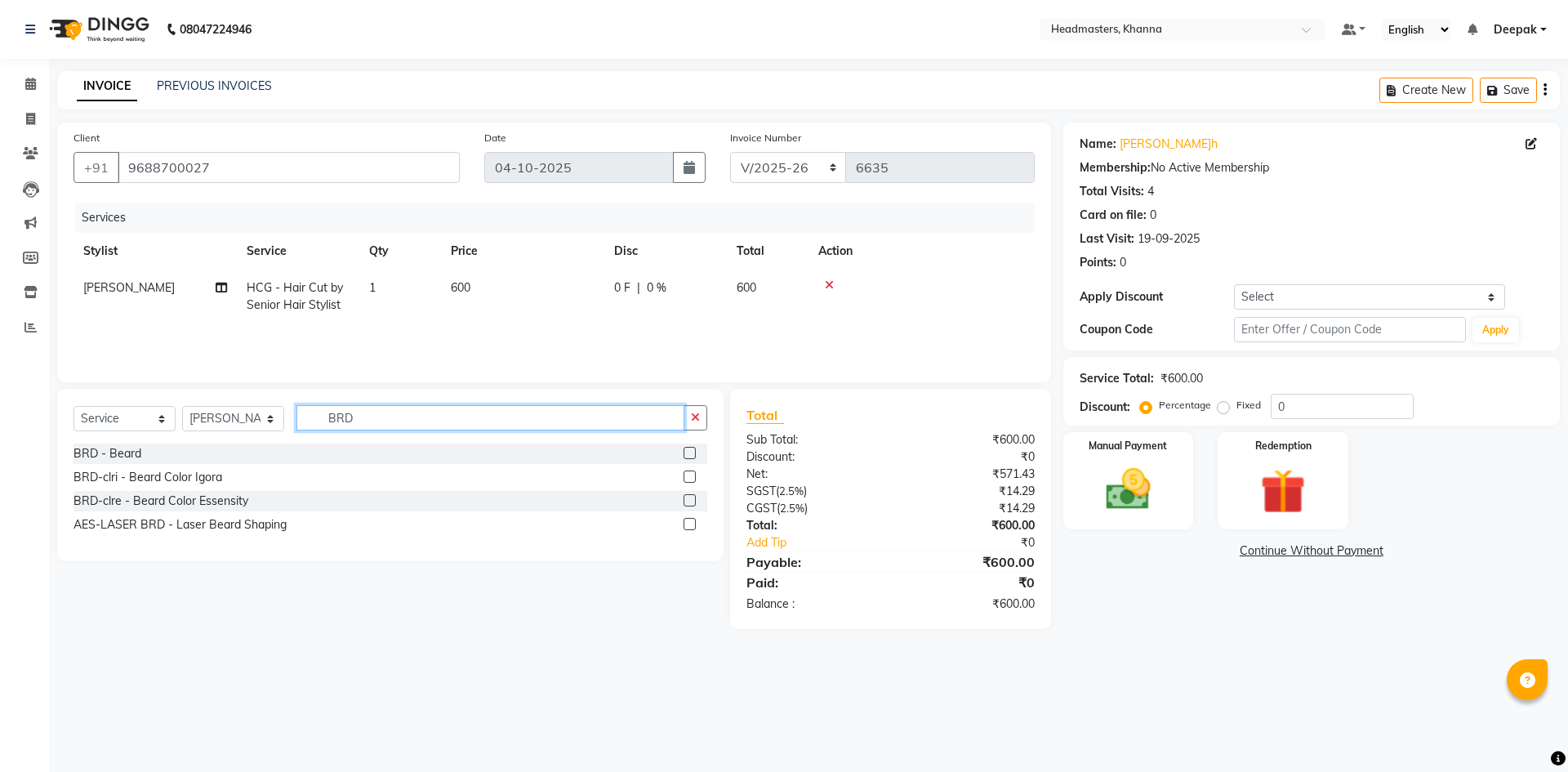
type input "BRD"
click at [686, 456] on label at bounding box center [689, 453] width 12 height 12
click at [686, 456] on input "checkbox" at bounding box center [689, 454] width 10 height 10
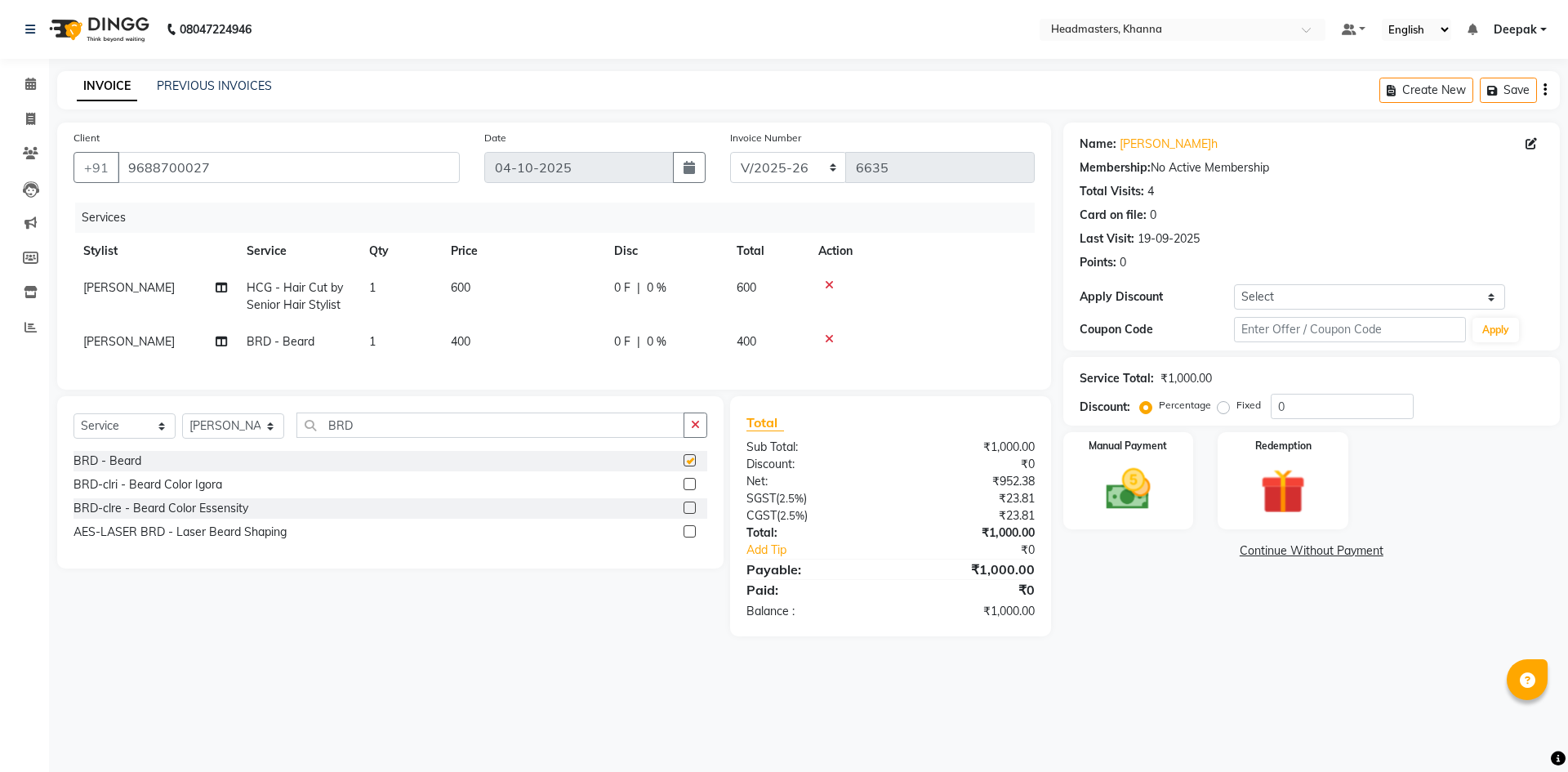
checkbox input "false"
click at [627, 286] on span "0 F" at bounding box center [622, 288] width 16 height 17
select select "60814"
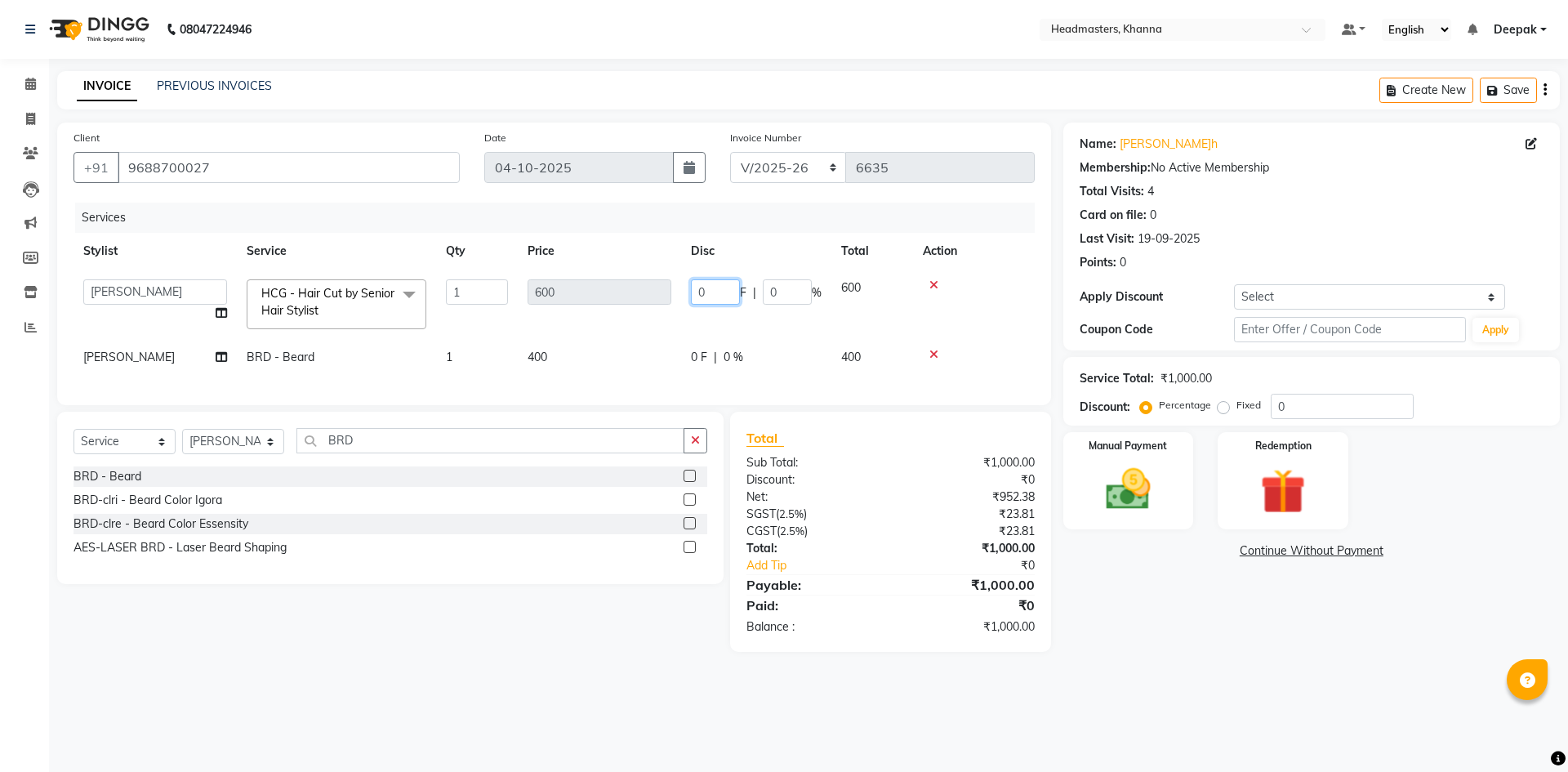
click at [737, 300] on input "0" at bounding box center [715, 291] width 49 height 25
type input "0200"
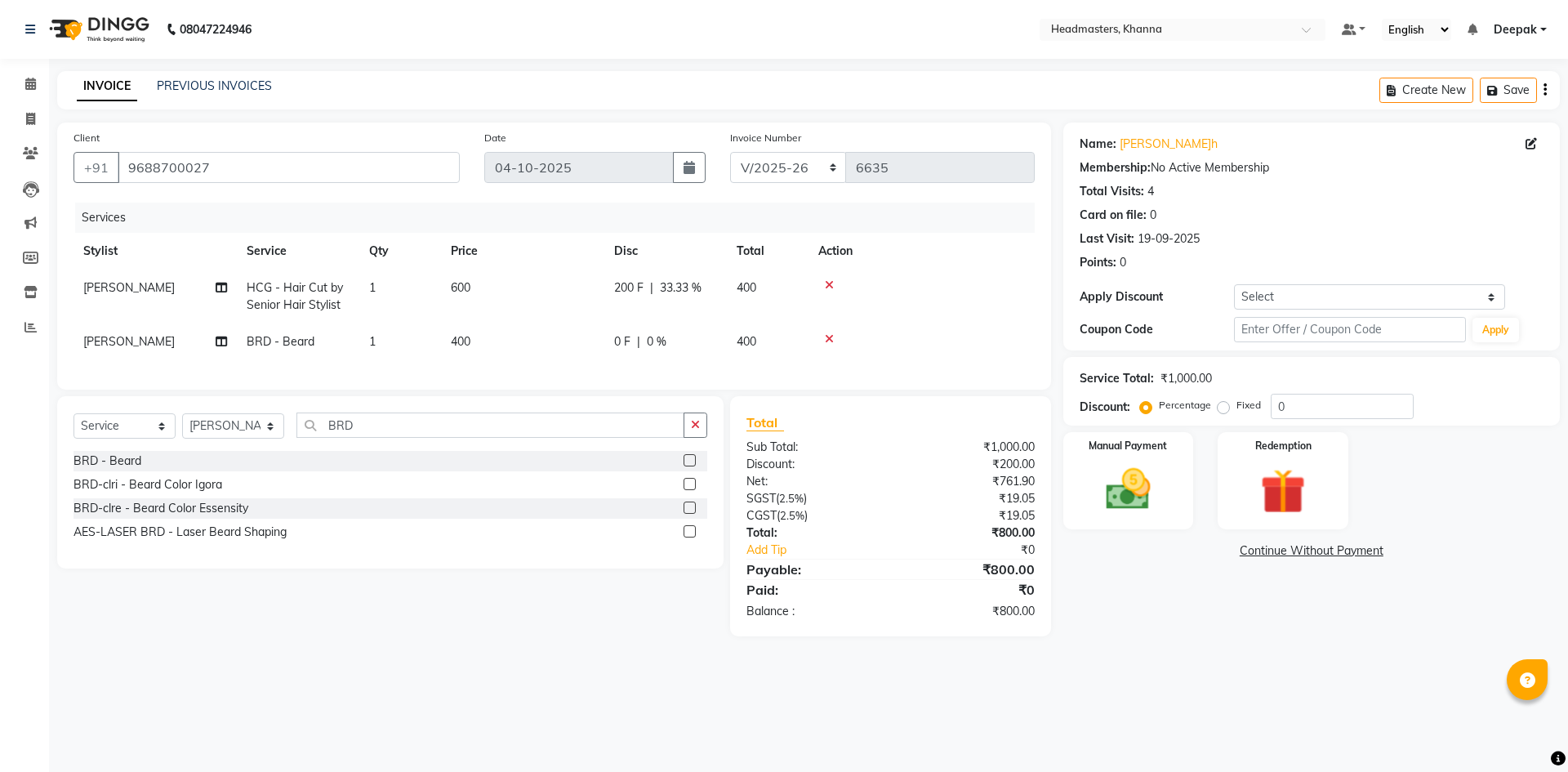
click at [707, 355] on td "0 F | 0 %" at bounding box center [665, 341] width 123 height 37
select select "60814"
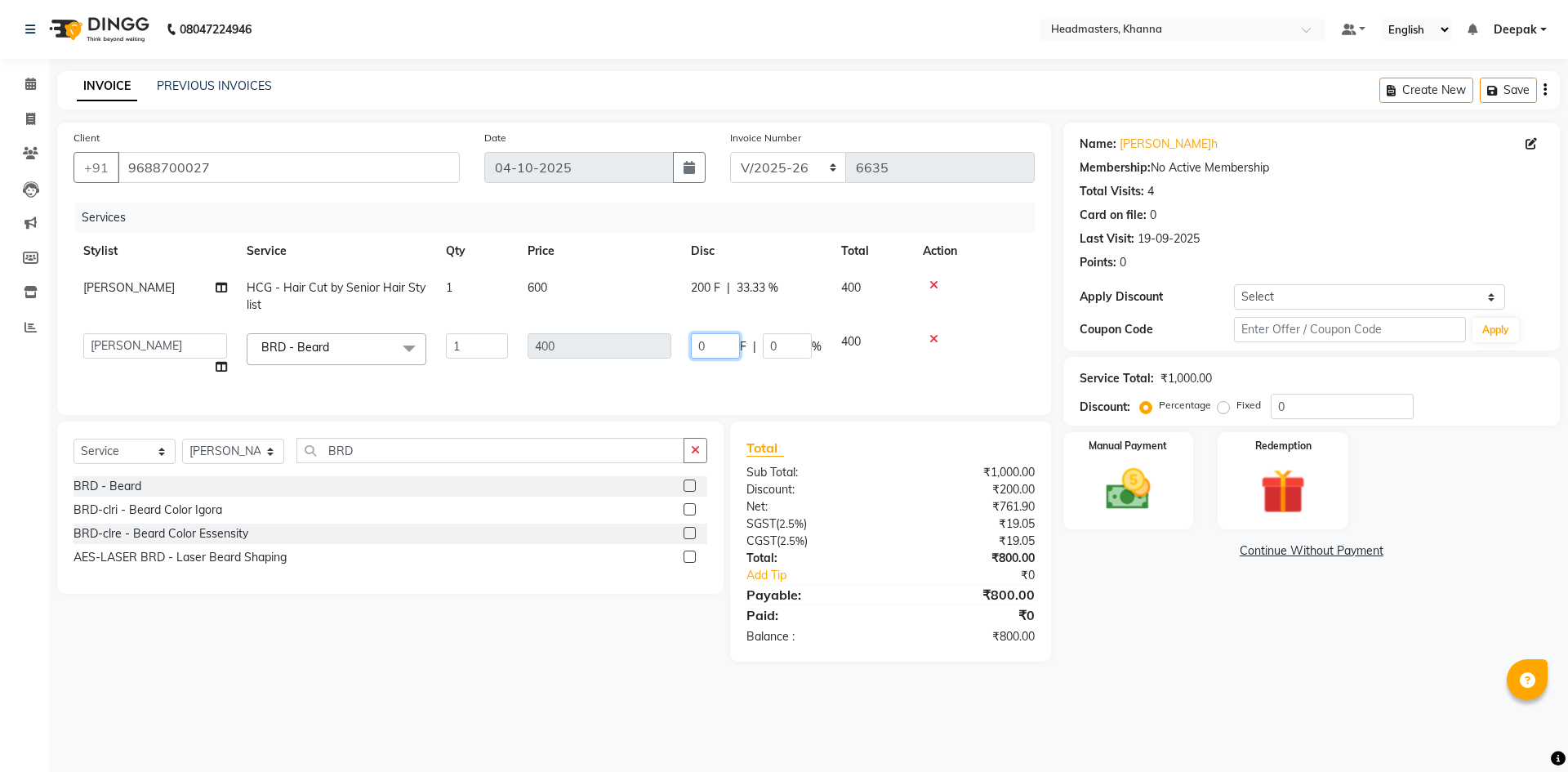
click at [722, 346] on input "0" at bounding box center [715, 346] width 49 height 25
type input "0200"
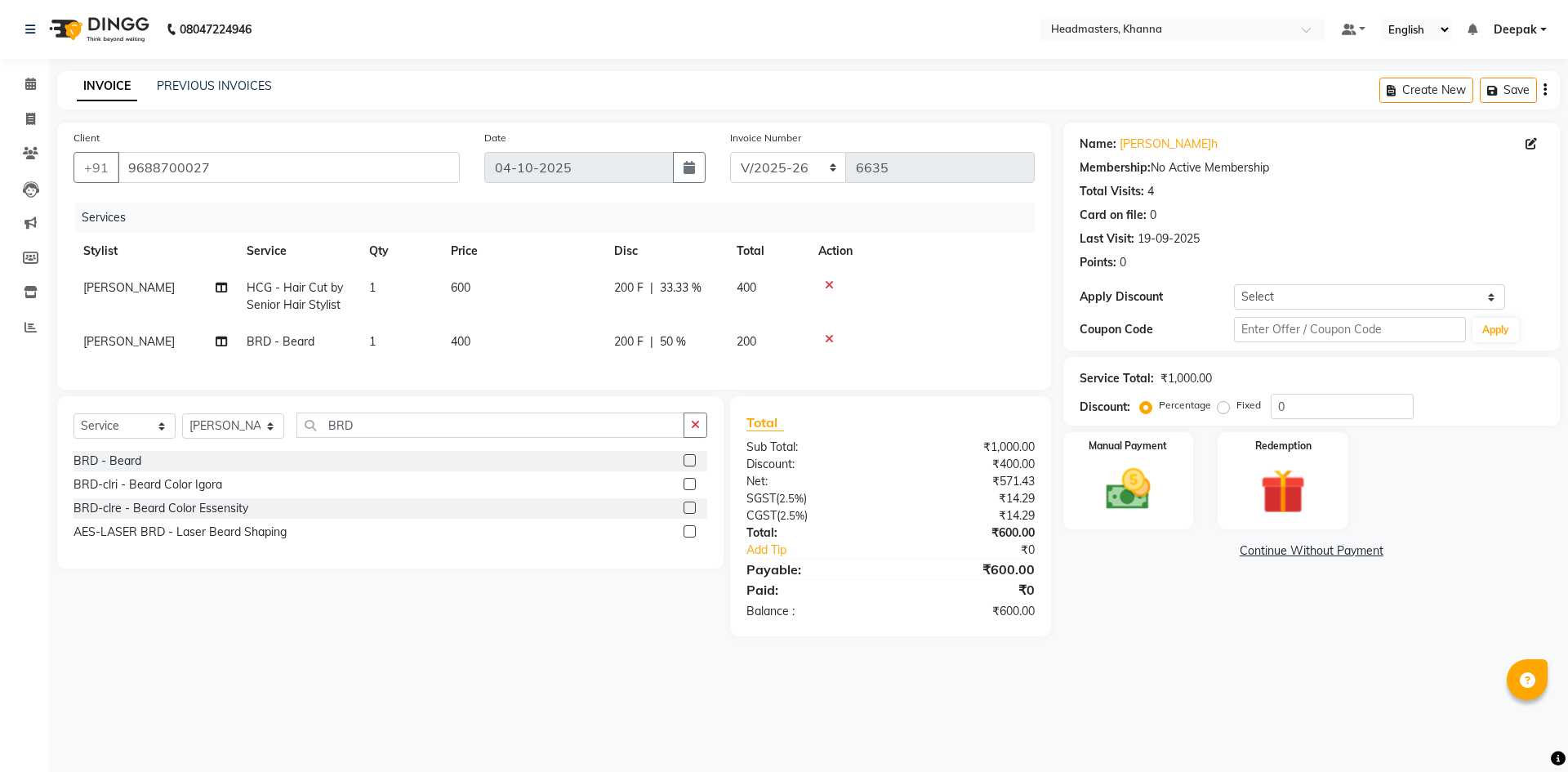
click at [1168, 659] on main "INVOICE PREVIOUS INVOICES Create New Save Client +91 9688700027 Date 04-10-2025…" at bounding box center [808, 366] width 1519 height 590
click at [1122, 491] on img at bounding box center [1128, 489] width 76 height 54
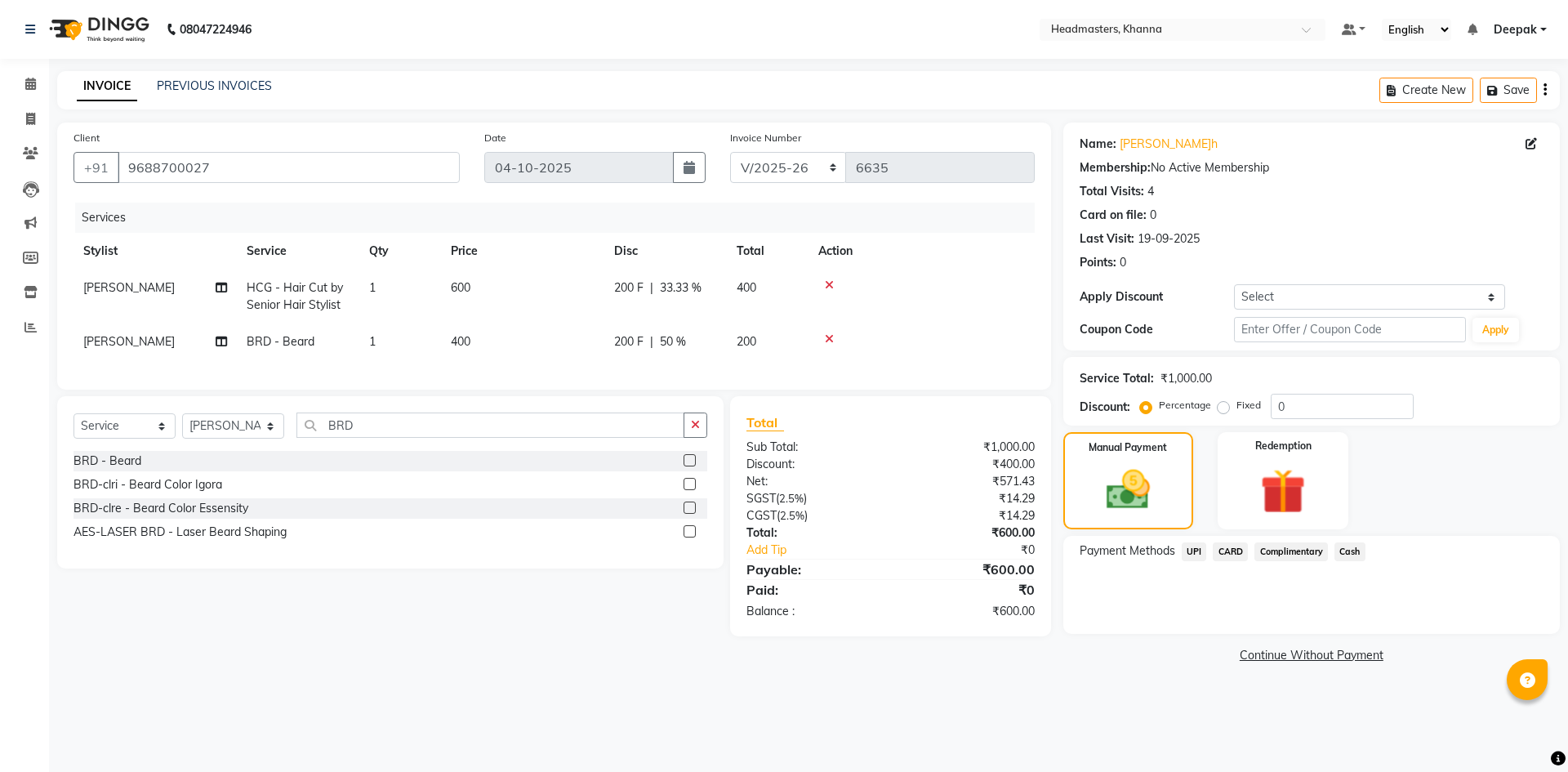
click at [1349, 555] on span "Cash" at bounding box center [1351, 552] width 31 height 19
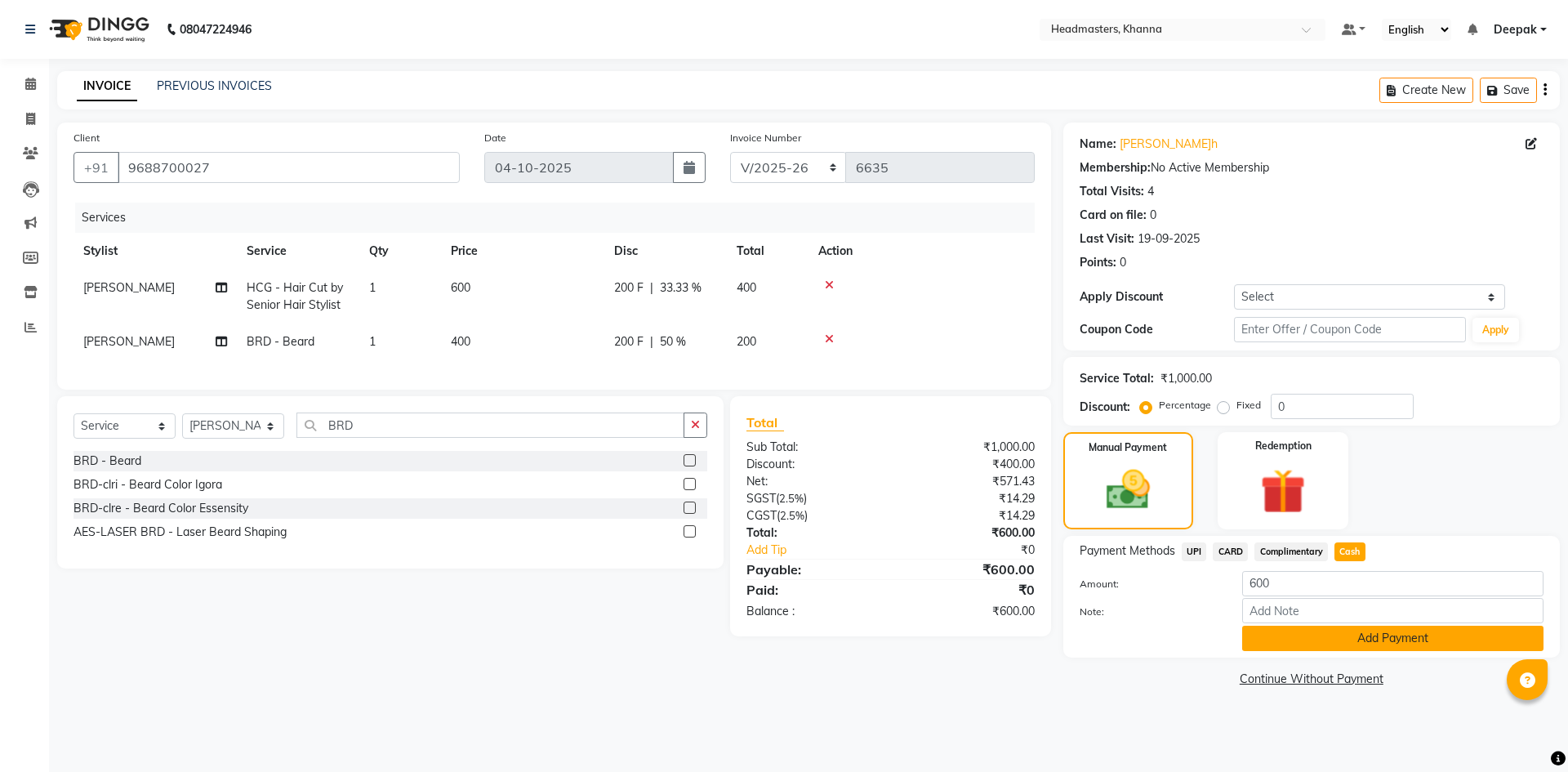
click at [1331, 649] on button "Add Payment" at bounding box center [1393, 638] width 302 height 25
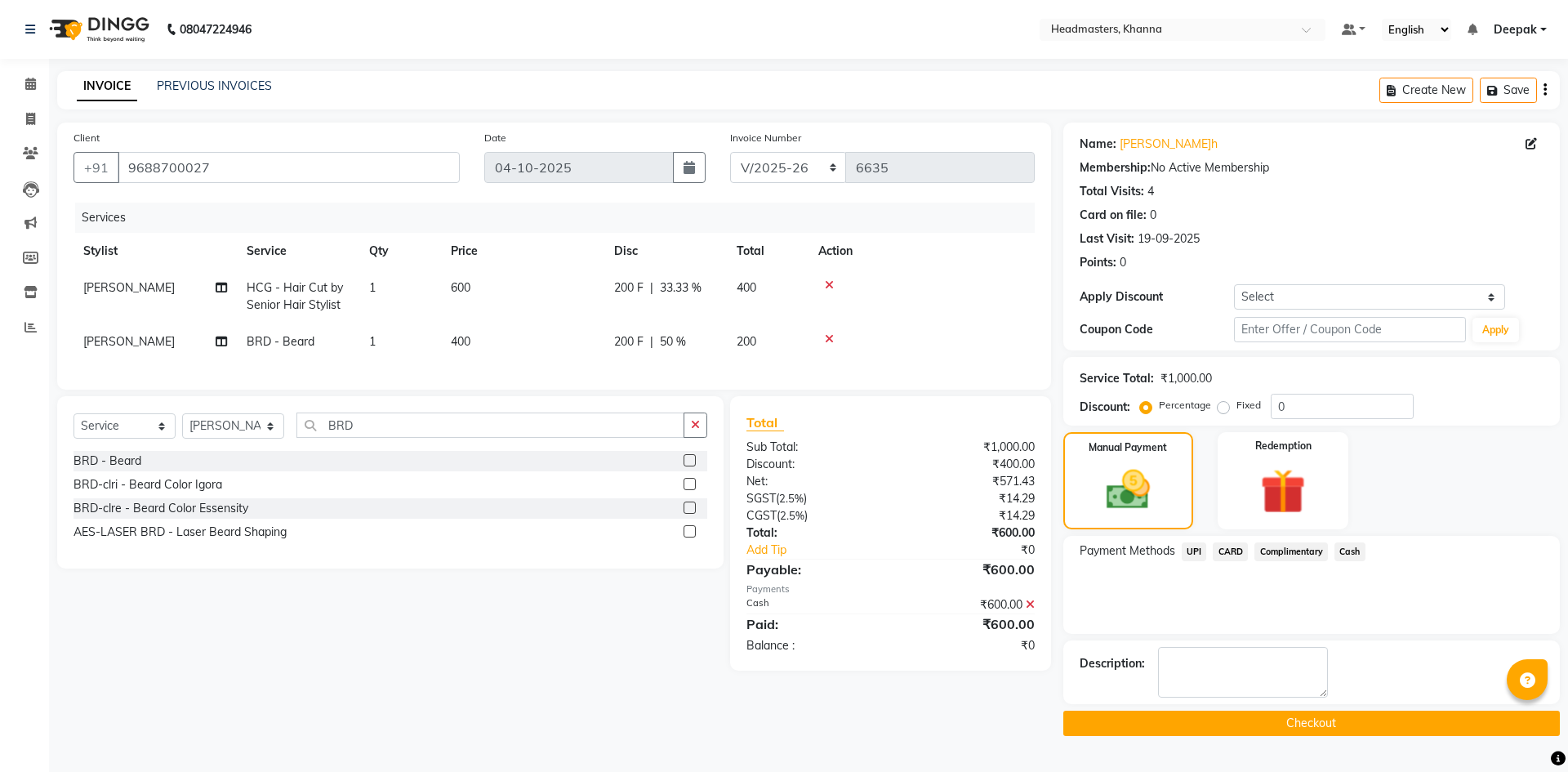
click at [1248, 719] on button "Checkout" at bounding box center [1312, 723] width 497 height 25
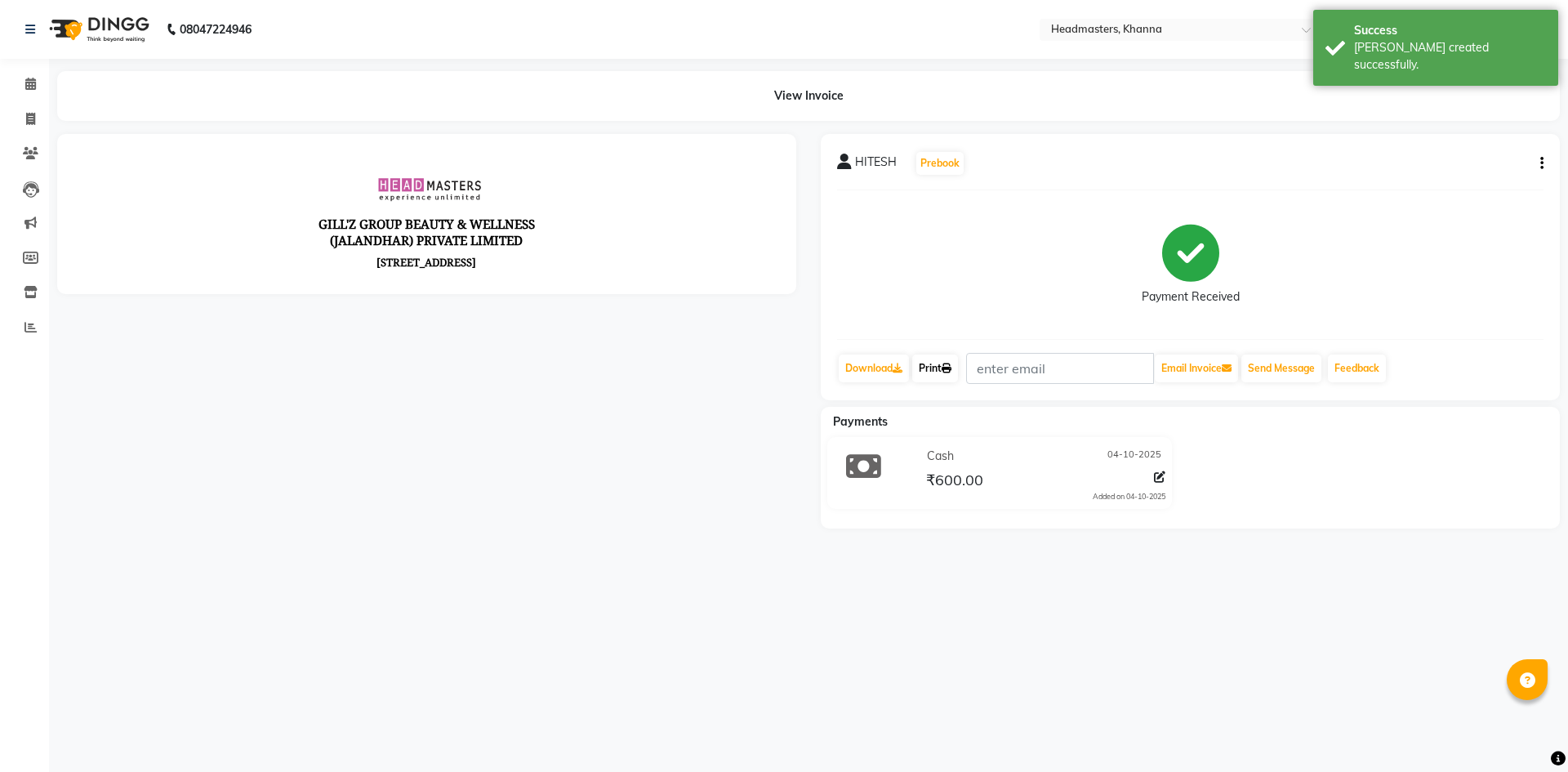
click at [937, 372] on link "Print" at bounding box center [934, 368] width 46 height 28
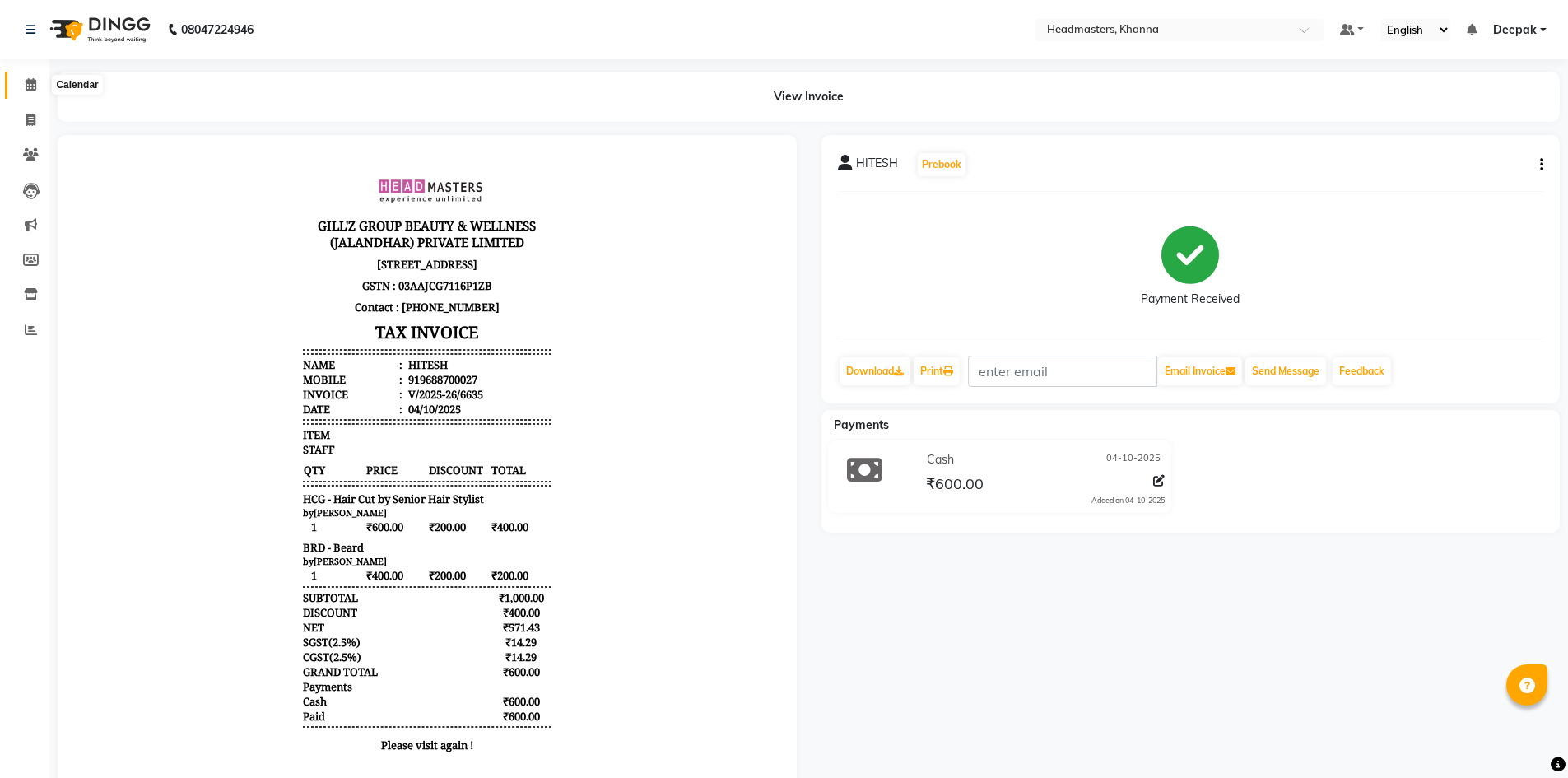
click at [38, 84] on span at bounding box center [30, 85] width 29 height 19
